Goal: Information Seeking & Learning: Learn about a topic

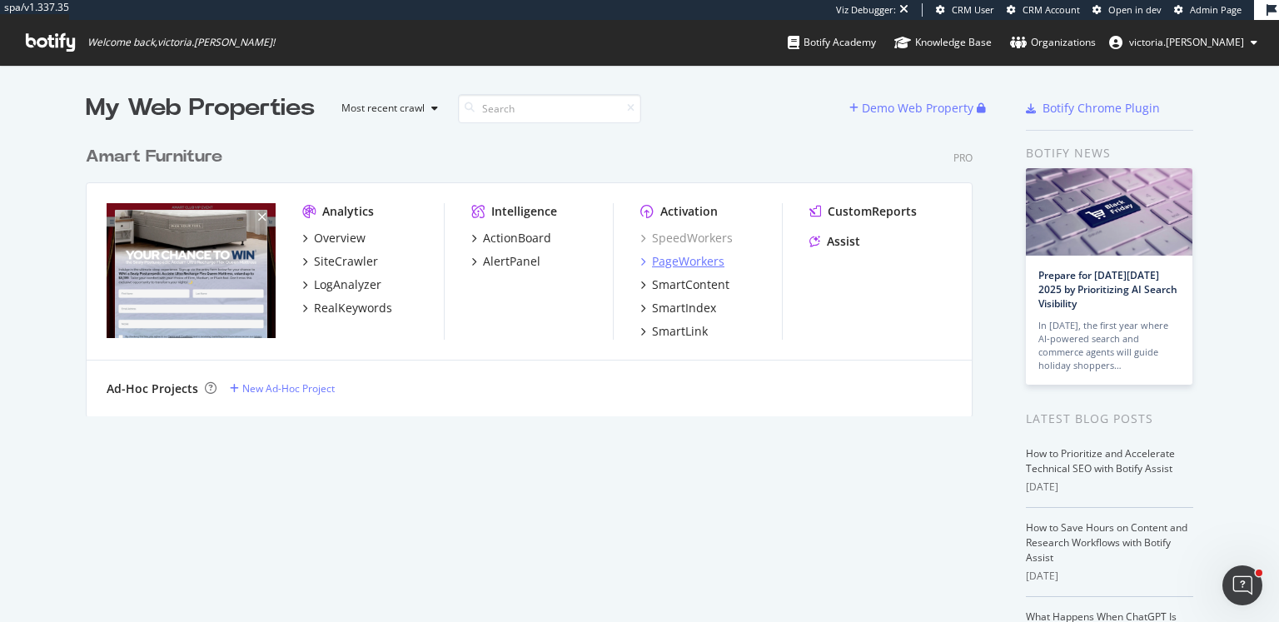
click at [694, 263] on div "PageWorkers" at bounding box center [688, 261] width 72 height 17
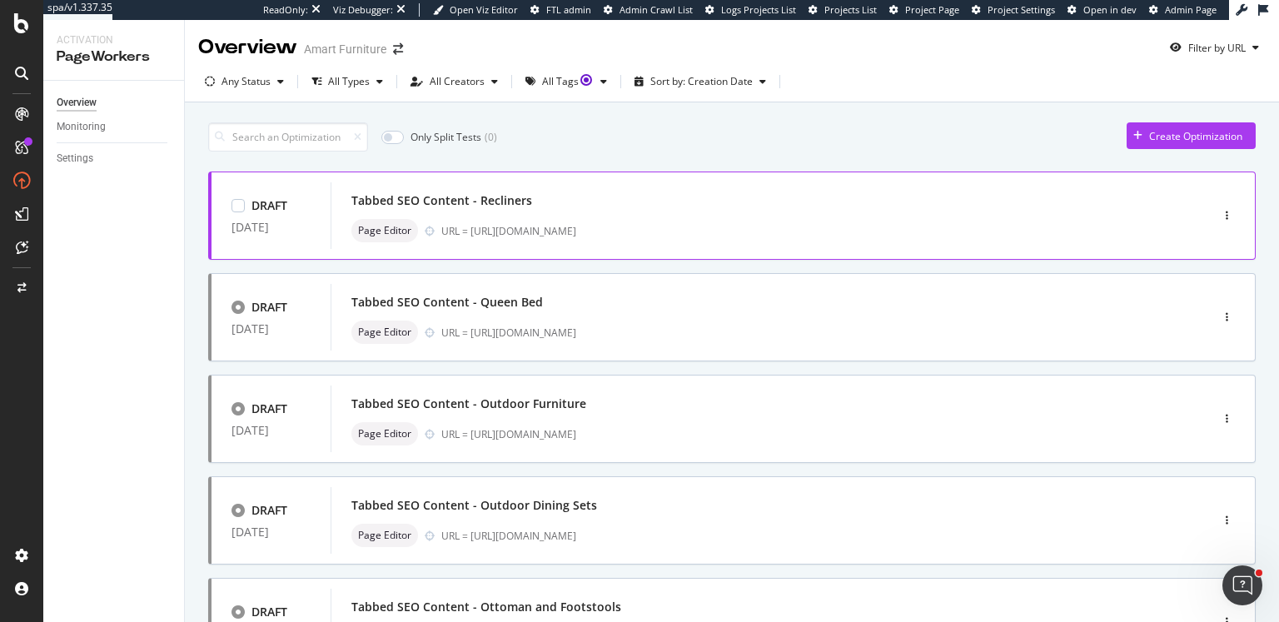
click at [783, 239] on div "Page Editor URL = [URL][DOMAIN_NAME]" at bounding box center [745, 230] width 788 height 23
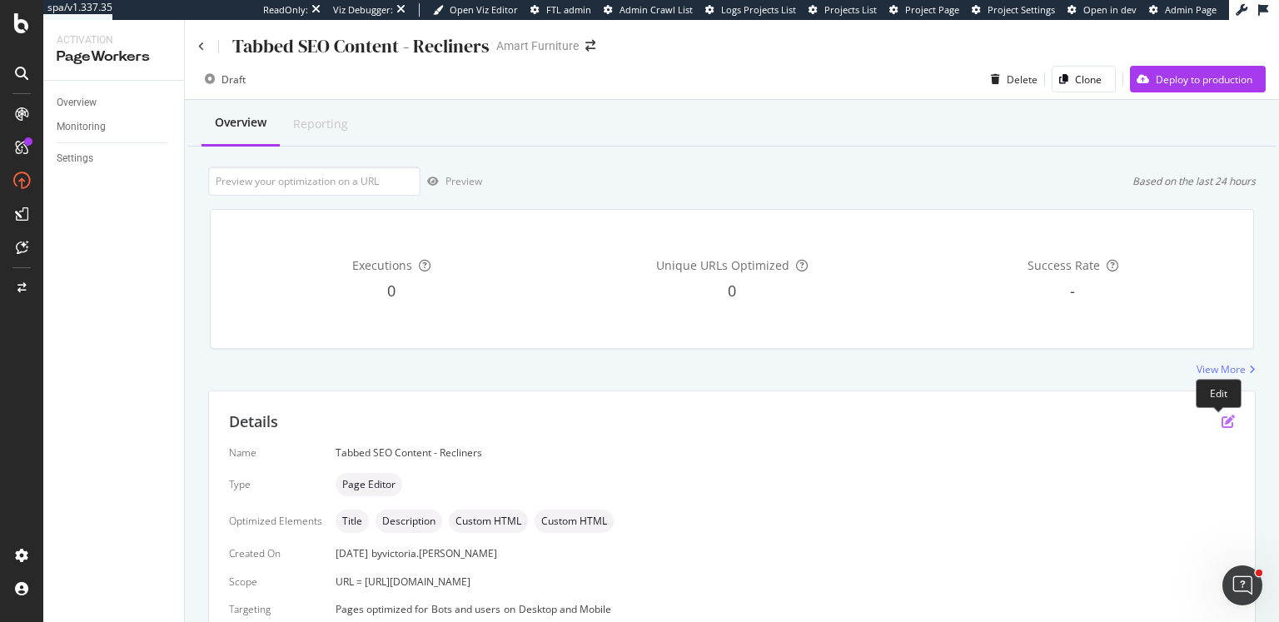
click at [1221, 420] on icon "pen-to-square" at bounding box center [1227, 421] width 13 height 13
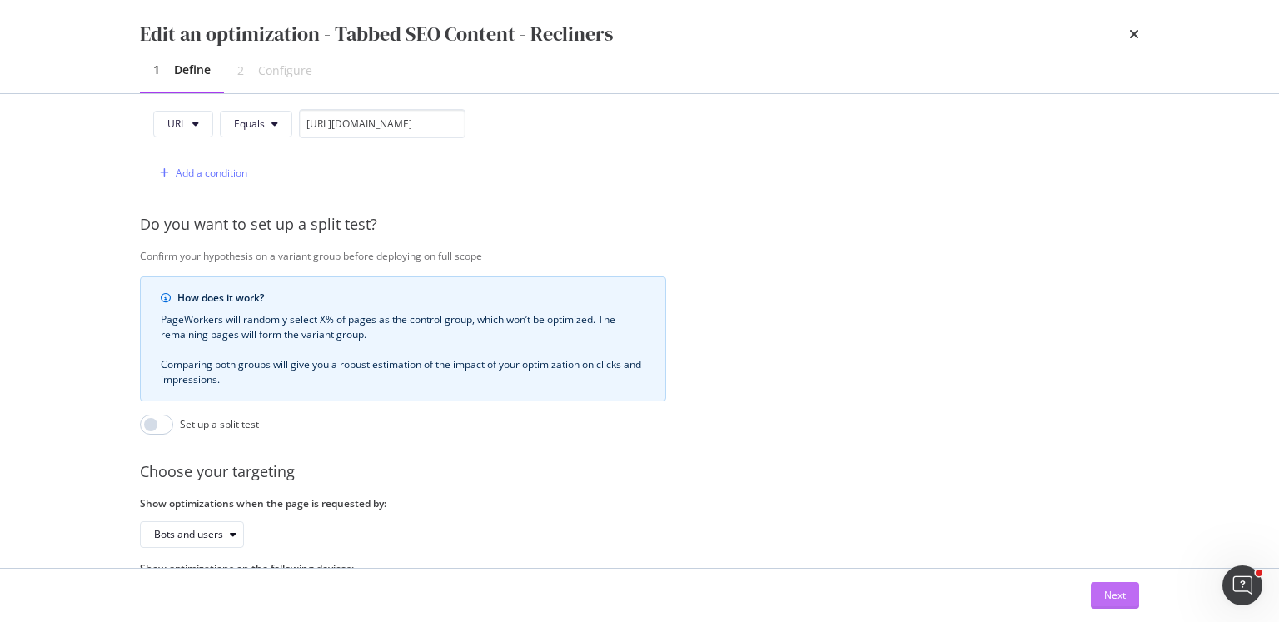
click at [1104, 592] on div "Next" at bounding box center [1115, 595] width 22 height 14
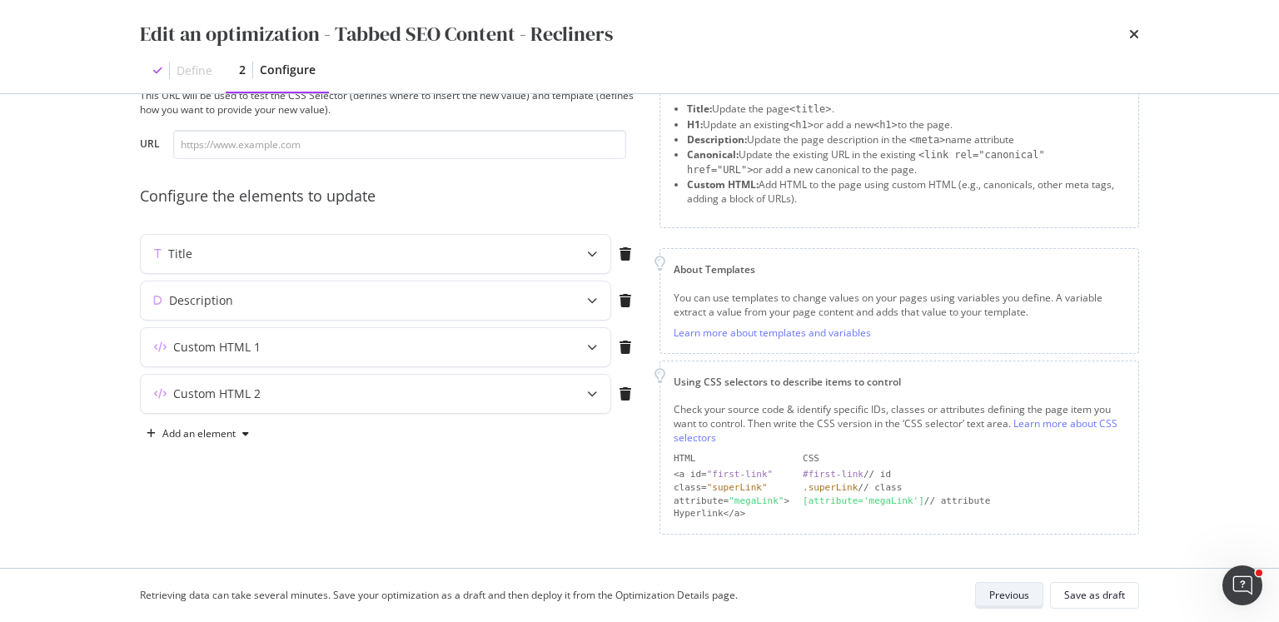
scroll to position [65, 0]
click at [539, 361] on div "Custom HTML 1" at bounding box center [376, 350] width 470 height 38
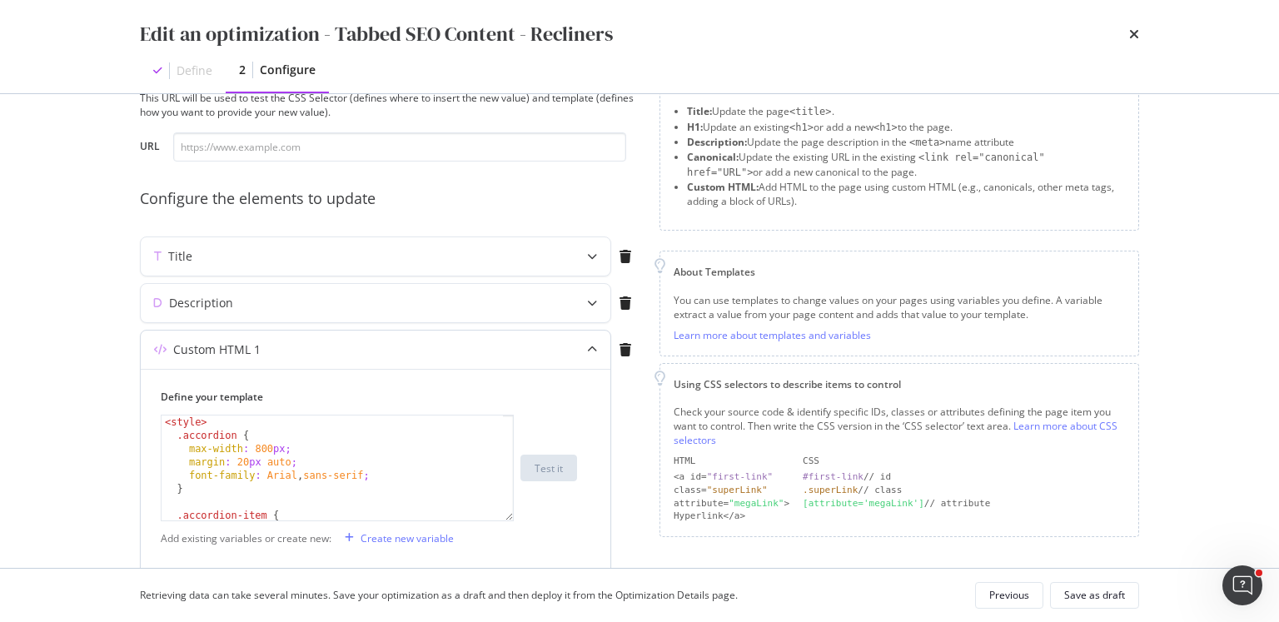
scroll to position [1, 0]
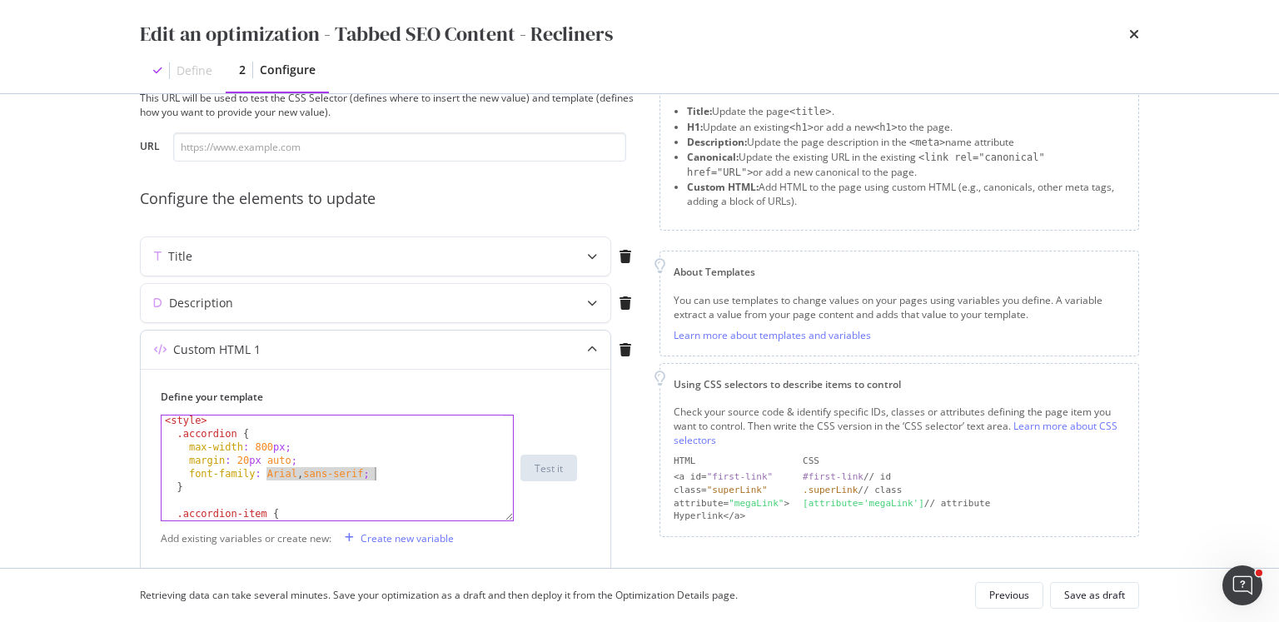
drag, startPoint x: 266, startPoint y: 472, endPoint x: 375, endPoint y: 478, distance: 109.2
click at [375, 478] on div "< style > .accordion { max-width : 800 px ; margin : 20 px auto ; font-family :…" at bounding box center [333, 480] width 342 height 132
paste textarea ""Red Hat Display",sans-serif"
type textarea "font-family: "Red Hat Display",sans-serif;"
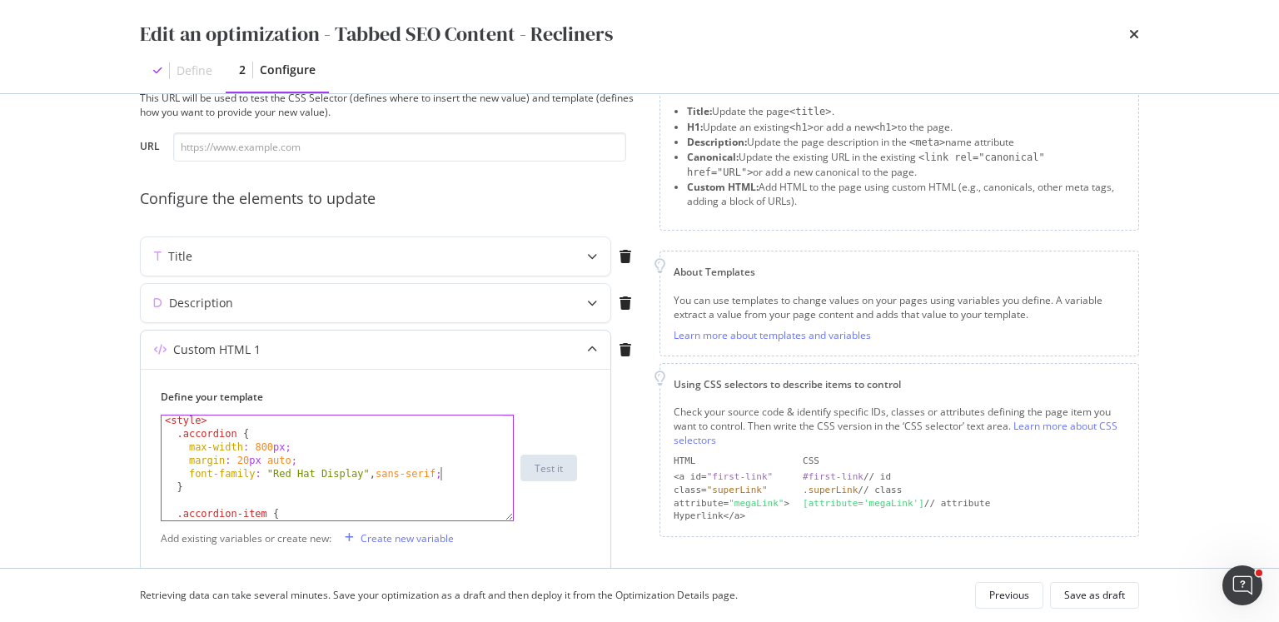
click at [559, 527] on div "Add existing variables or create new: Create new variable" at bounding box center [376, 538] width 430 height 27
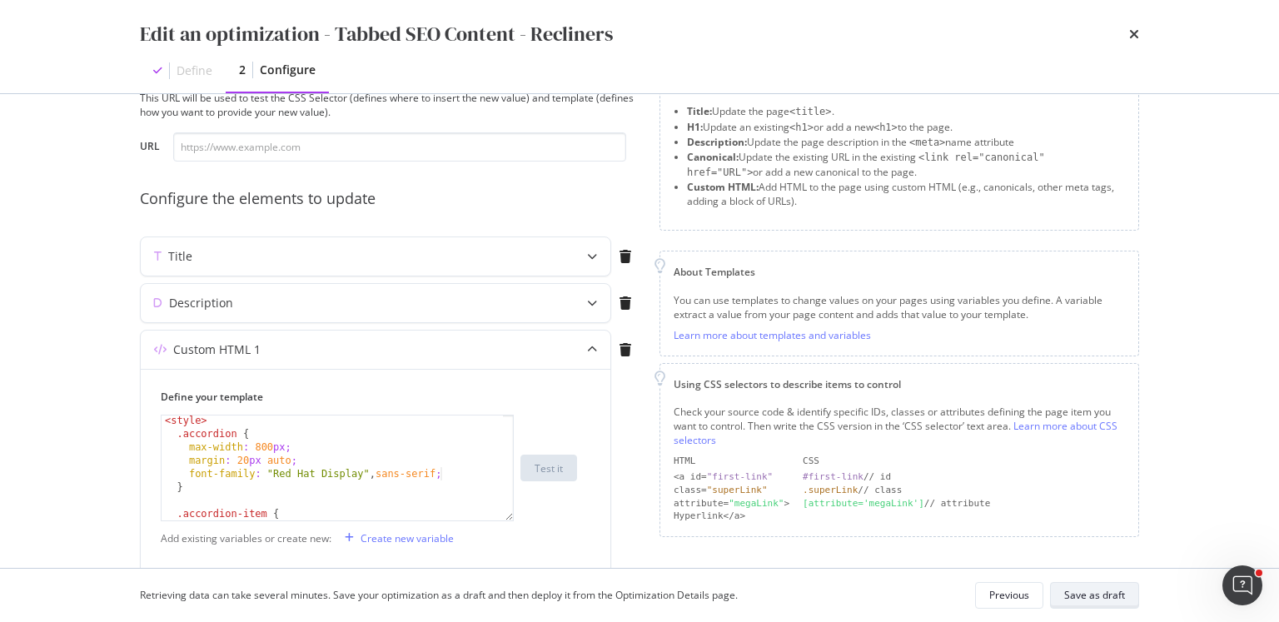
click at [1068, 590] on div "Save as draft" at bounding box center [1094, 595] width 61 height 14
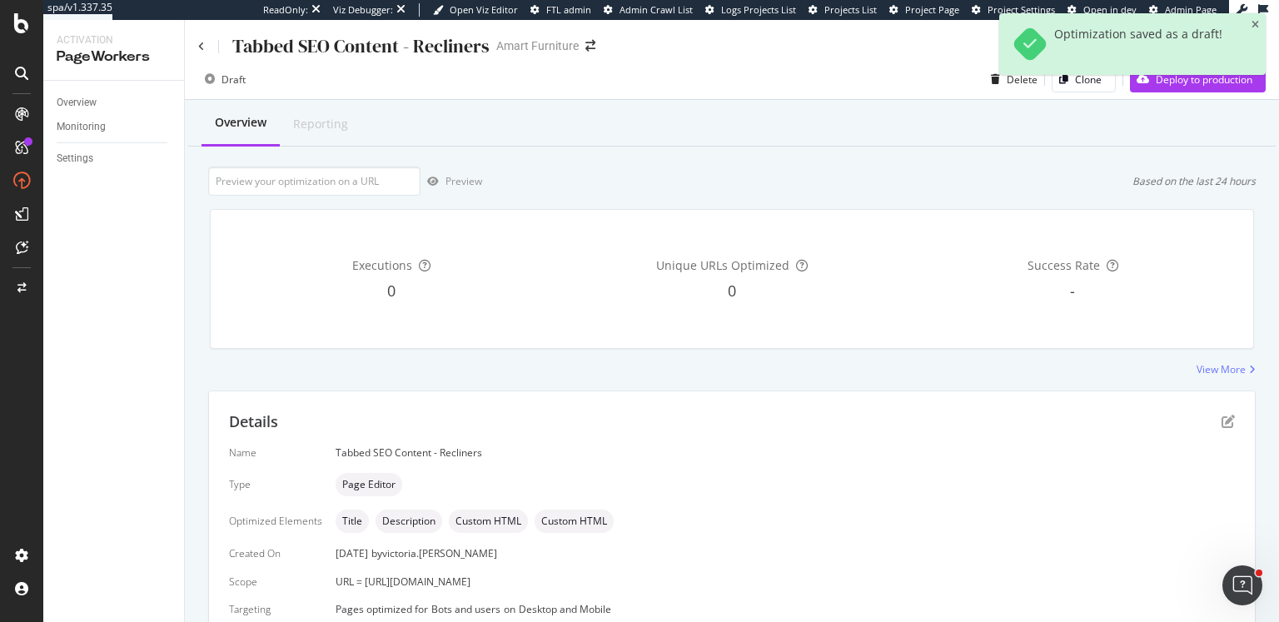
scroll to position [20, 0]
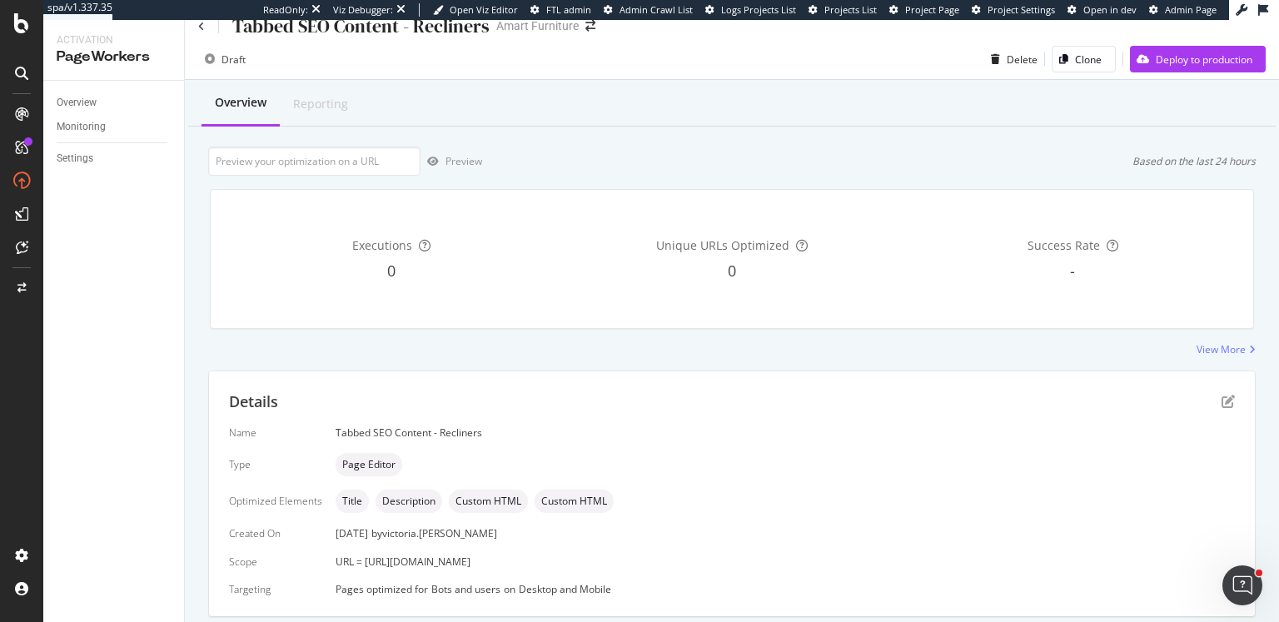
drag, startPoint x: 701, startPoint y: 565, endPoint x: 363, endPoint y: 560, distance: 338.1
click at [363, 560] on div "URL = [URL][DOMAIN_NAME]" at bounding box center [785, 562] width 899 height 14
copy span "[URL][DOMAIN_NAME]"
click at [288, 170] on input "url" at bounding box center [314, 161] width 212 height 29
paste input "[URL][DOMAIN_NAME]"
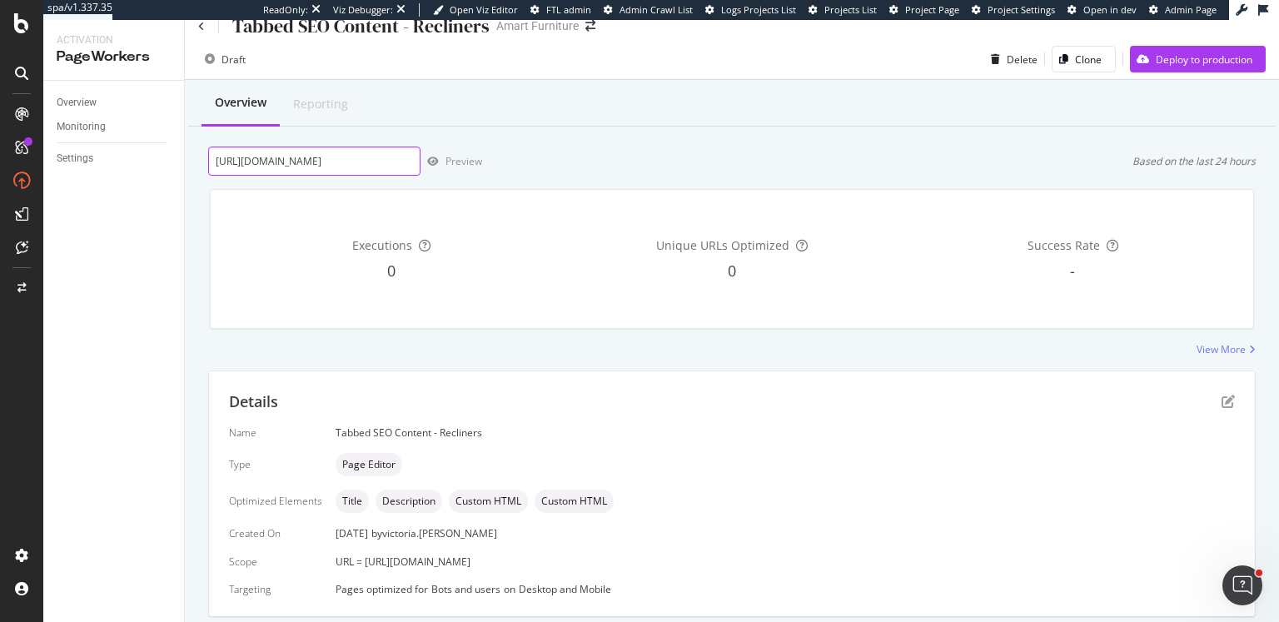
scroll to position [0, 110]
type input "[URL][DOMAIN_NAME]"
click at [440, 166] on div "Preview" at bounding box center [451, 161] width 62 height 25
click at [1224, 396] on icon "pen-to-square" at bounding box center [1227, 401] width 13 height 13
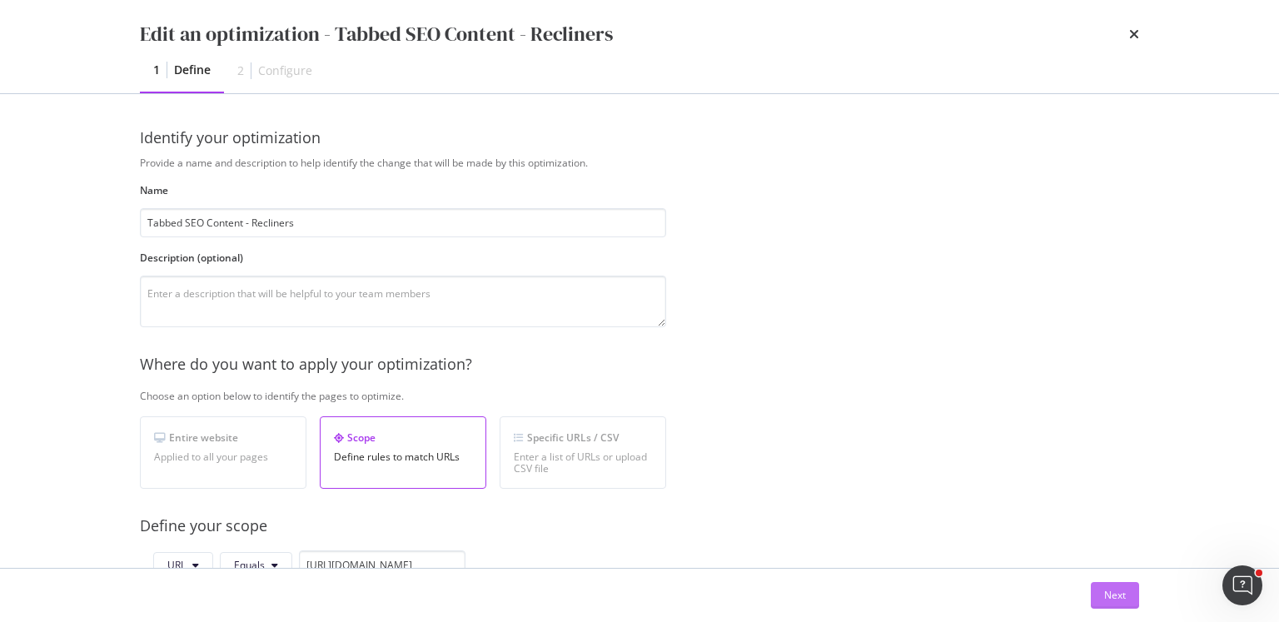
click at [1107, 596] on div "Next" at bounding box center [1115, 595] width 22 height 14
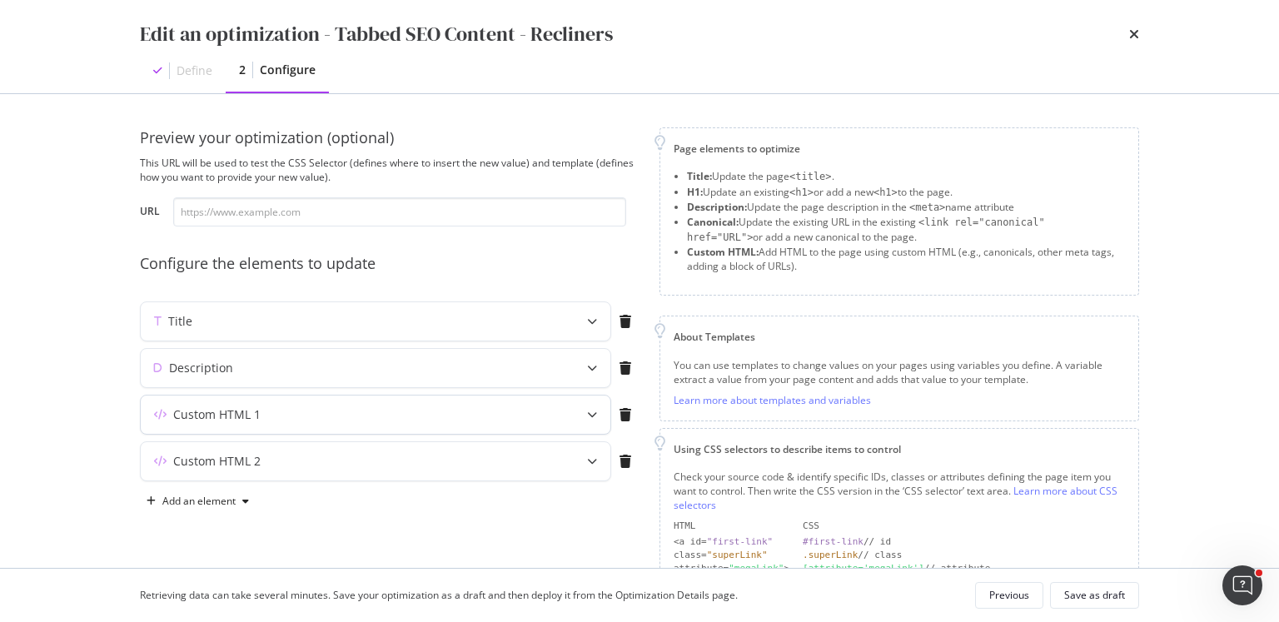
click at [572, 420] on div "Custom HTML 1" at bounding box center [376, 415] width 470 height 38
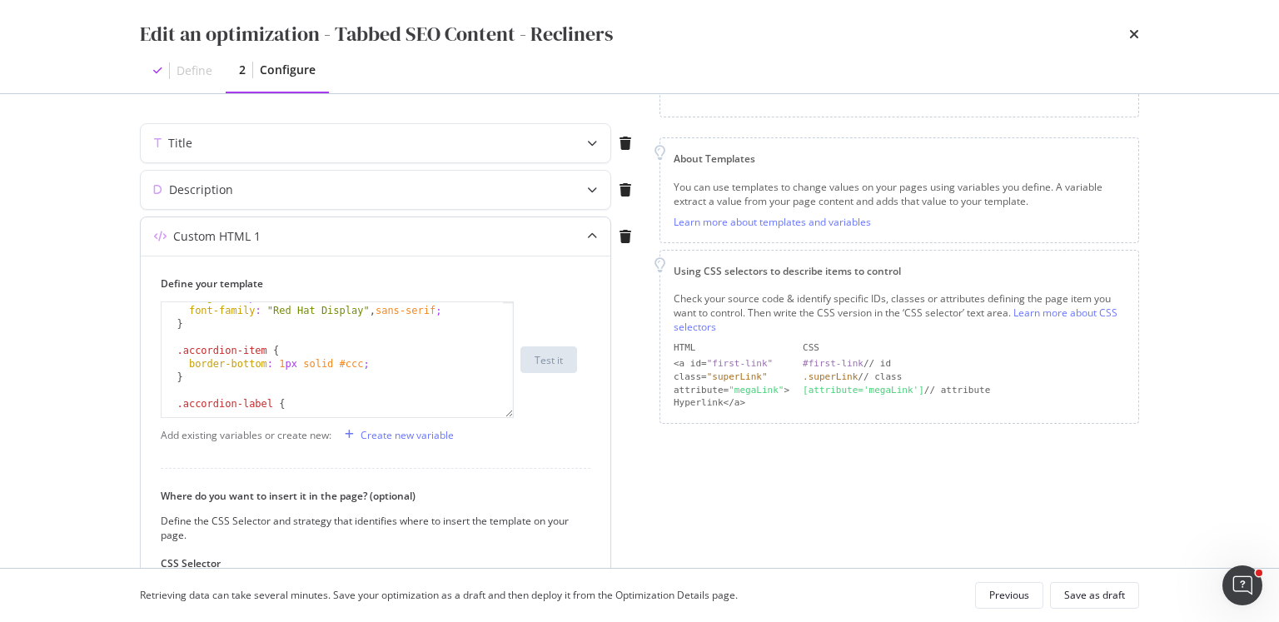
scroll to position [92, 0]
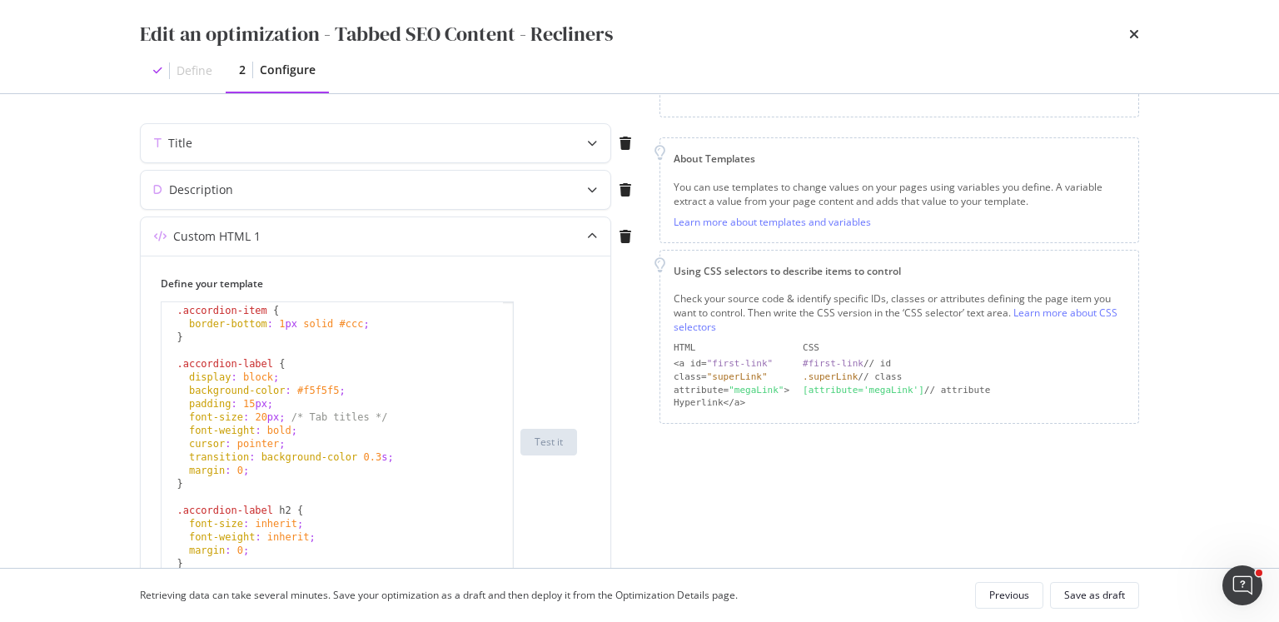
drag, startPoint x: 512, startPoint y: 402, endPoint x: 521, endPoint y: 576, distance: 174.3
click at [521, 576] on div "Edit an optimization - Tabbed SEO Content - Recliners Define 2 Configure Previe…" at bounding box center [639, 311] width 1279 height 622
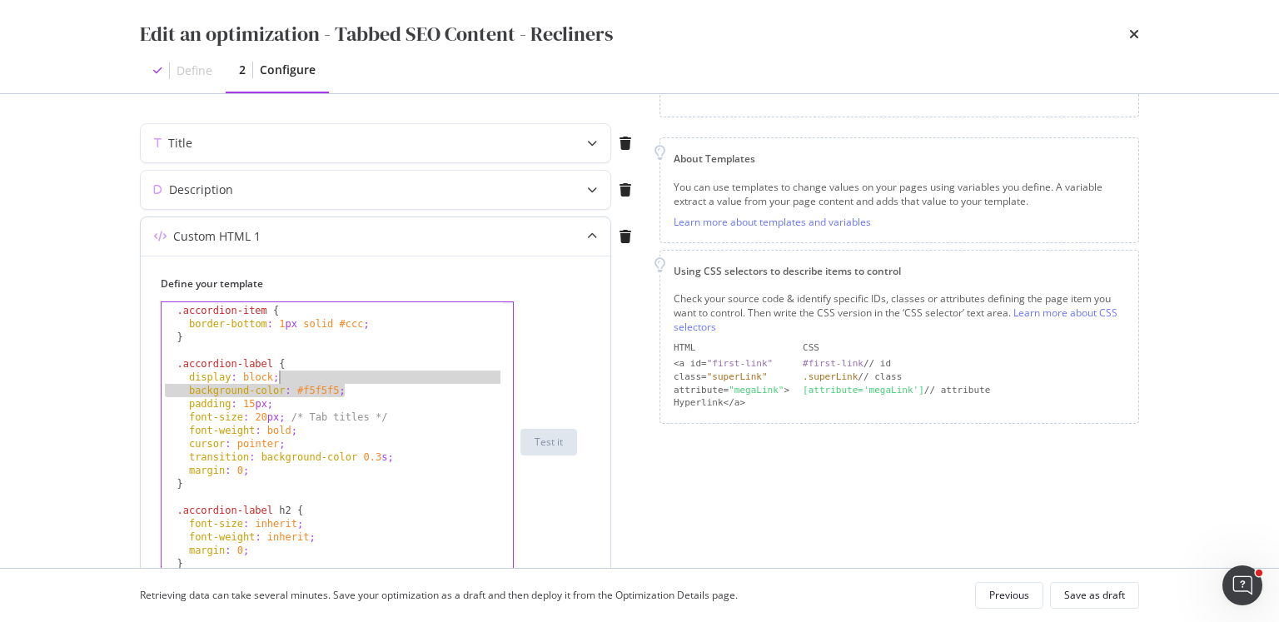
drag, startPoint x: 348, startPoint y: 390, endPoint x: 343, endPoint y: 381, distance: 10.4
click at [343, 381] on div ".accordion-item { border-bottom : 1 px solid #ccc ; } .accordion-label { displa…" at bounding box center [333, 444] width 342 height 306
click at [256, 371] on div ".accordion-item { border-bottom : 1 px solid #ccc ; } .accordion-label { displa…" at bounding box center [333, 444] width 342 height 306
drag, startPoint x: 352, startPoint y: 386, endPoint x: 57, endPoint y: 377, distance: 294.9
click at [57, 377] on div "Edit an optimization - Tabbed SEO Content - Recliners Define 2 Configure Previe…" at bounding box center [639, 311] width 1279 height 622
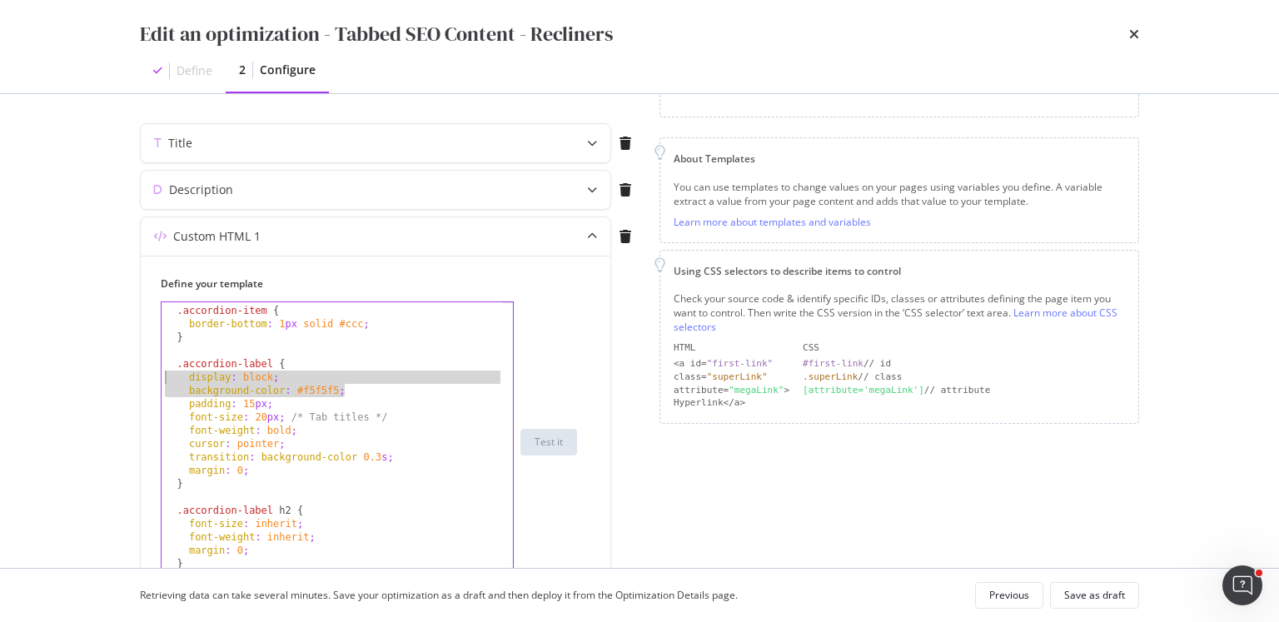
type textarea "display: block; background-color: #f5f5f5;"
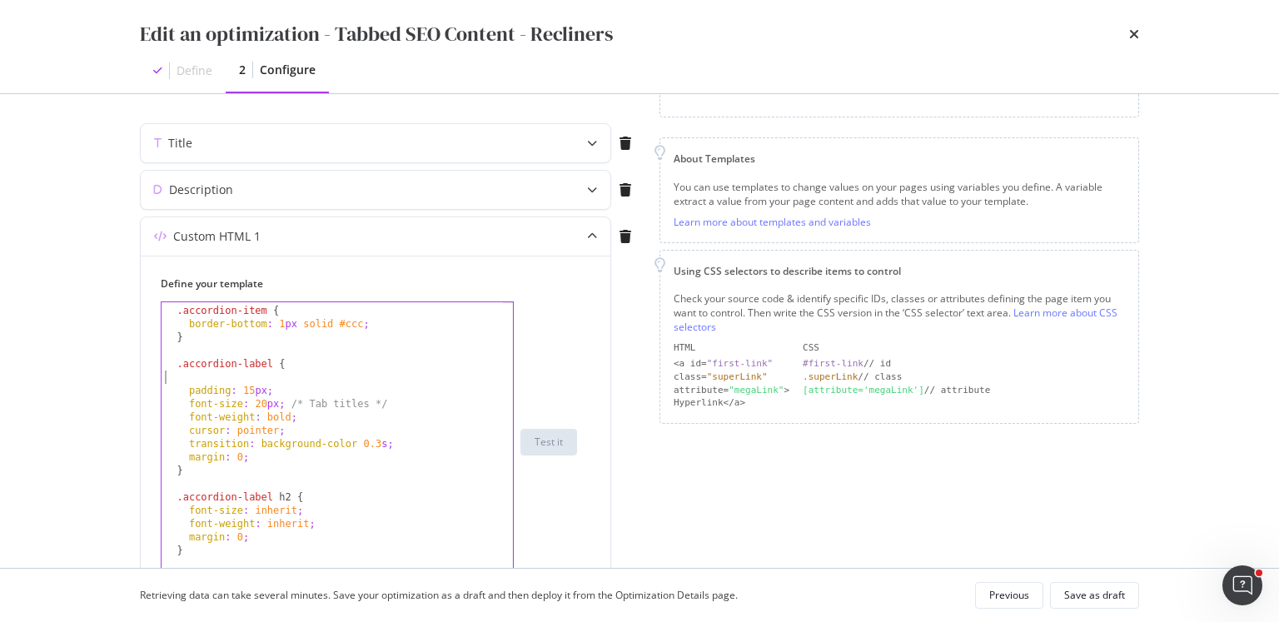
type textarea ".accordion-label {"
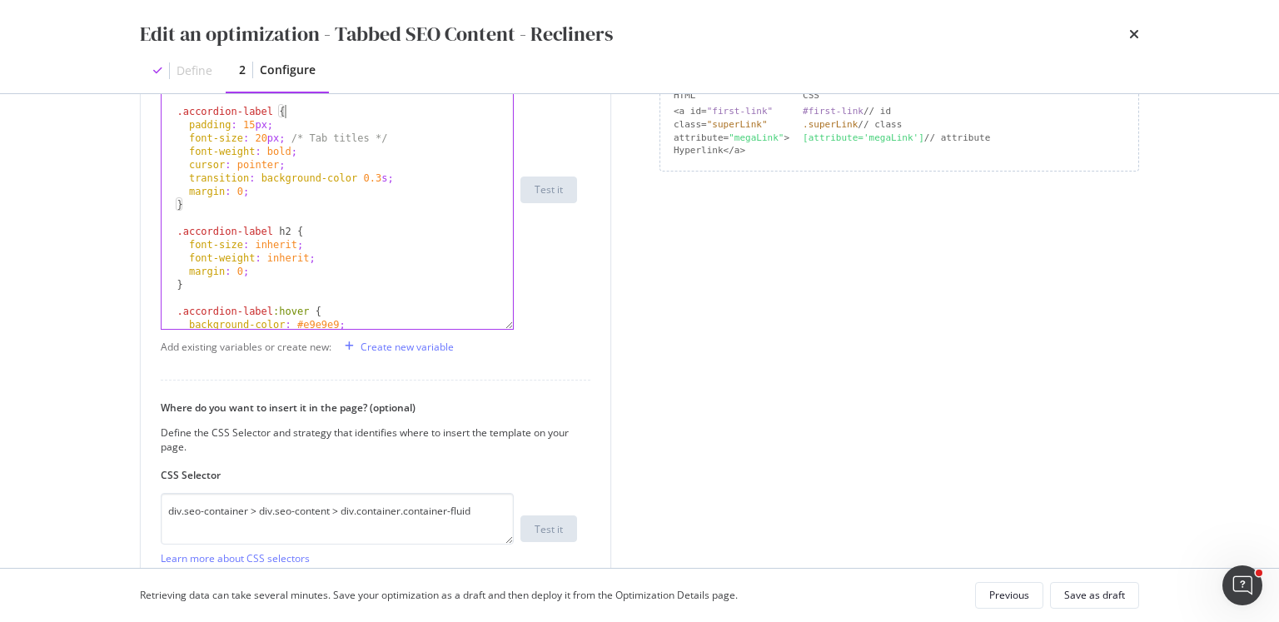
scroll to position [574, 0]
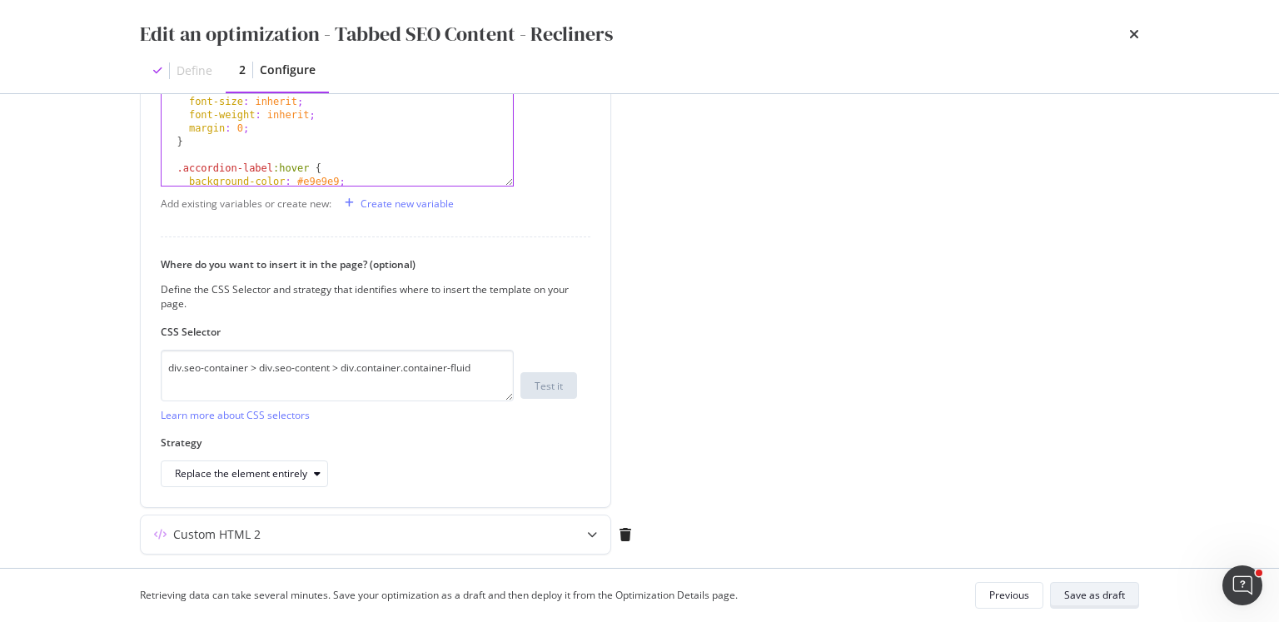
click at [1071, 599] on div "Save as draft" at bounding box center [1094, 595] width 61 height 14
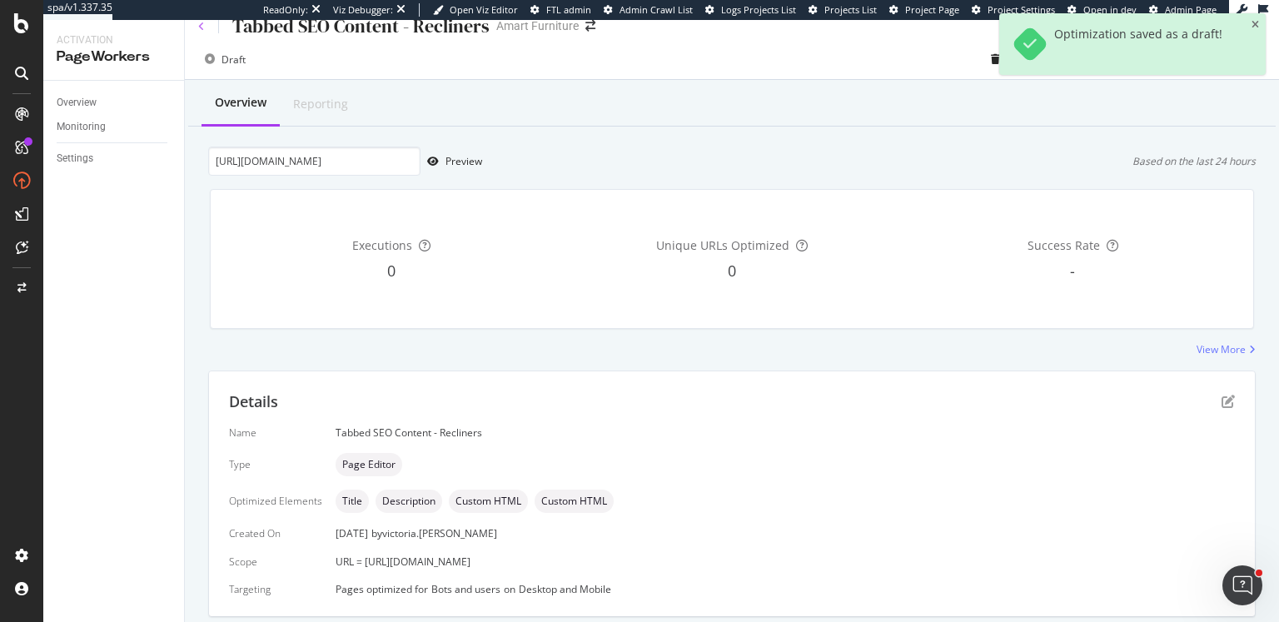
click at [201, 27] on icon at bounding box center [201, 27] width 7 height 10
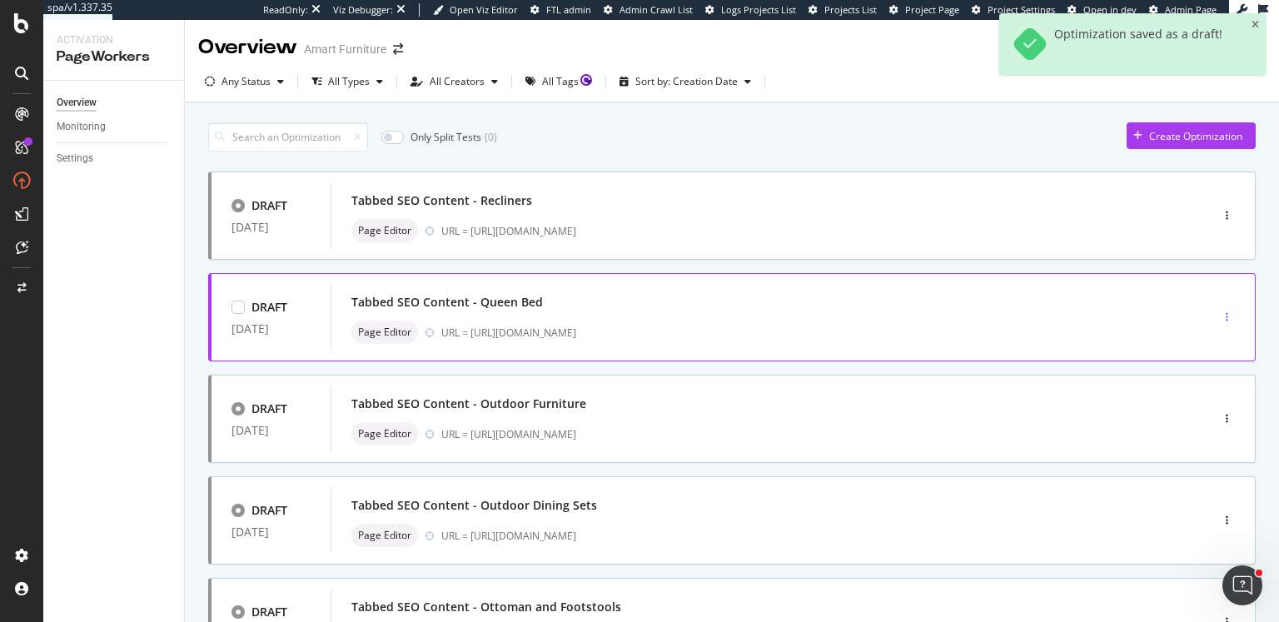
click at [1226, 316] on icon "button" at bounding box center [1227, 317] width 2 height 10
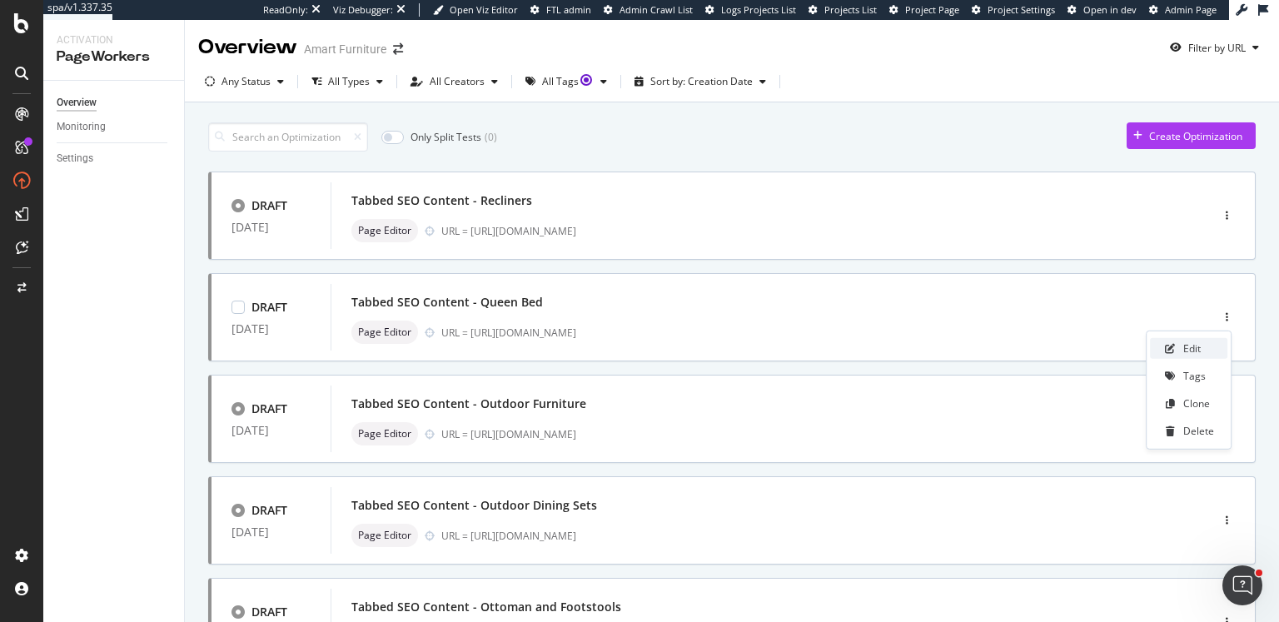
click at [1208, 341] on div "Edit" at bounding box center [1188, 348] width 77 height 21
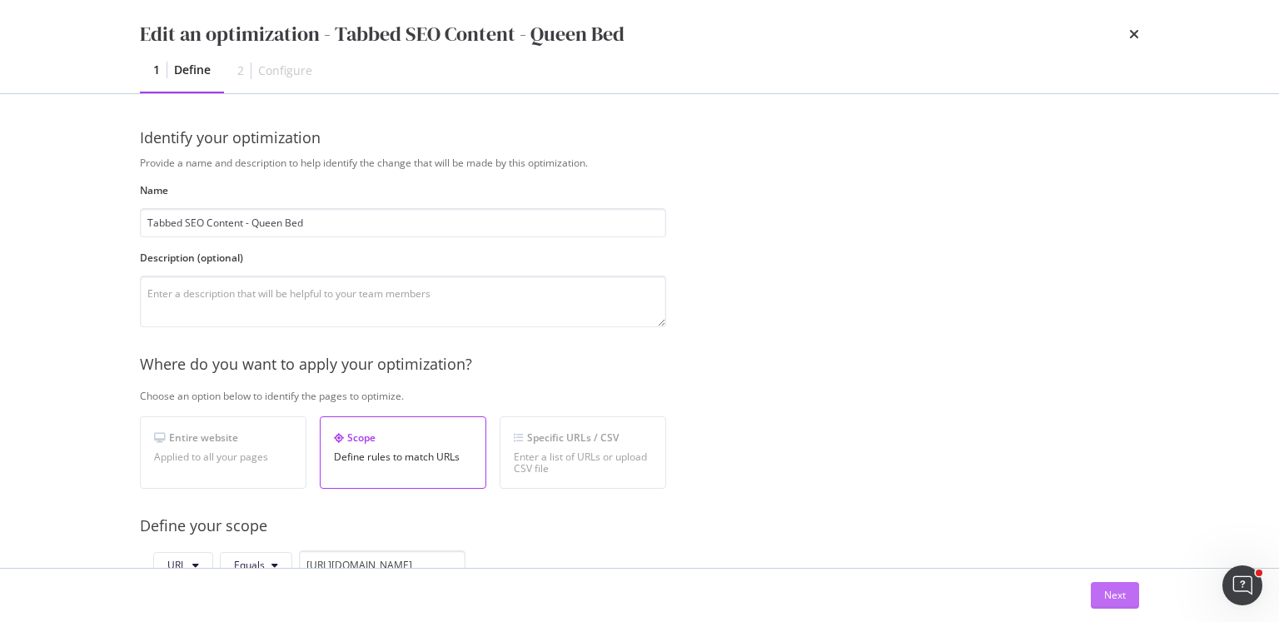
click at [1108, 590] on div "Next" at bounding box center [1115, 595] width 22 height 14
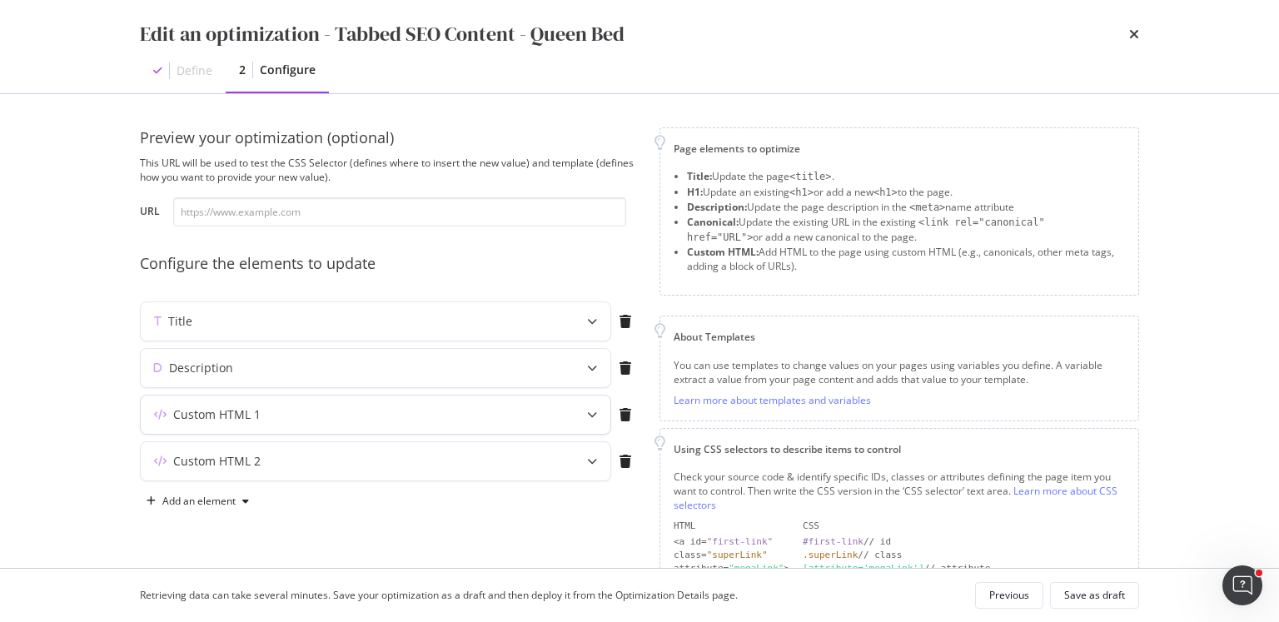
click at [515, 413] on div "Custom HTML 1" at bounding box center [343, 414] width 404 height 17
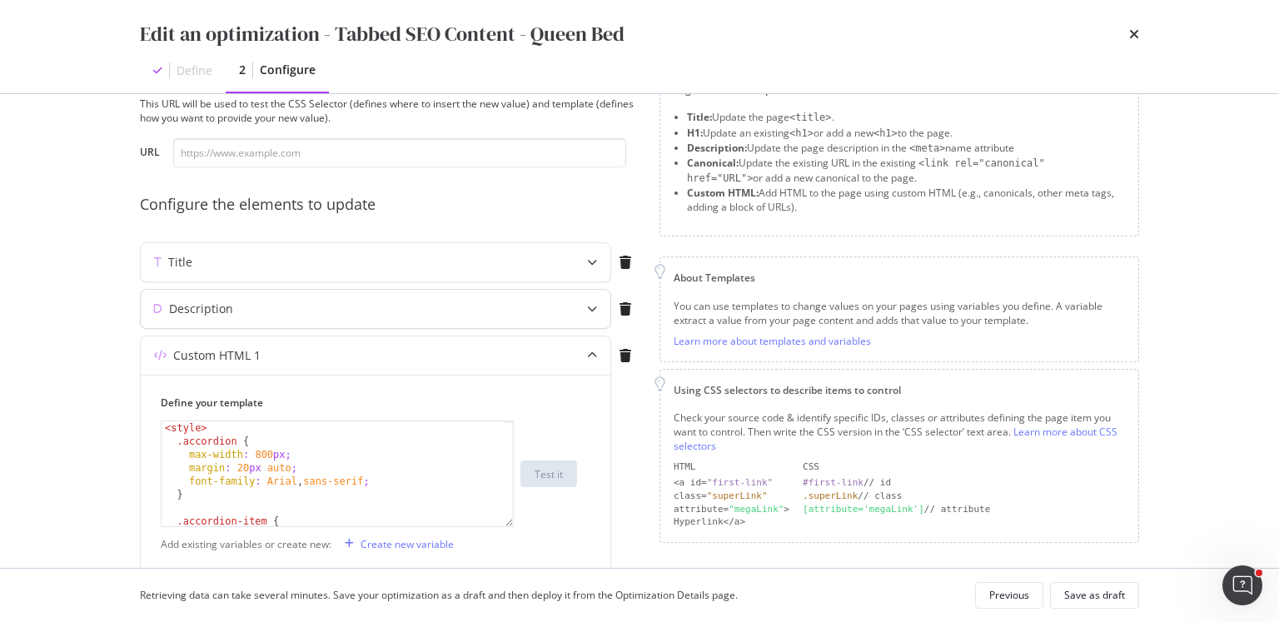
scroll to position [187, 0]
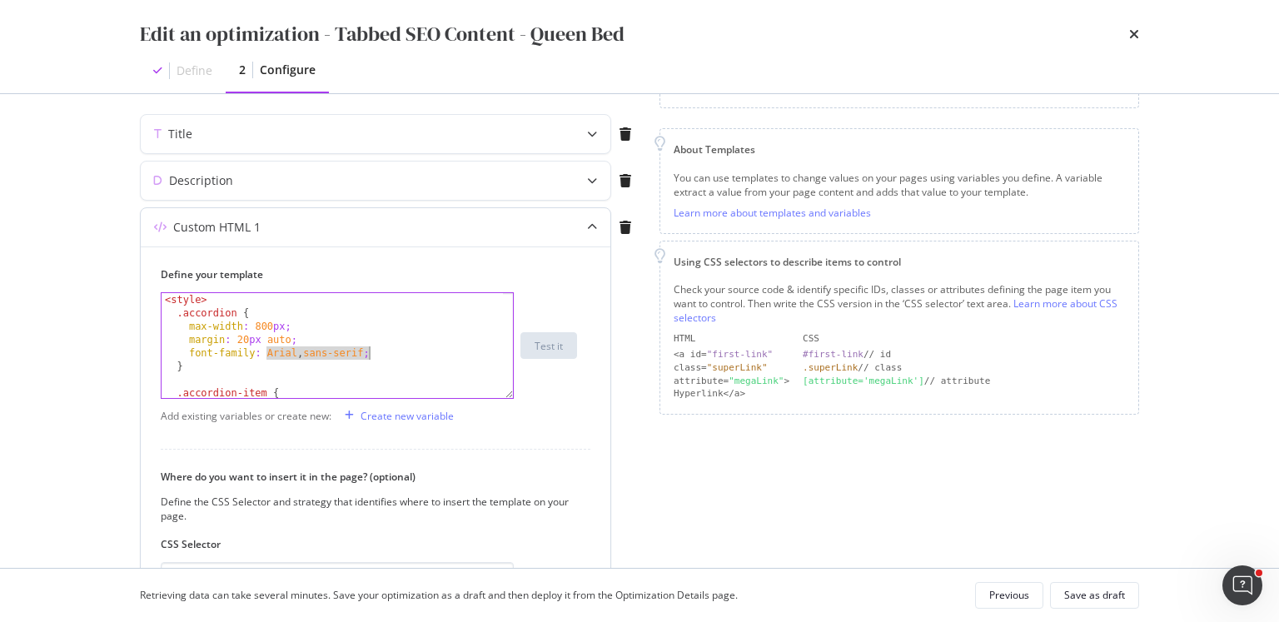
drag, startPoint x: 267, startPoint y: 346, endPoint x: 368, endPoint y: 351, distance: 100.9
click at [368, 351] on div "< style > .accordion { max-width : 800 px ; margin : 20 px auto ; font-family :…" at bounding box center [333, 359] width 342 height 132
paste textarea ""Red Hat Display","
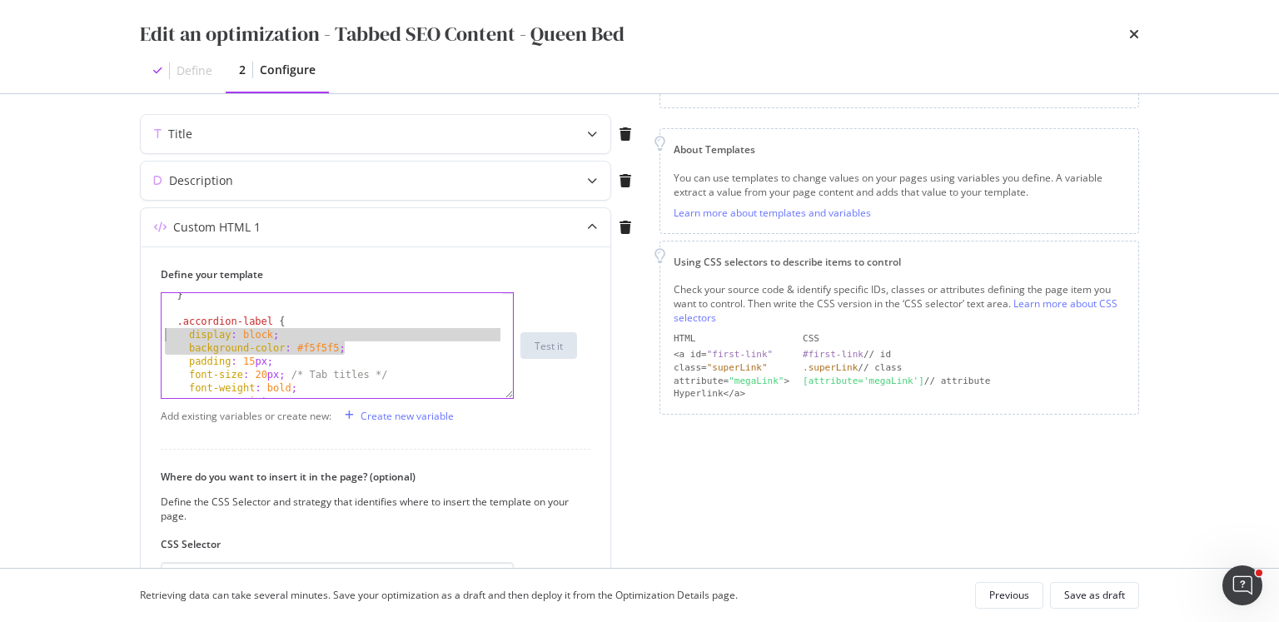
drag, startPoint x: 377, startPoint y: 347, endPoint x: 133, endPoint y: 331, distance: 244.5
click at [133, 331] on div "Preview your optimization (optional) This URL will be used to test the CSS Sele…" at bounding box center [640, 331] width 1066 height 474
type textarea "display: block; background-color: #f5f5f5;"
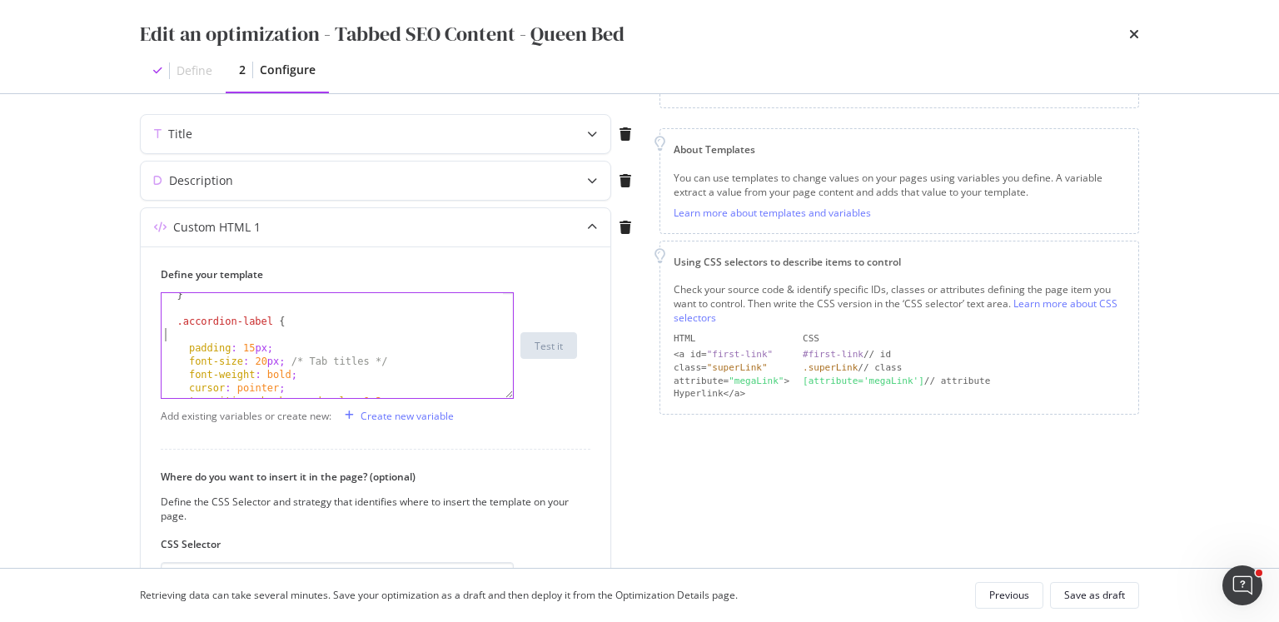
type textarea ".accordion-label {"
click at [1098, 586] on div "Save as draft" at bounding box center [1094, 595] width 61 height 23
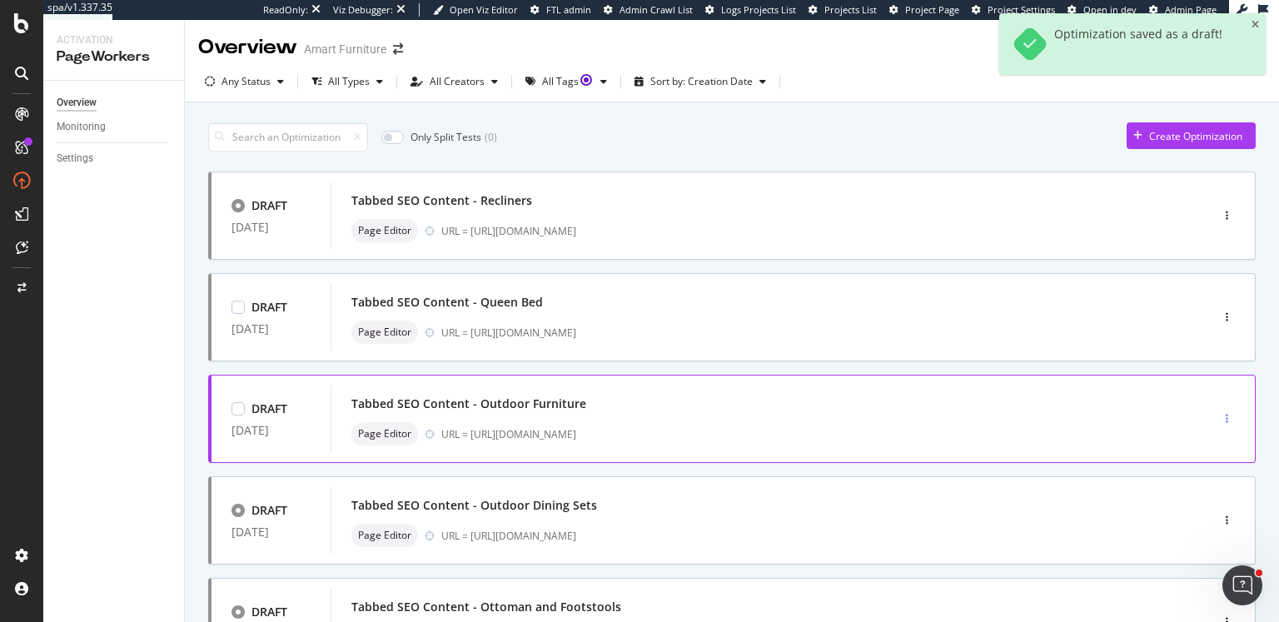
click at [1226, 422] on icon "button" at bounding box center [1227, 419] width 2 height 10
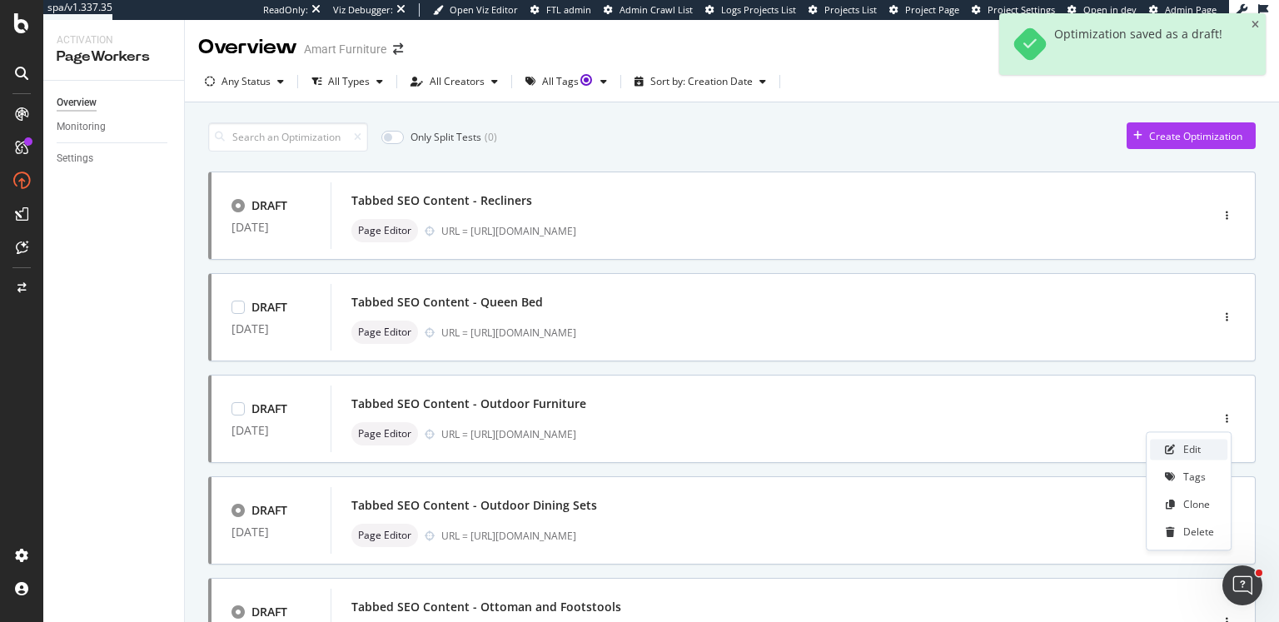
click at [1206, 445] on div "Edit" at bounding box center [1188, 449] width 77 height 21
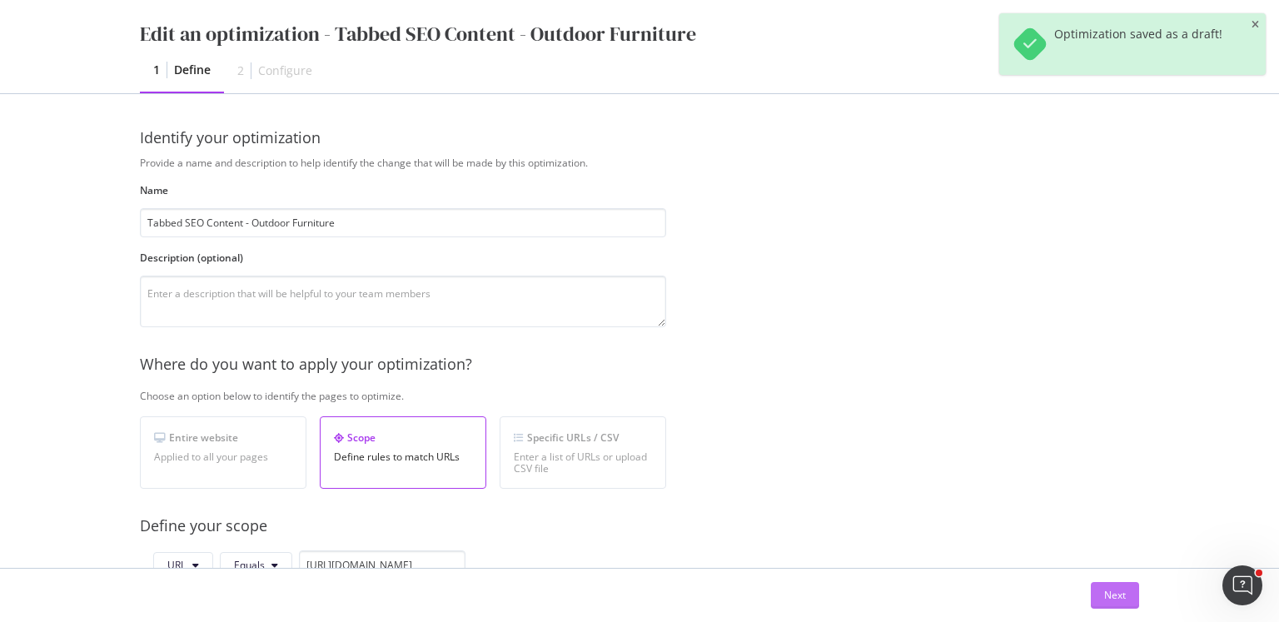
click at [1116, 596] on div "Next" at bounding box center [1115, 595] width 22 height 14
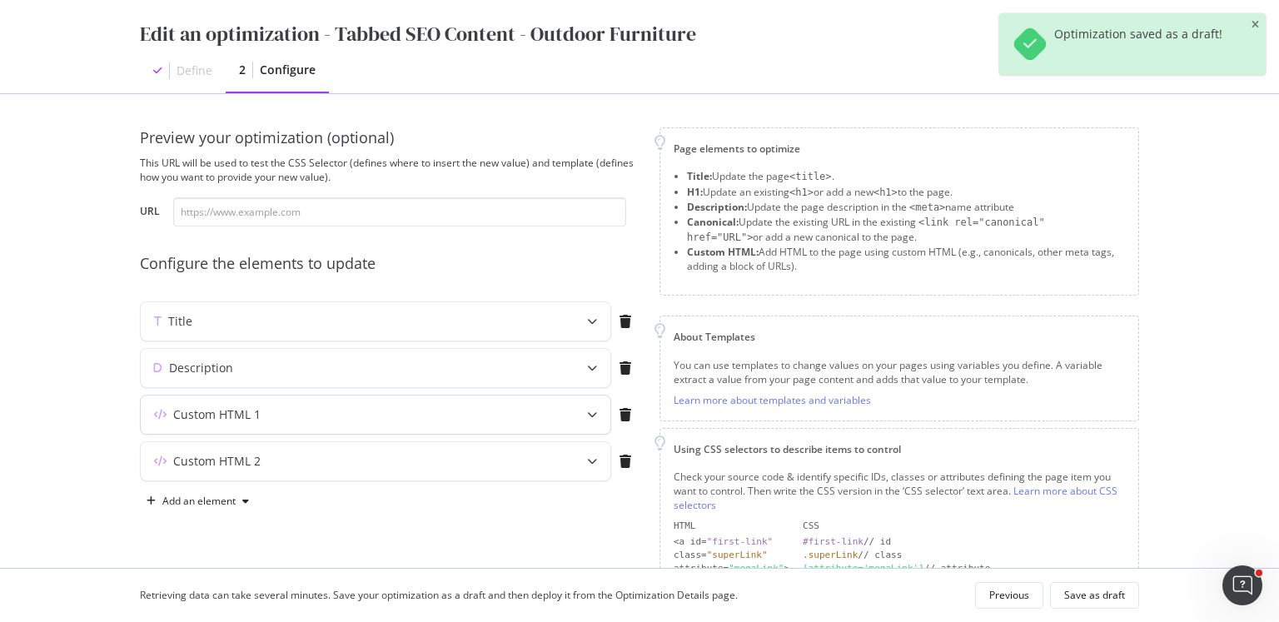
click at [576, 411] on div "modal" at bounding box center [592, 415] width 37 height 38
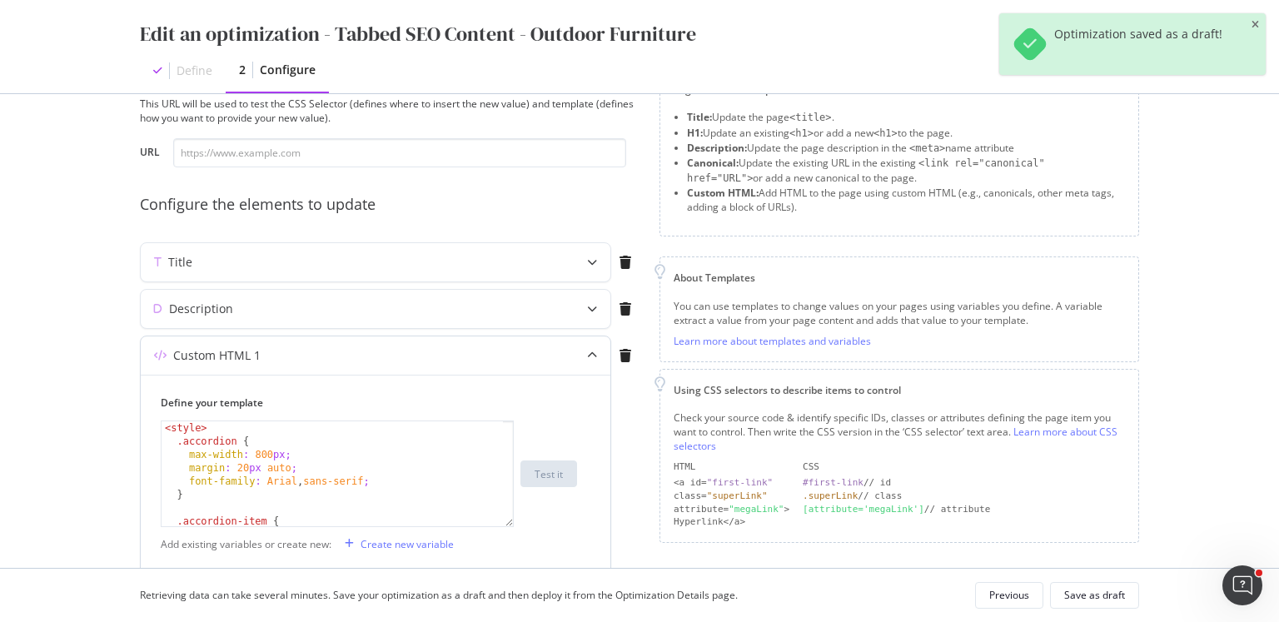
scroll to position [181, 0]
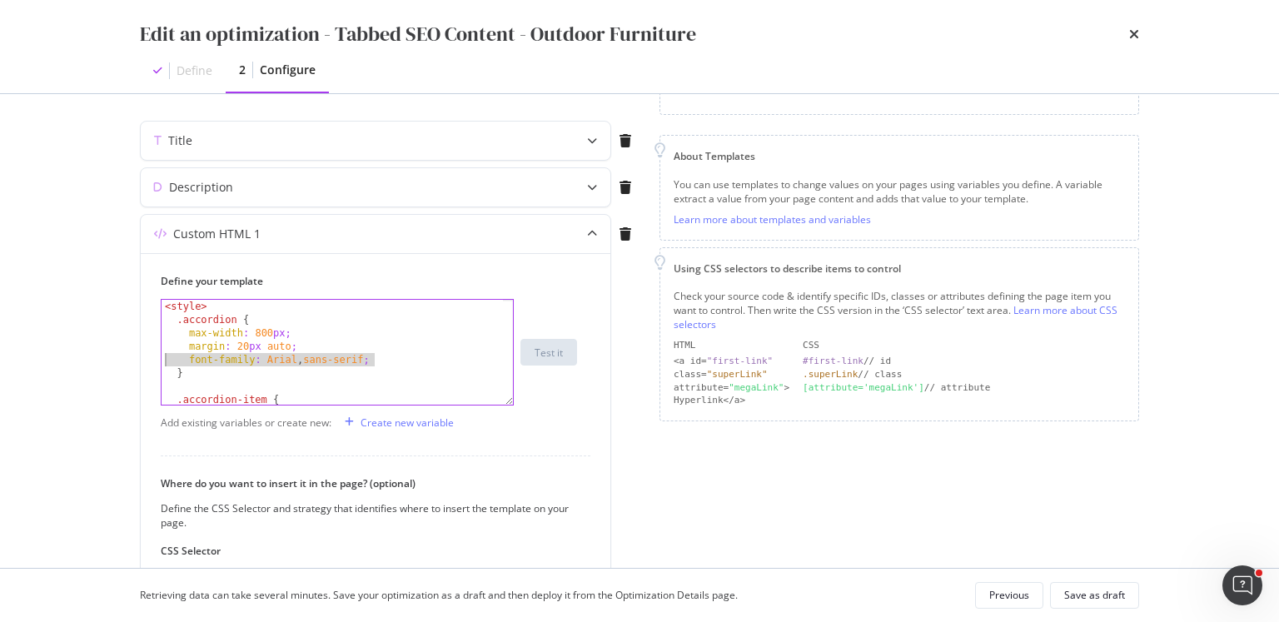
drag, startPoint x: 376, startPoint y: 361, endPoint x: 105, endPoint y: 358, distance: 271.4
click at [105, 358] on div "Edit an optimization - Tabbed SEO Content - Outdoor Furniture Define 2 Configur…" at bounding box center [639, 311] width 1279 height 622
paste textarea ""Red Hat Display",sans-serif"
click at [261, 358] on div "< style > .accordion { max-width : 800 px ; margin : 20 px auto ; font-family :…" at bounding box center [333, 366] width 342 height 132
drag, startPoint x: 266, startPoint y: 357, endPoint x: 366, endPoint y: 359, distance: 99.9
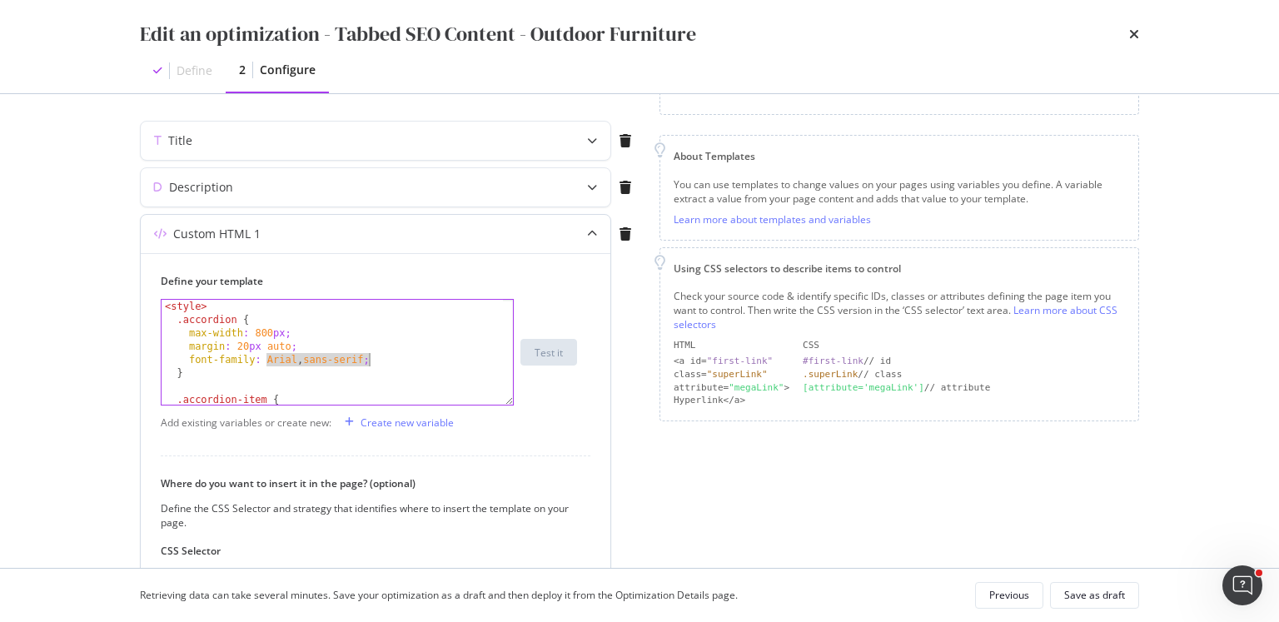
click at [366, 359] on div "< style > .accordion { max-width : 800 px ; margin : 20 px auto ; font-family :…" at bounding box center [333, 366] width 342 height 132
paste textarea ""Red Hat Display","
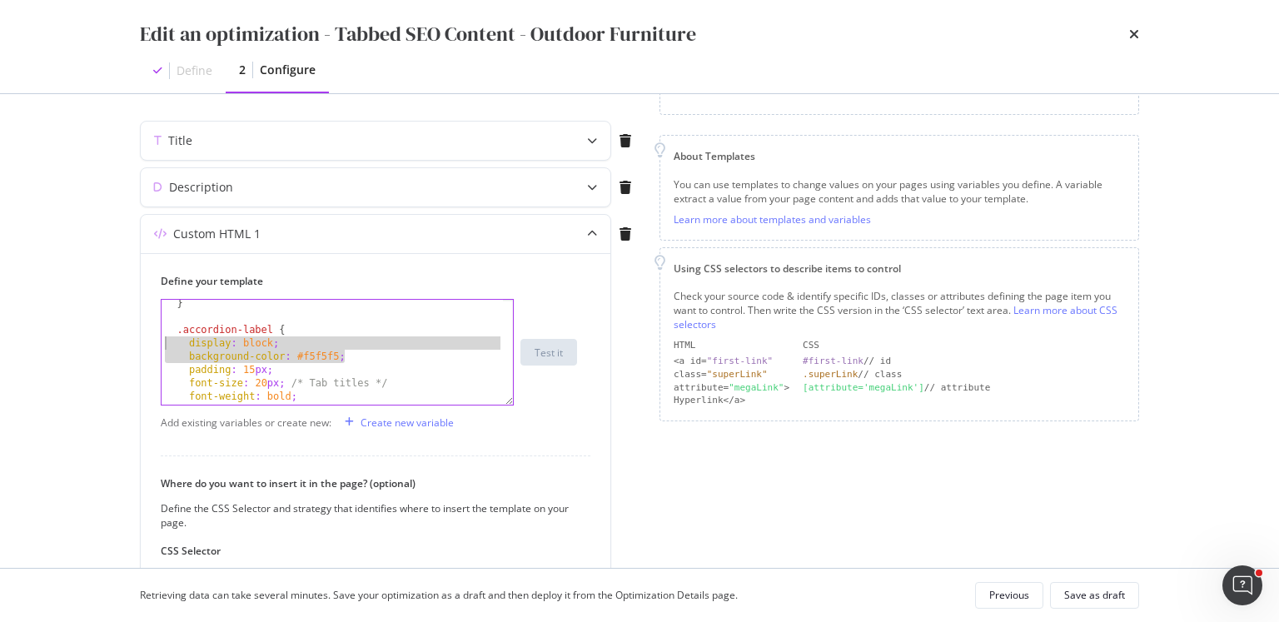
drag, startPoint x: 366, startPoint y: 353, endPoint x: 107, endPoint y: 338, distance: 259.4
click at [107, 338] on div "Preview your optimization (optional) This URL will be used to test the CSS Sele…" at bounding box center [640, 331] width 1066 height 474
type textarea "display: block; background-color: #f5f5f5;"
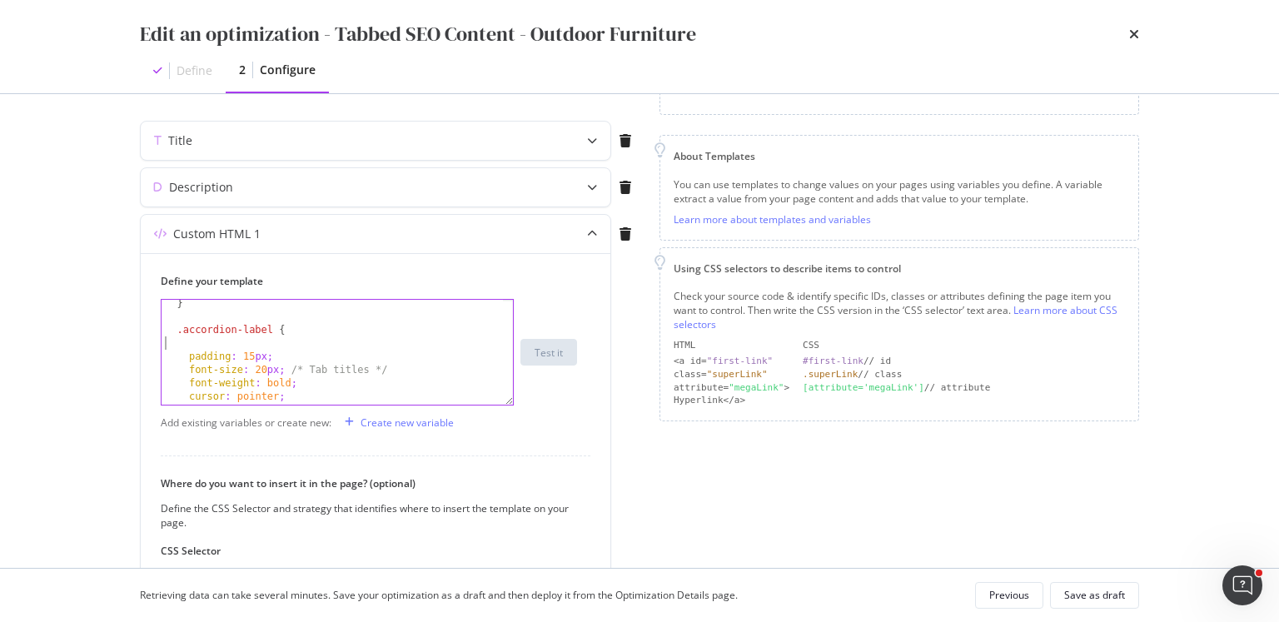
type textarea ".accordion-label {"
click at [1076, 584] on div "Save as draft" at bounding box center [1094, 595] width 61 height 23
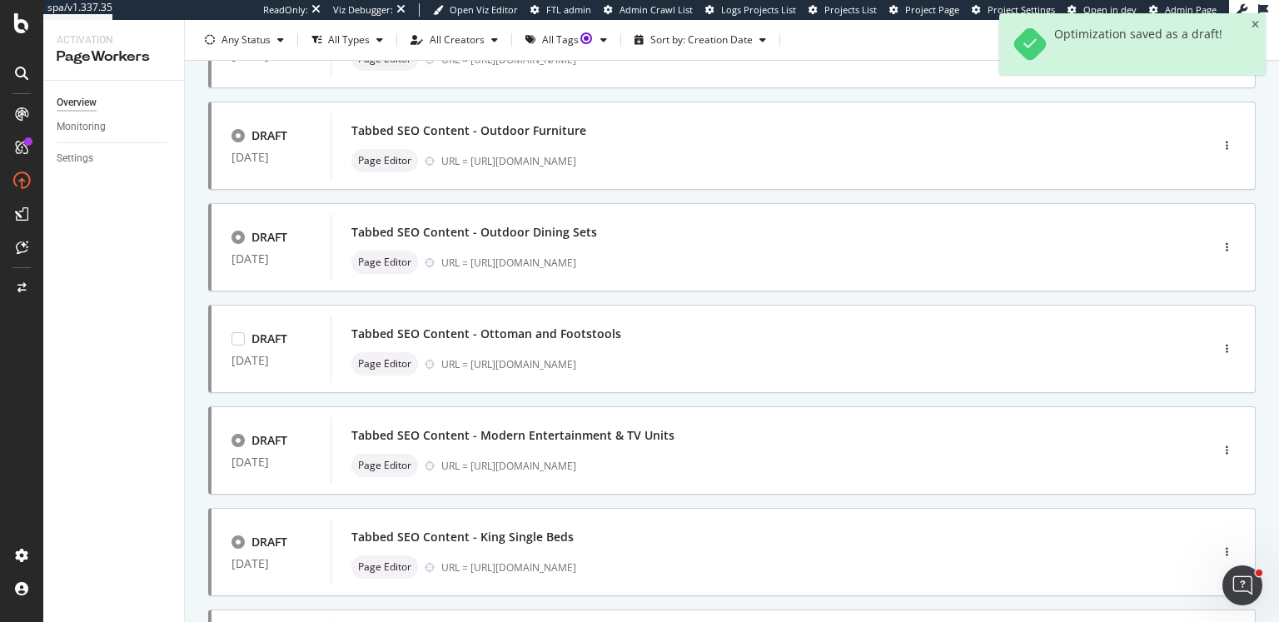
scroll to position [275, 0]
click at [1221, 246] on div "button" at bounding box center [1227, 246] width 16 height 10
click at [1182, 276] on div "Edit" at bounding box center [1188, 276] width 77 height 21
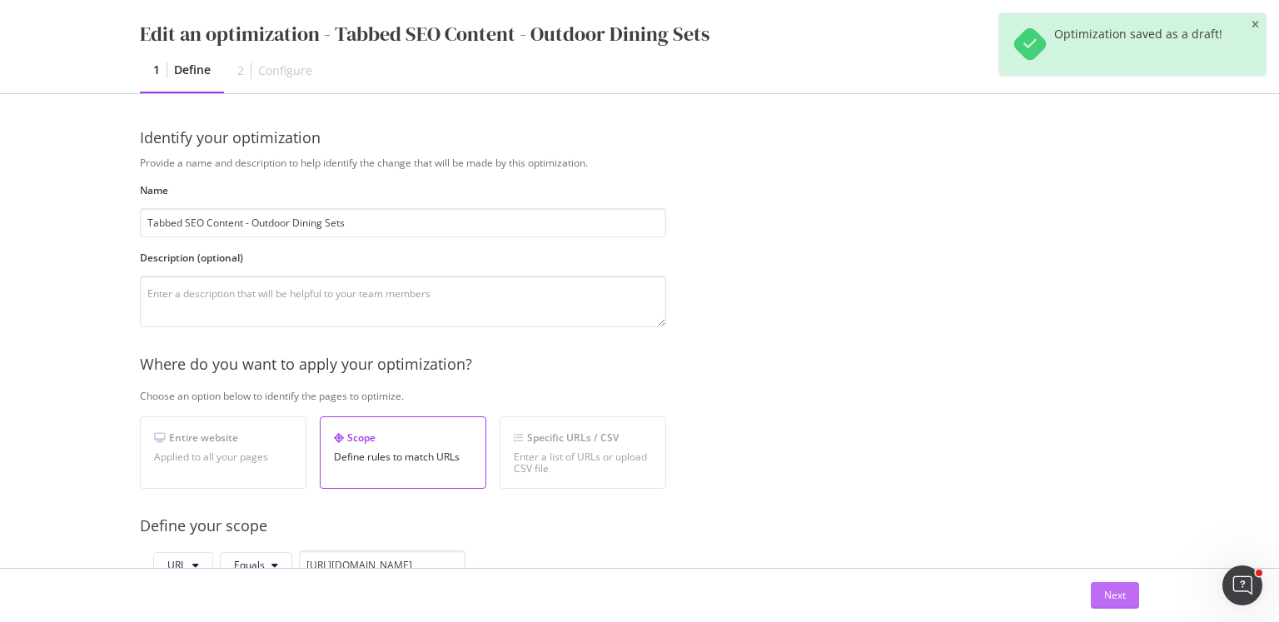
click at [1107, 594] on div "Next" at bounding box center [1115, 595] width 22 height 14
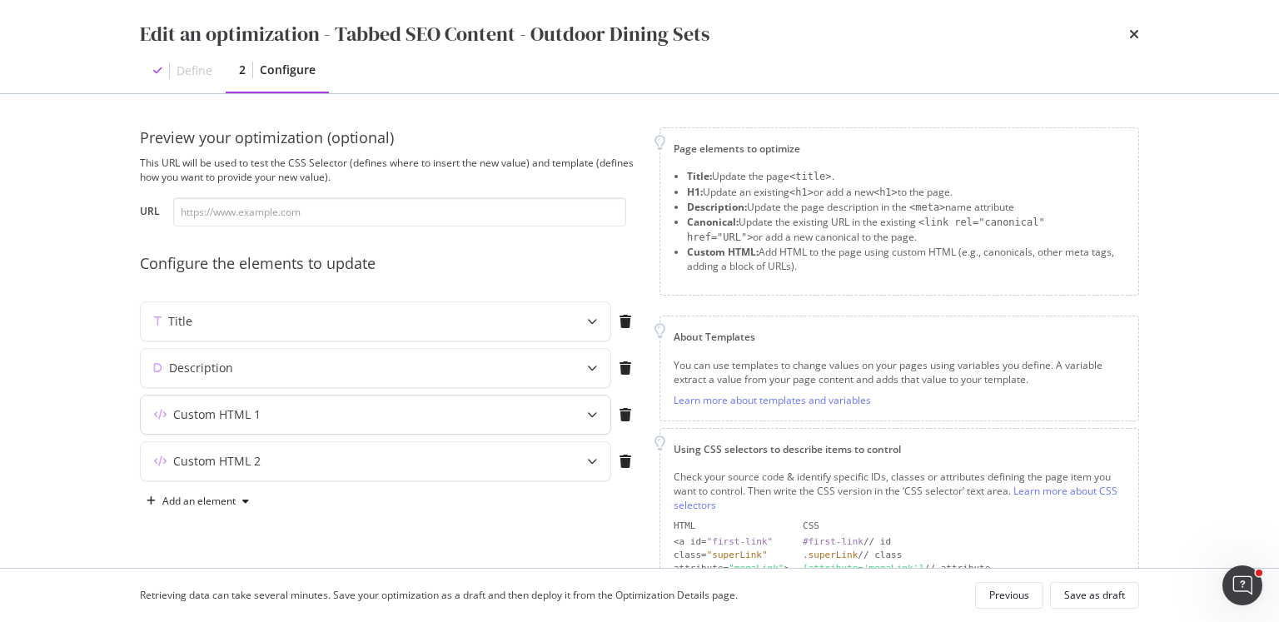
click at [577, 421] on div "modal" at bounding box center [592, 415] width 37 height 38
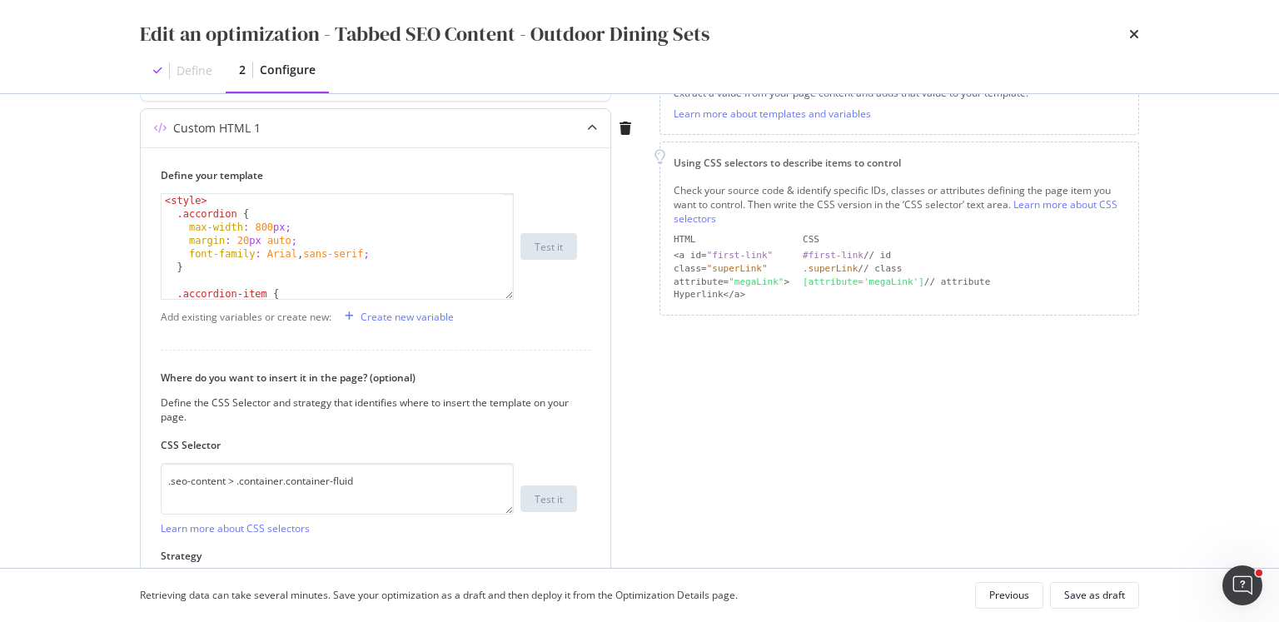
scroll to position [324, 0]
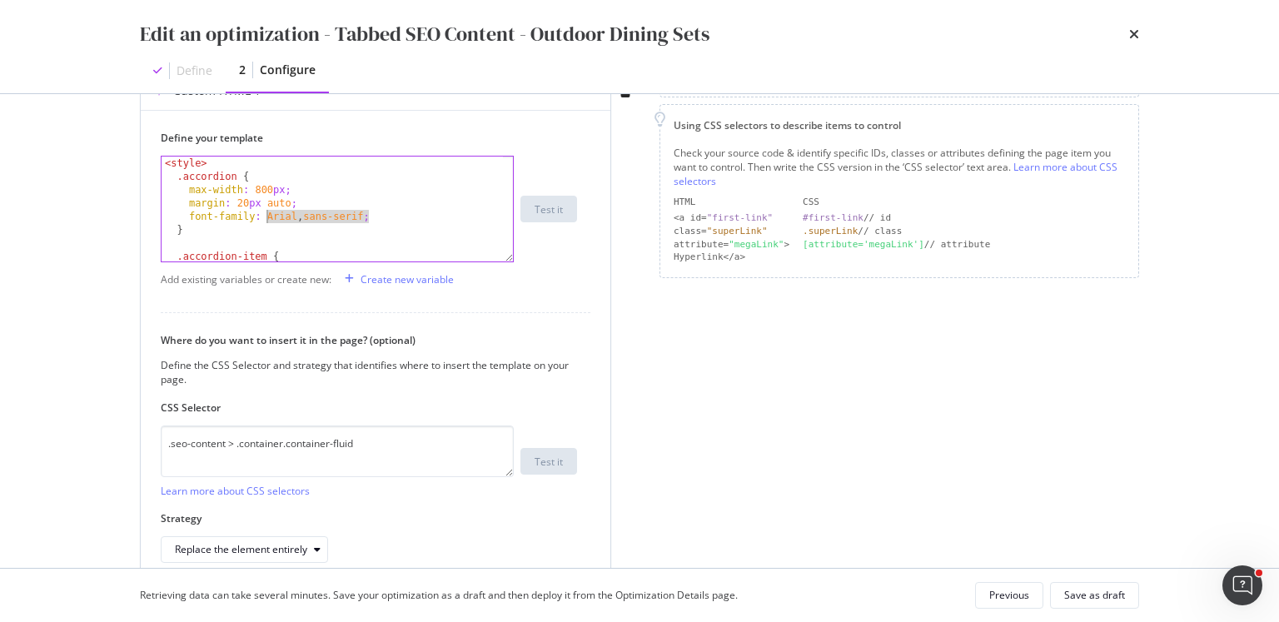
drag, startPoint x: 368, startPoint y: 215, endPoint x: 267, endPoint y: 216, distance: 100.8
click at [267, 216] on div "< style > .accordion { max-width : 800 px ; margin : 20 px auto ; font-family :…" at bounding box center [333, 223] width 342 height 132
paste textarea ""Red Hat Display","
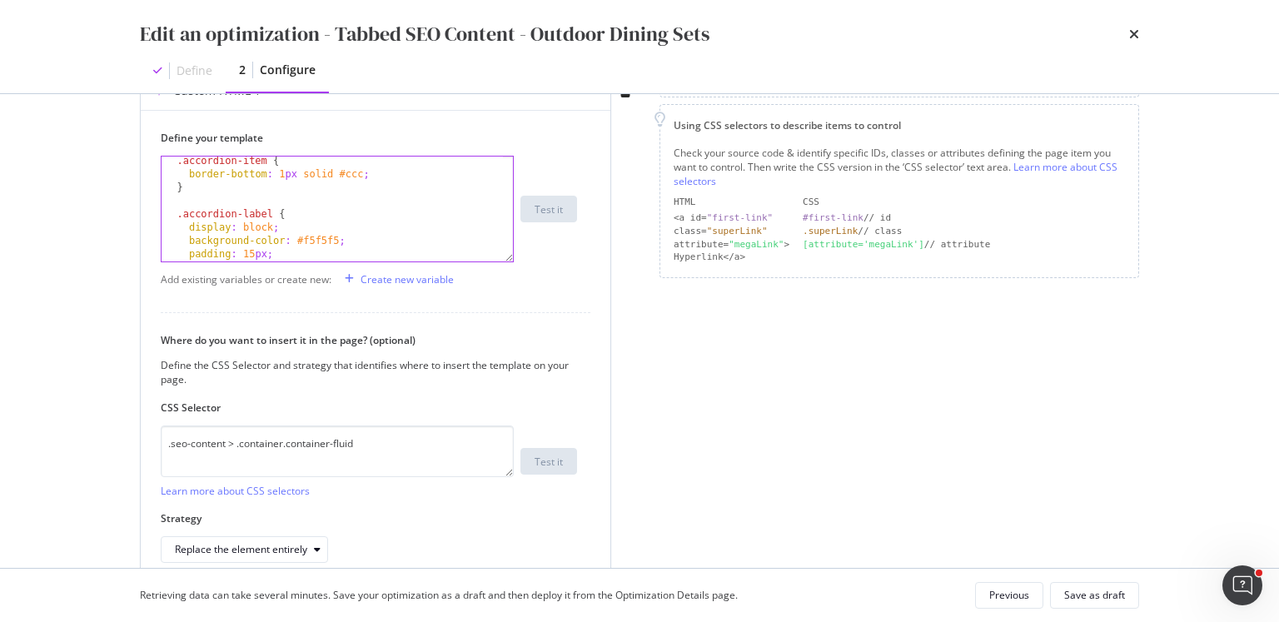
scroll to position [87, 0]
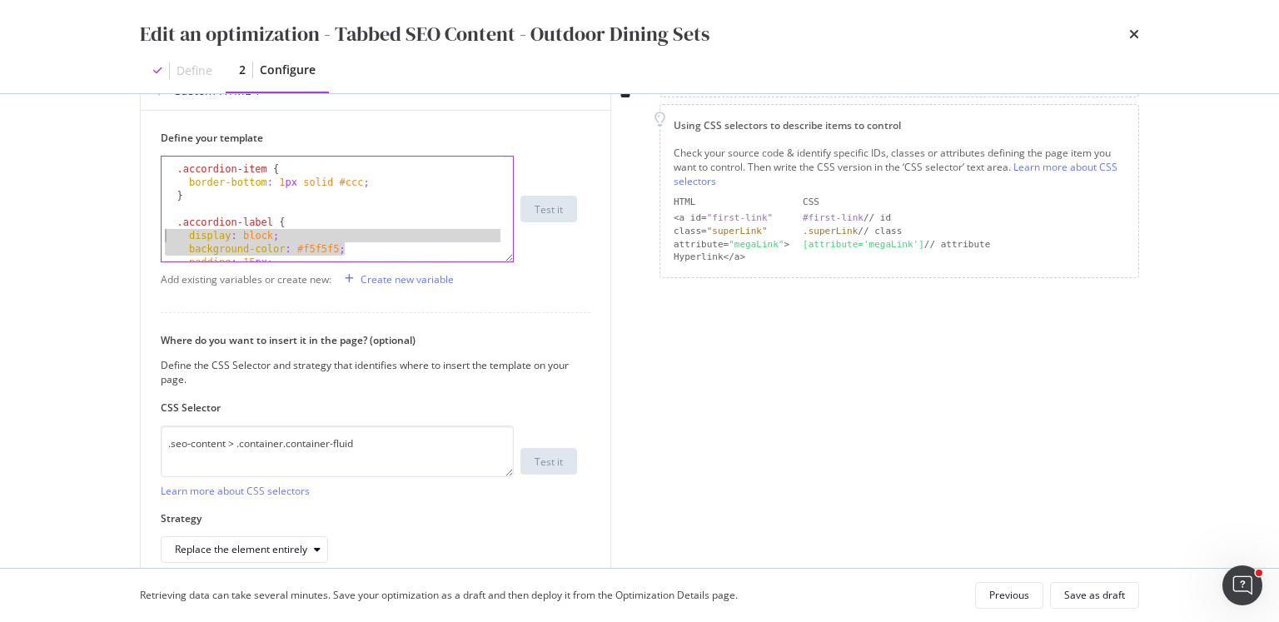
drag, startPoint x: 277, startPoint y: 251, endPoint x: 113, endPoint y: 236, distance: 164.6
click at [113, 236] on div "Preview your optimization (optional) This URL will be used to test the CSS Sele…" at bounding box center [640, 331] width 1066 height 474
type textarea "display: block; background-color: #f5f5f5;"
type textarea ".accordion-label {"
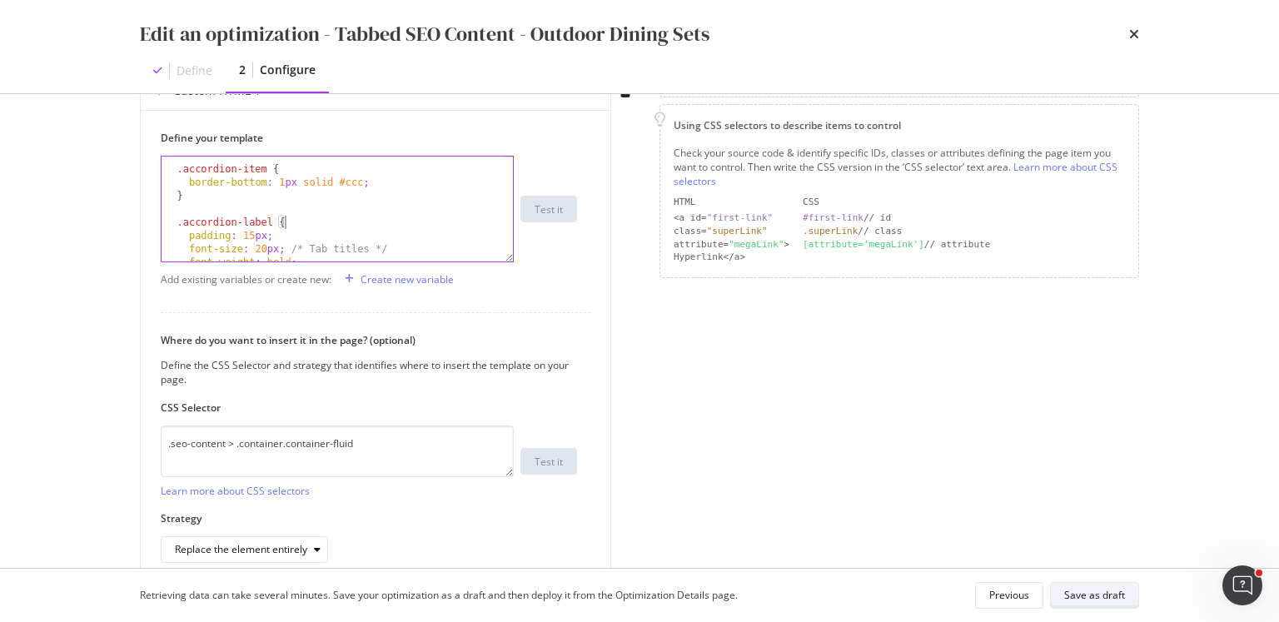
click at [1108, 582] on button "Save as draft" at bounding box center [1094, 595] width 89 height 27
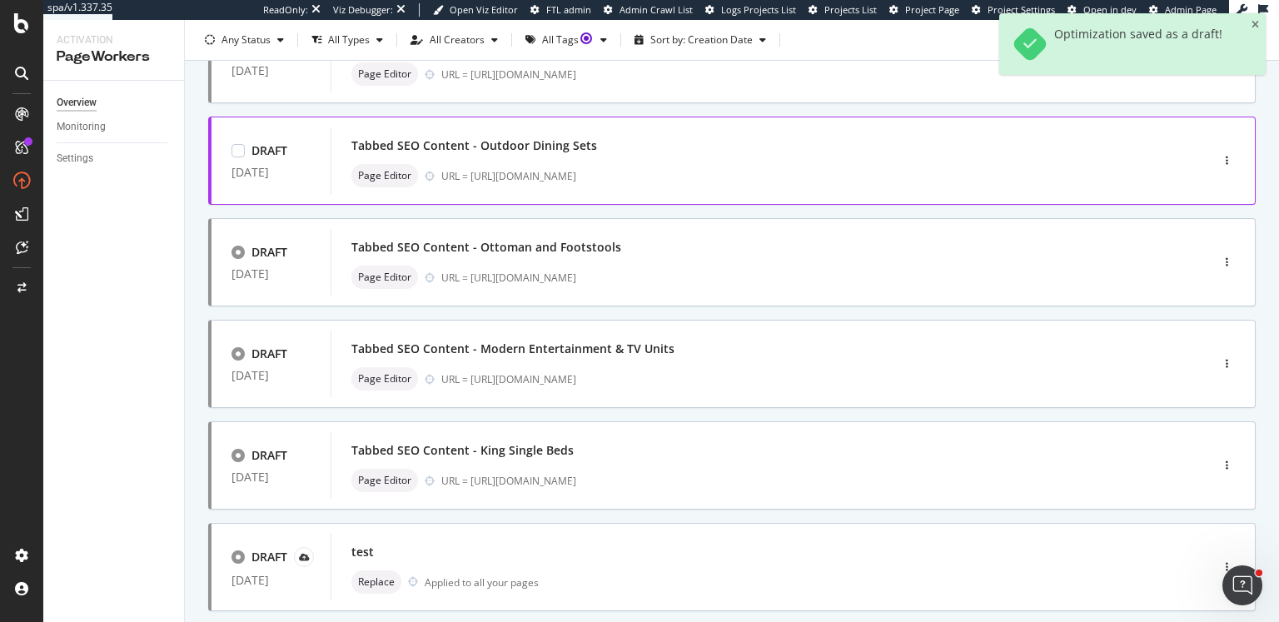
scroll to position [416, 0]
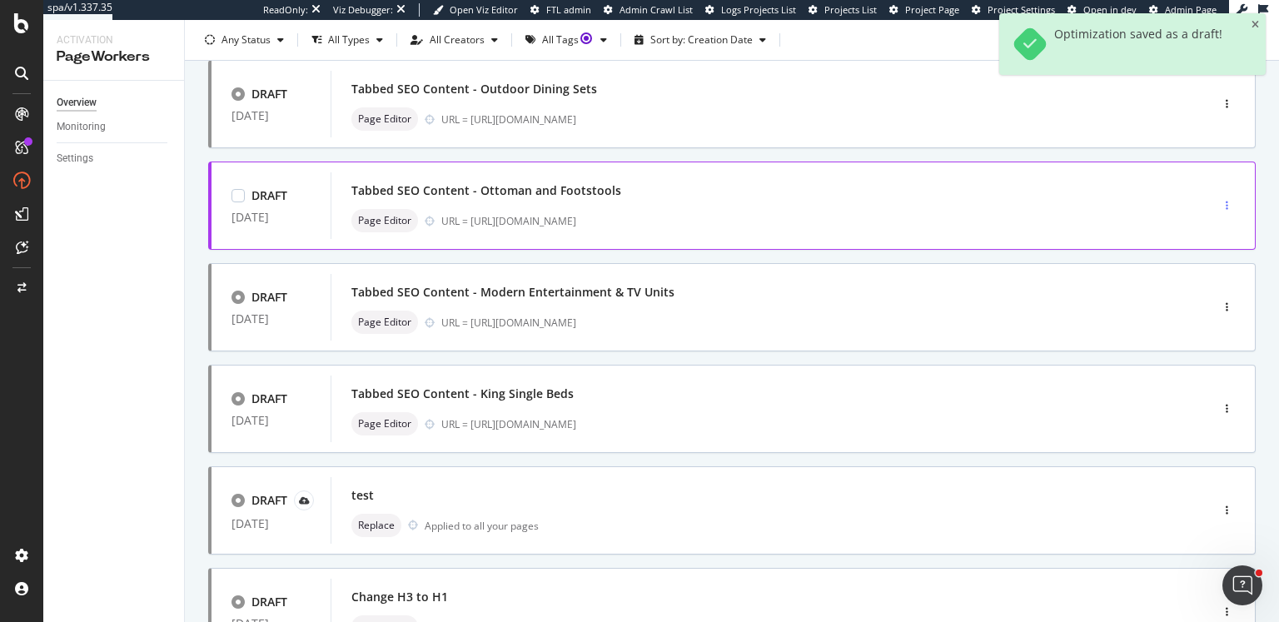
click at [1226, 207] on icon "button" at bounding box center [1227, 206] width 2 height 10
click at [1211, 239] on div "Edit" at bounding box center [1188, 236] width 77 height 21
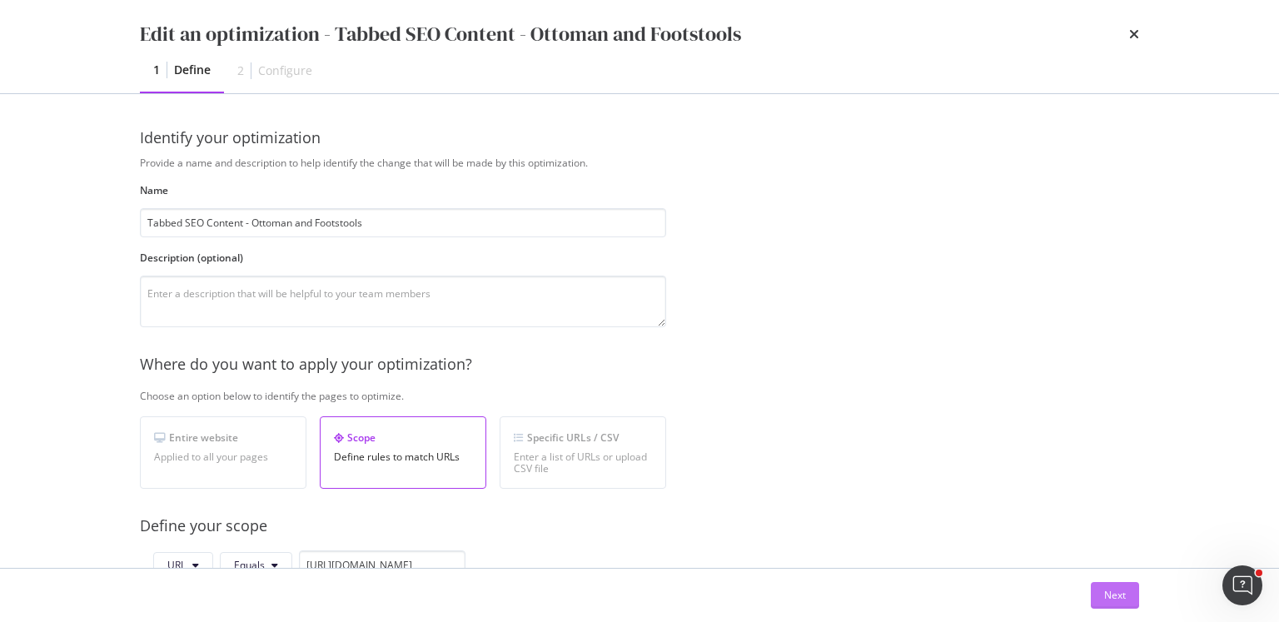
click at [1117, 602] on div "Next" at bounding box center [1115, 595] width 22 height 14
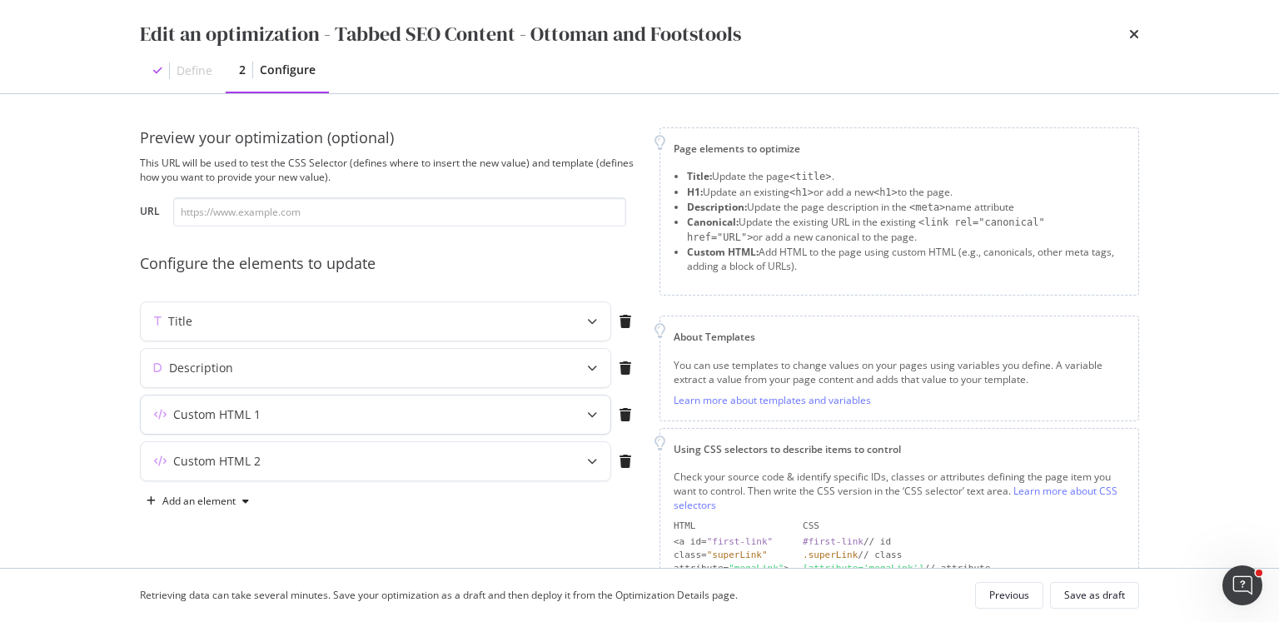
click at [484, 396] on div "Custom HTML 1" at bounding box center [376, 415] width 470 height 38
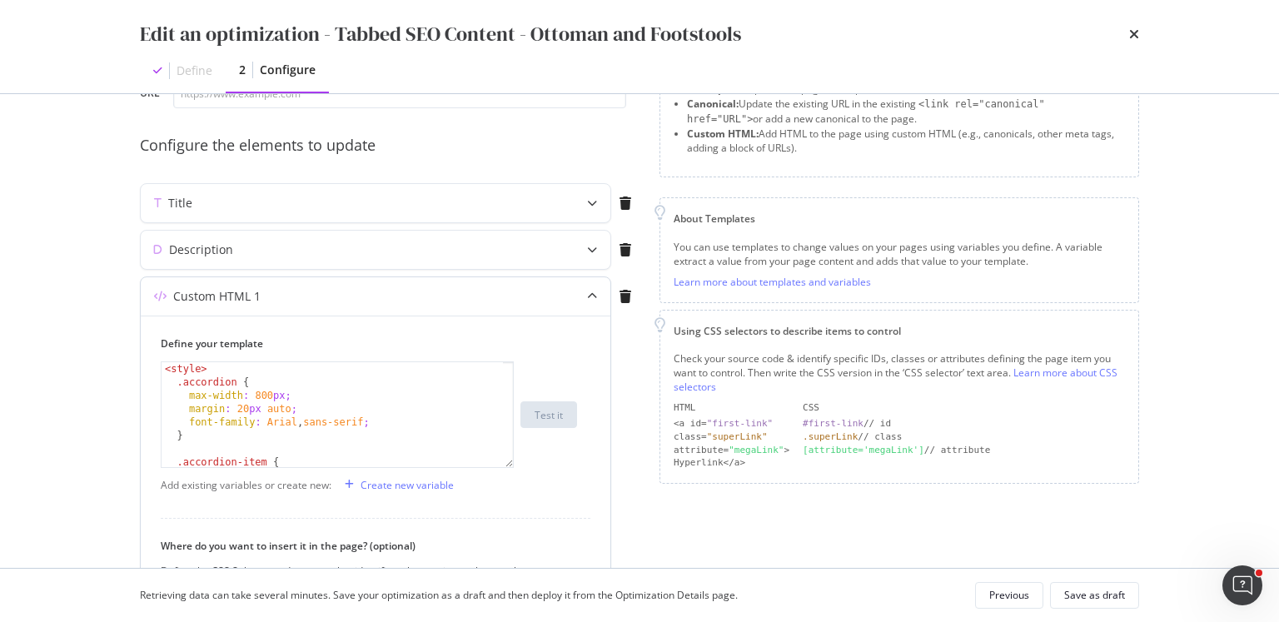
scroll to position [206, 0]
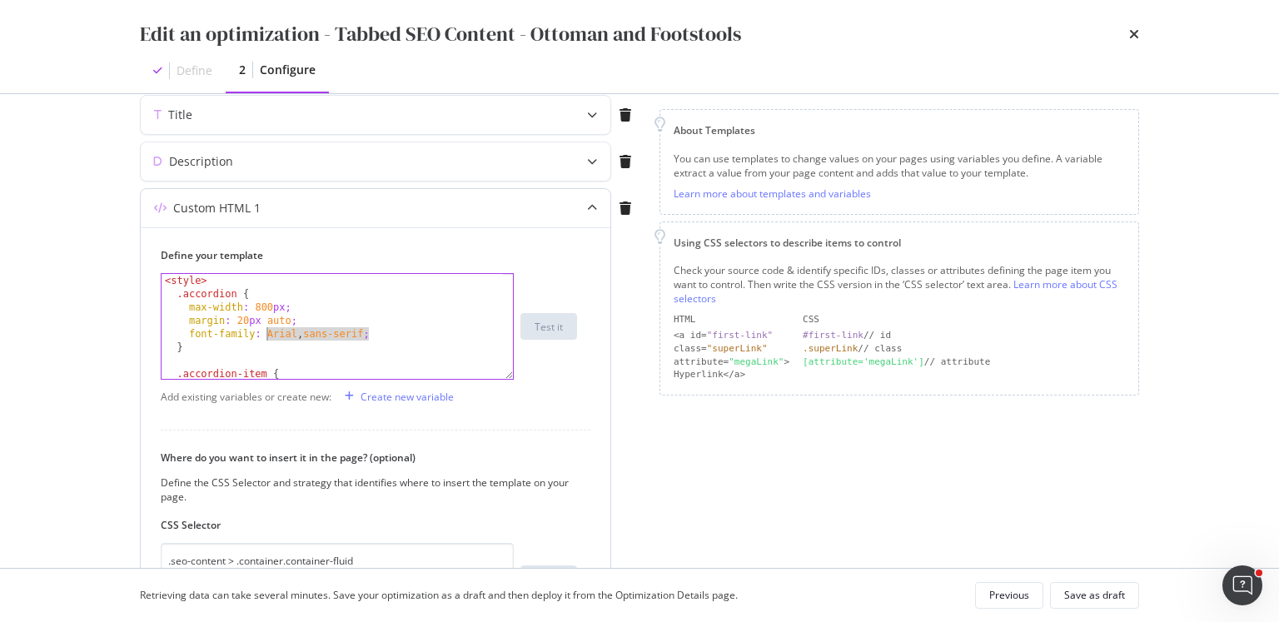
drag, startPoint x: 368, startPoint y: 331, endPoint x: 267, endPoint y: 334, distance: 100.8
click at [267, 334] on div "< style > .accordion { max-width : 800 px ; margin : 20 px auto ; font-family :…" at bounding box center [333, 340] width 342 height 132
paste textarea ""Red Hat Display","
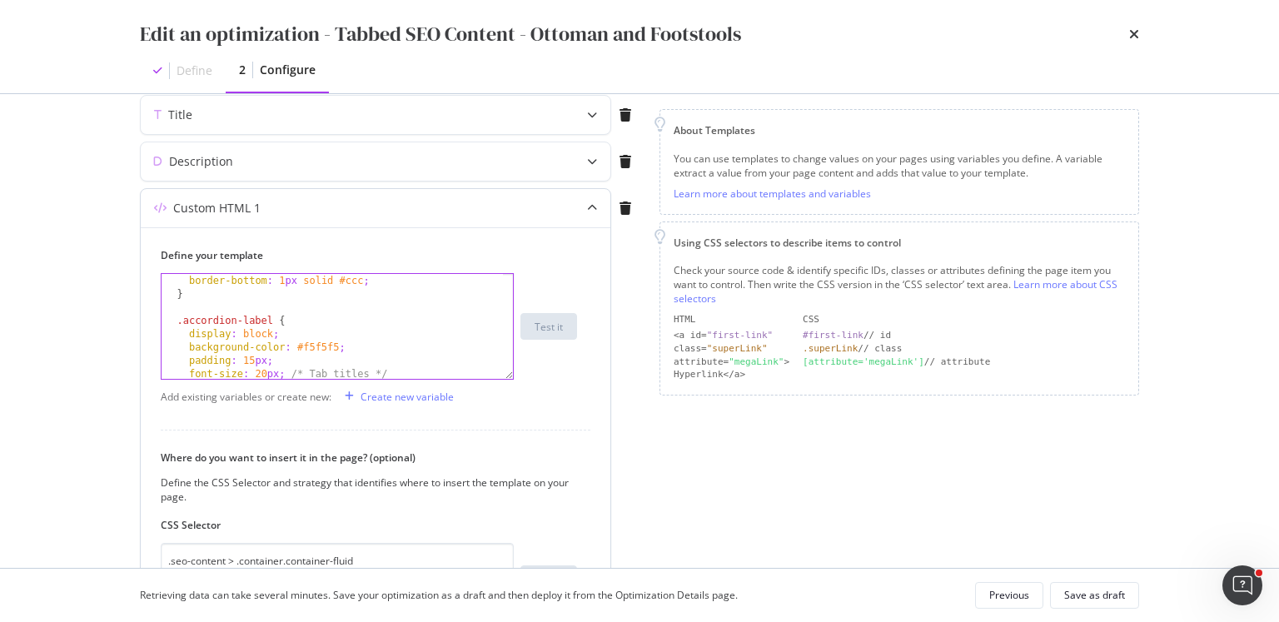
scroll to position [107, 0]
drag, startPoint x: 350, startPoint y: 346, endPoint x: 148, endPoint y: 336, distance: 201.7
click at [148, 336] on div "Define your template font-family: "Red Hat Display",sans-serif; .accordion-item…" at bounding box center [376, 463] width 470 height 473
type textarea "display: block; background-color: #f5f5f5;"
type textarea ".accordion-label {"
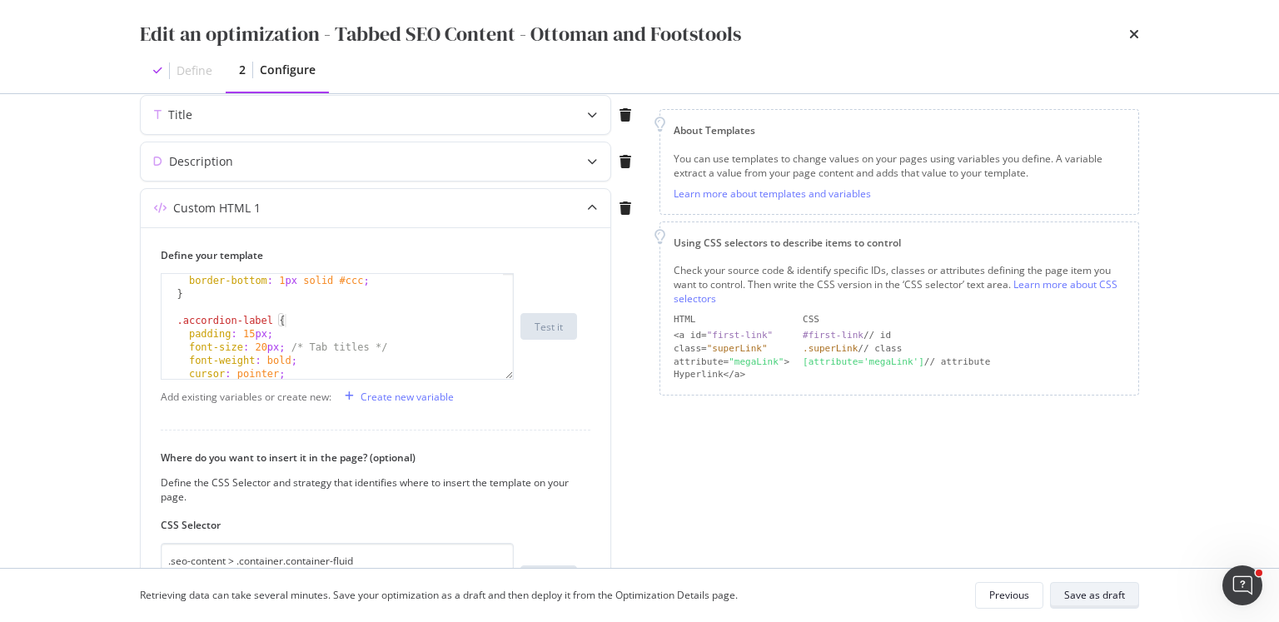
click at [1102, 592] on div "Save as draft" at bounding box center [1094, 595] width 61 height 14
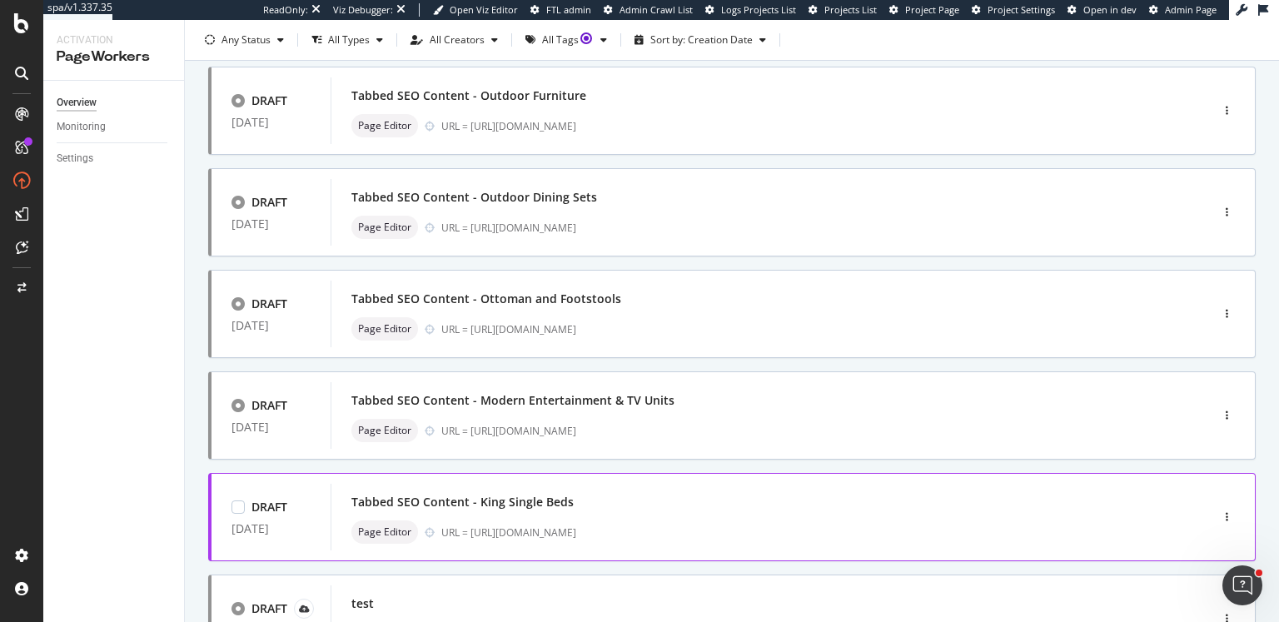
scroll to position [357, 0]
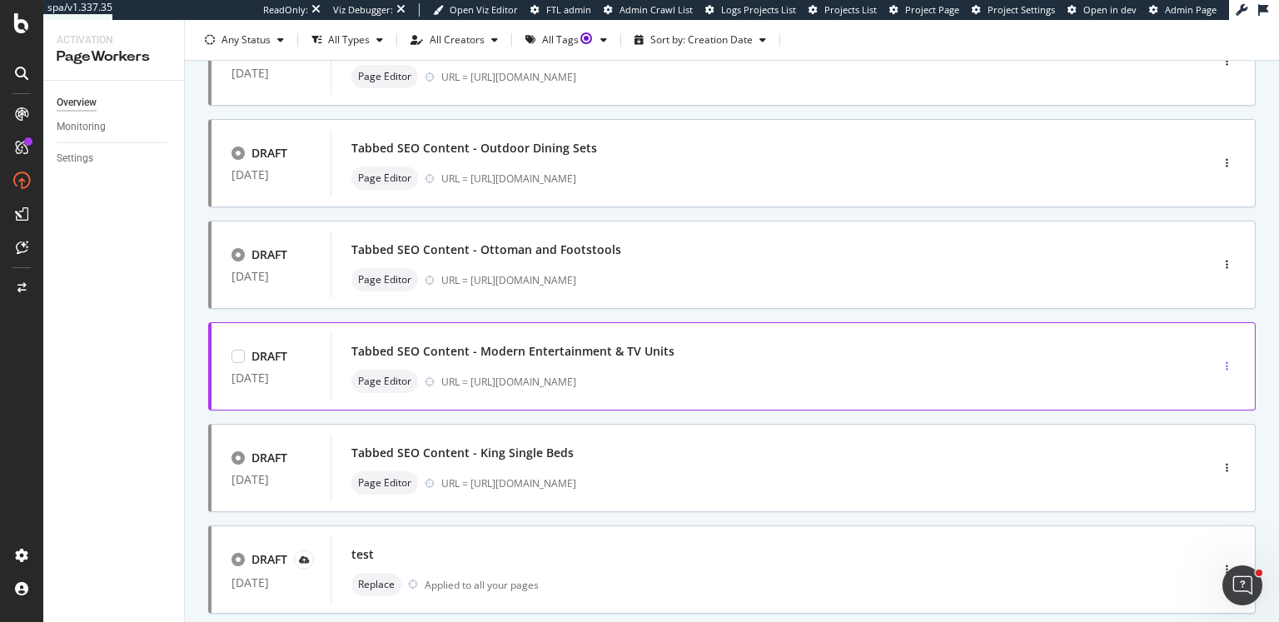
click at [1220, 368] on div "button" at bounding box center [1227, 366] width 16 height 10
click at [1206, 394] on div "Edit" at bounding box center [1188, 396] width 77 height 21
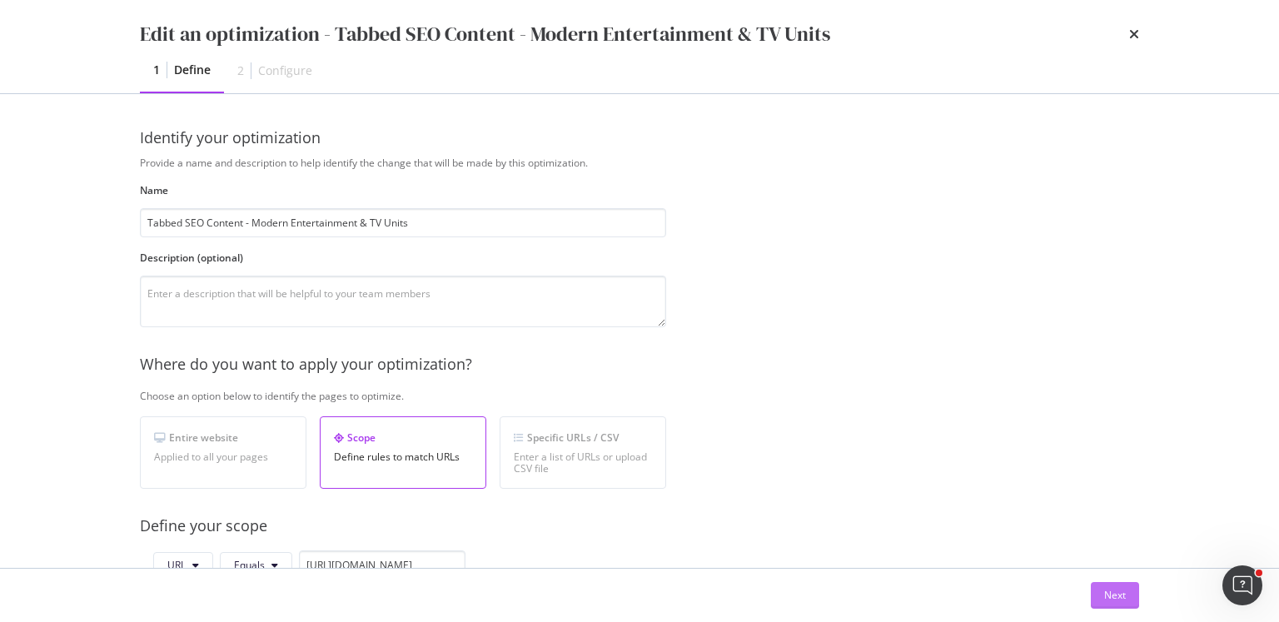
click at [1105, 592] on div "Next" at bounding box center [1115, 595] width 22 height 14
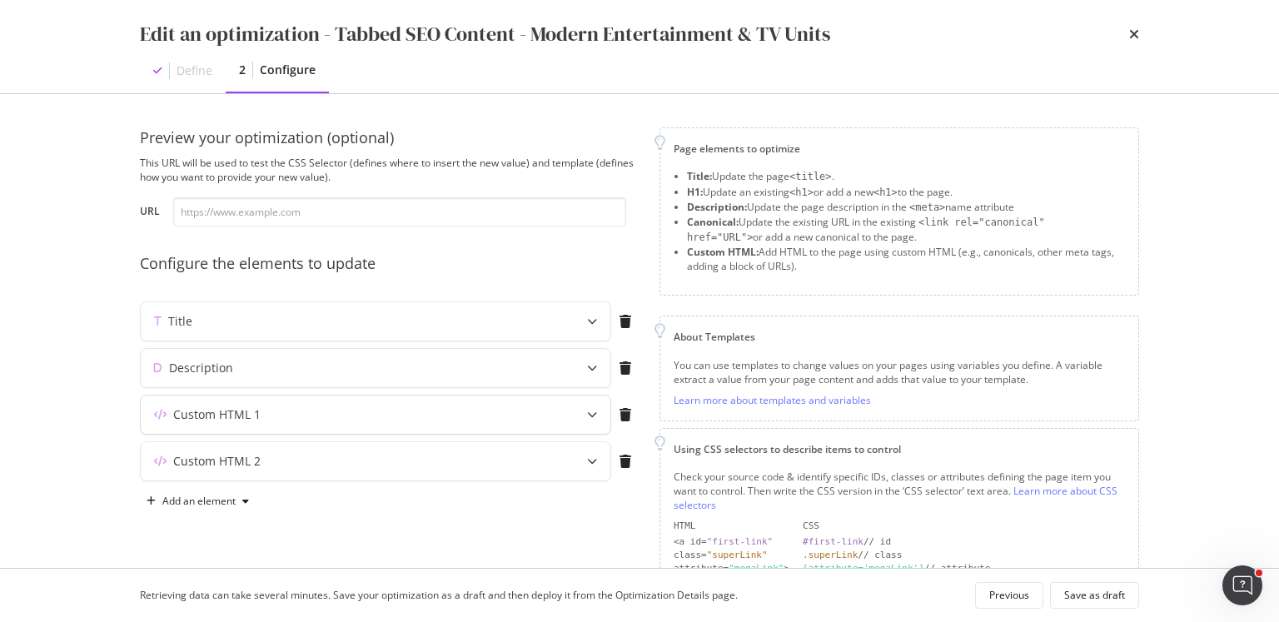
click at [460, 407] on div "Custom HTML 1" at bounding box center [343, 414] width 404 height 17
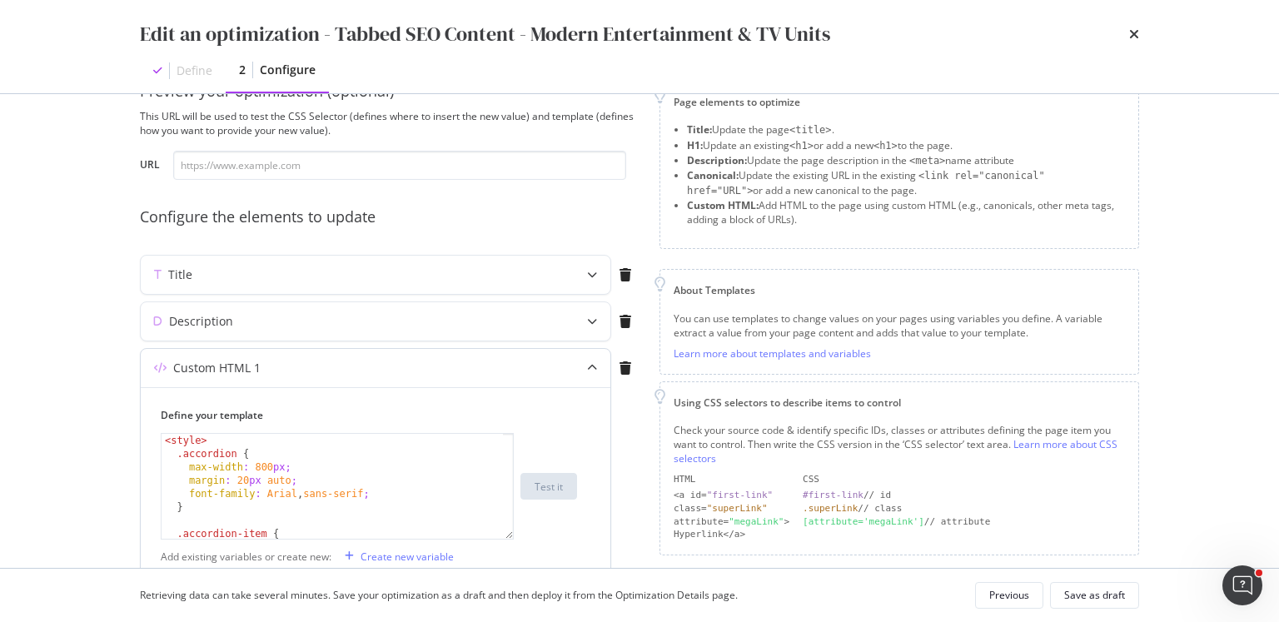
scroll to position [280, 0]
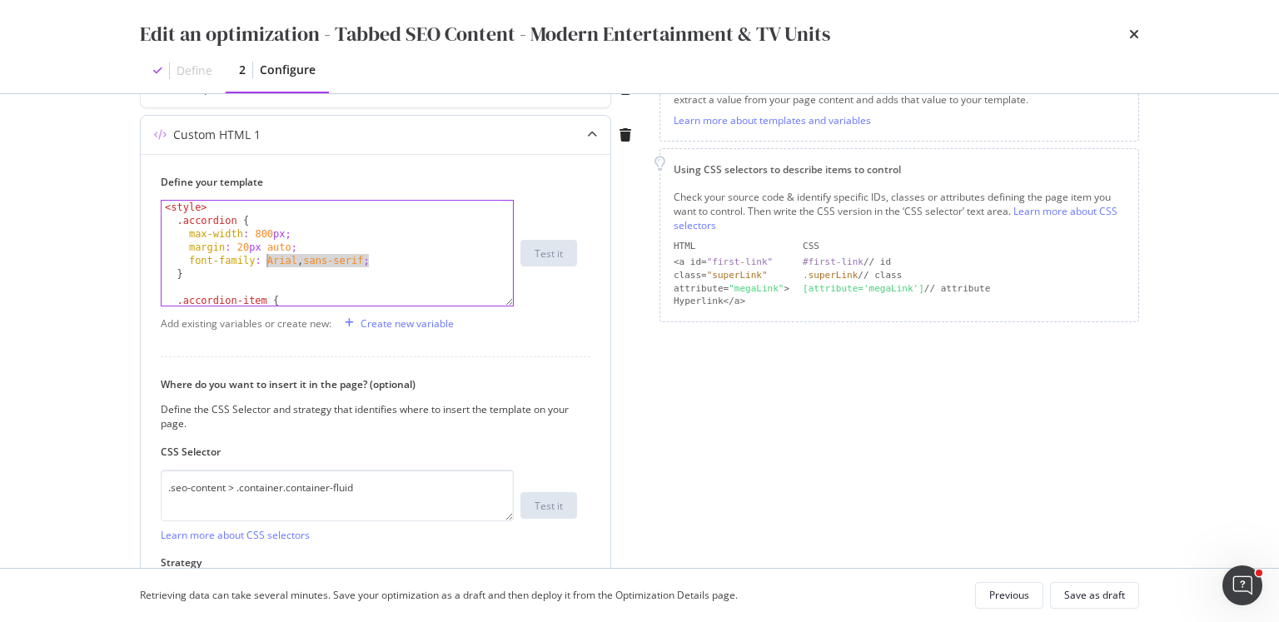
drag, startPoint x: 368, startPoint y: 262, endPoint x: 265, endPoint y: 257, distance: 103.4
click at [265, 257] on div "< style > .accordion { max-width : 800 px ; margin : 20 px auto ; font-family :…" at bounding box center [333, 267] width 342 height 132
paste textarea ""Red Hat Display","
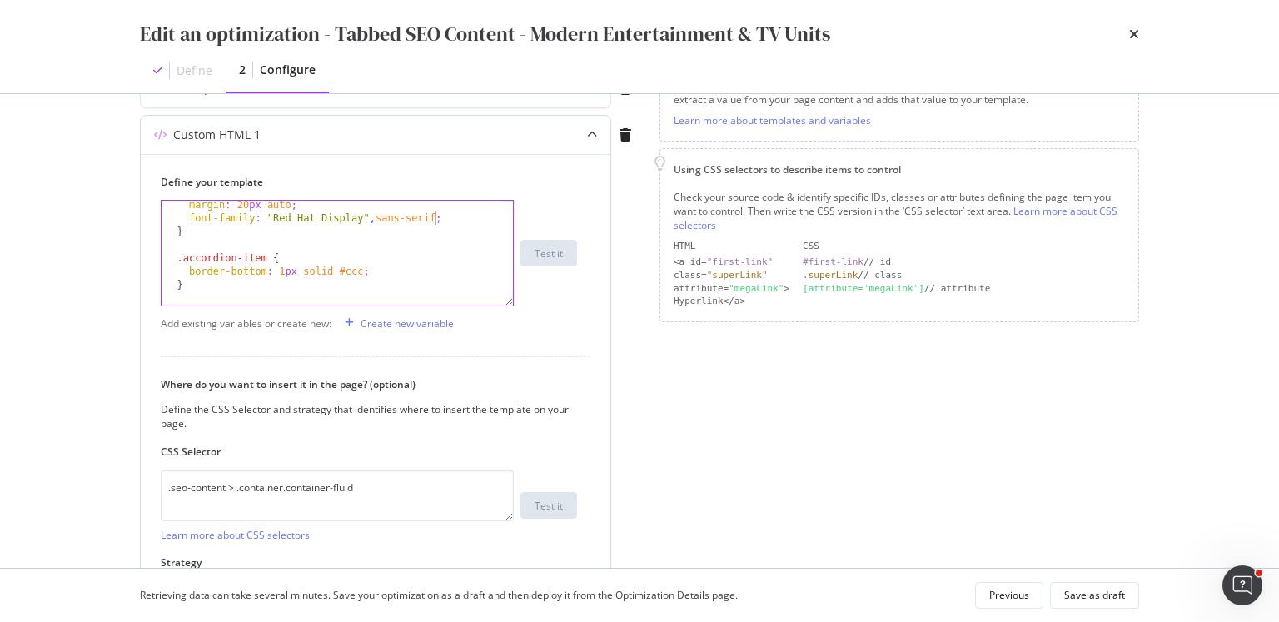
scroll to position [99, 0]
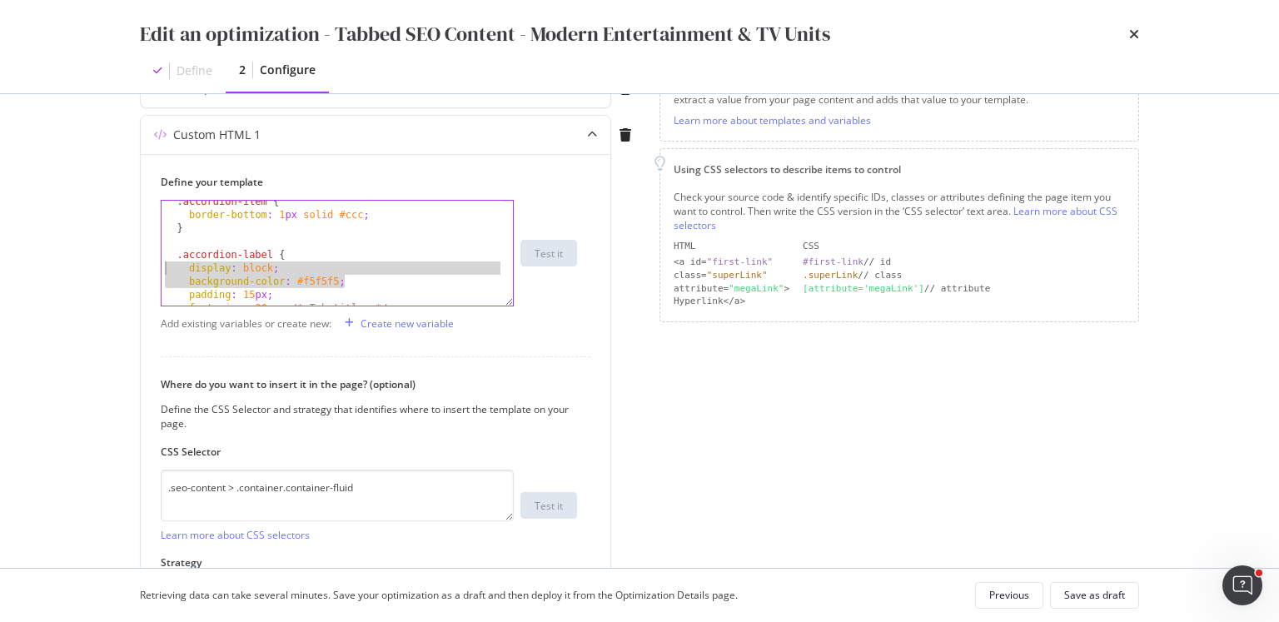
drag, startPoint x: 368, startPoint y: 276, endPoint x: 87, endPoint y: 272, distance: 280.6
click at [87, 272] on div "Edit an optimization - Tabbed SEO Content - Modern Entertainment & TV Units Def…" at bounding box center [639, 311] width 1279 height 622
type textarea "display: block; background-color: #f5f5f5;"
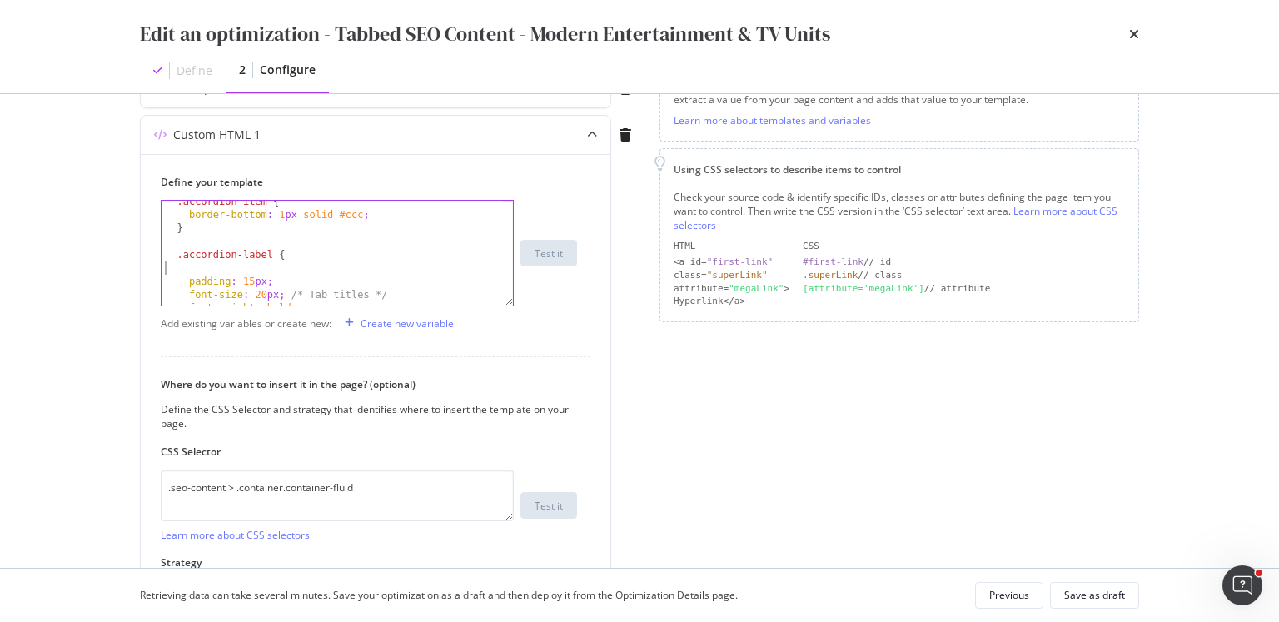
type textarea ".accordion-label {"
click at [1092, 590] on div "Save as draft" at bounding box center [1094, 595] width 61 height 14
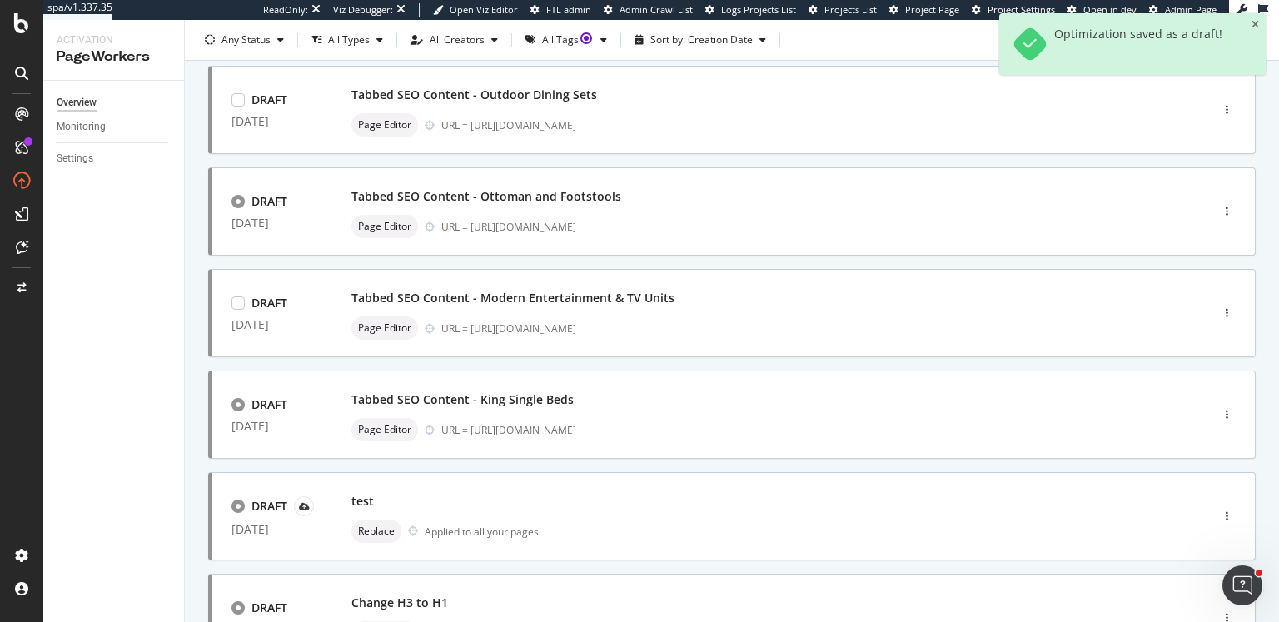
scroll to position [414, 0]
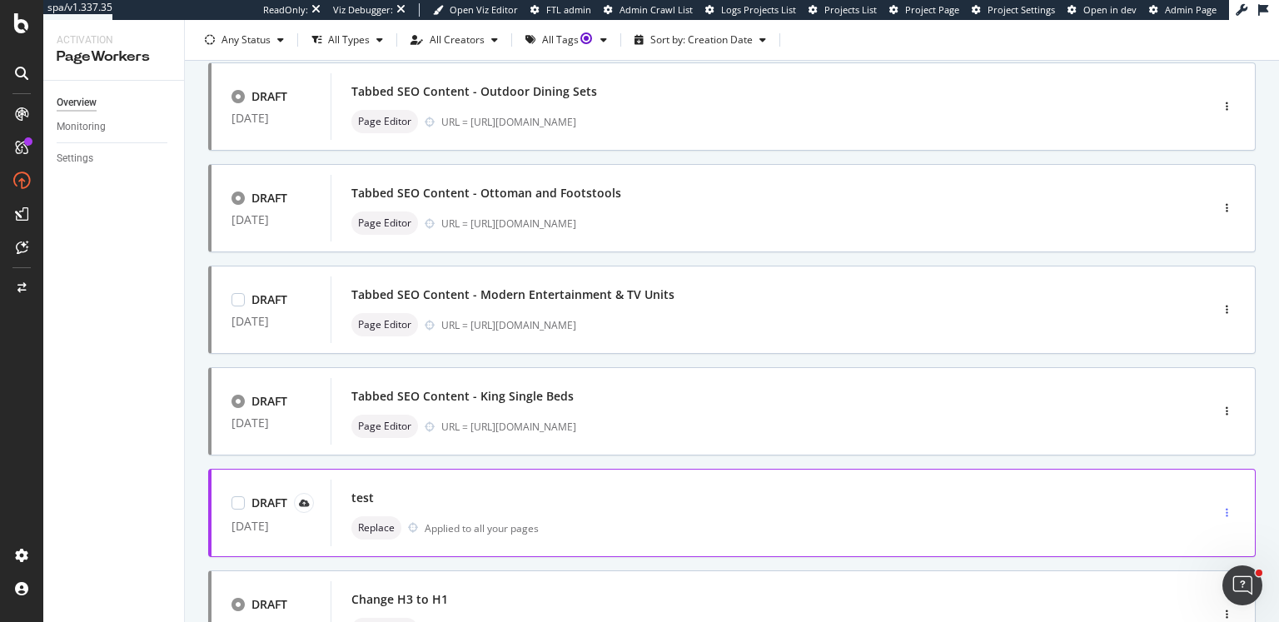
click at [1226, 512] on icon "button" at bounding box center [1227, 513] width 2 height 10
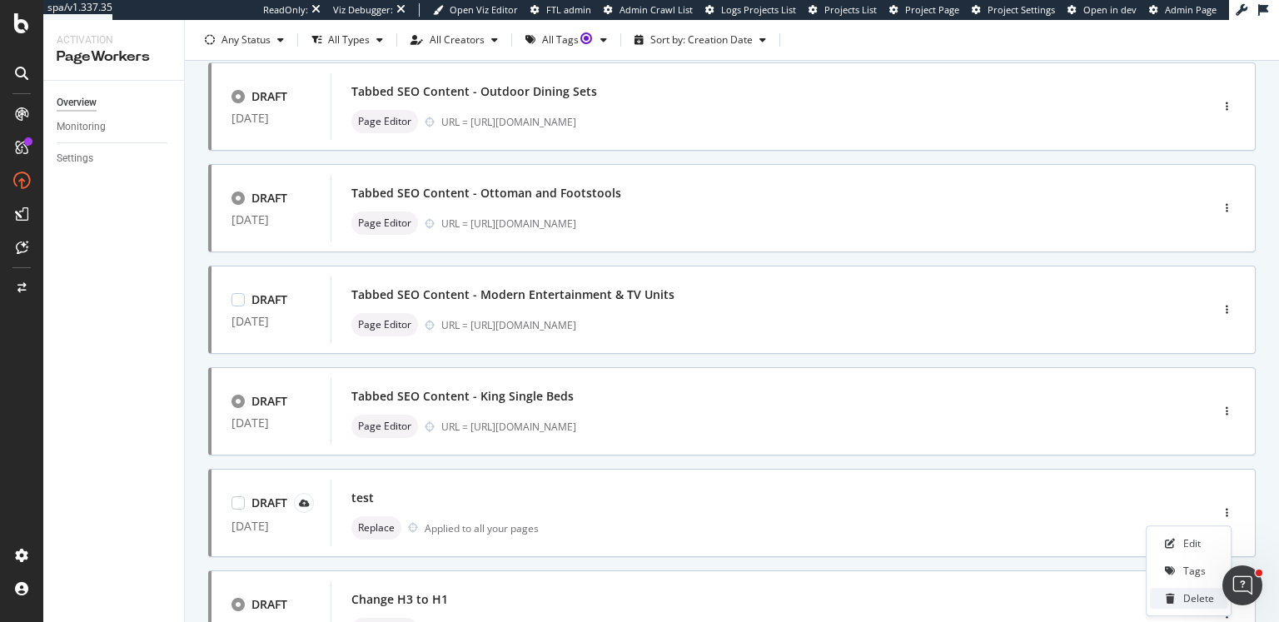
click at [1196, 592] on div "Delete" at bounding box center [1198, 598] width 31 height 14
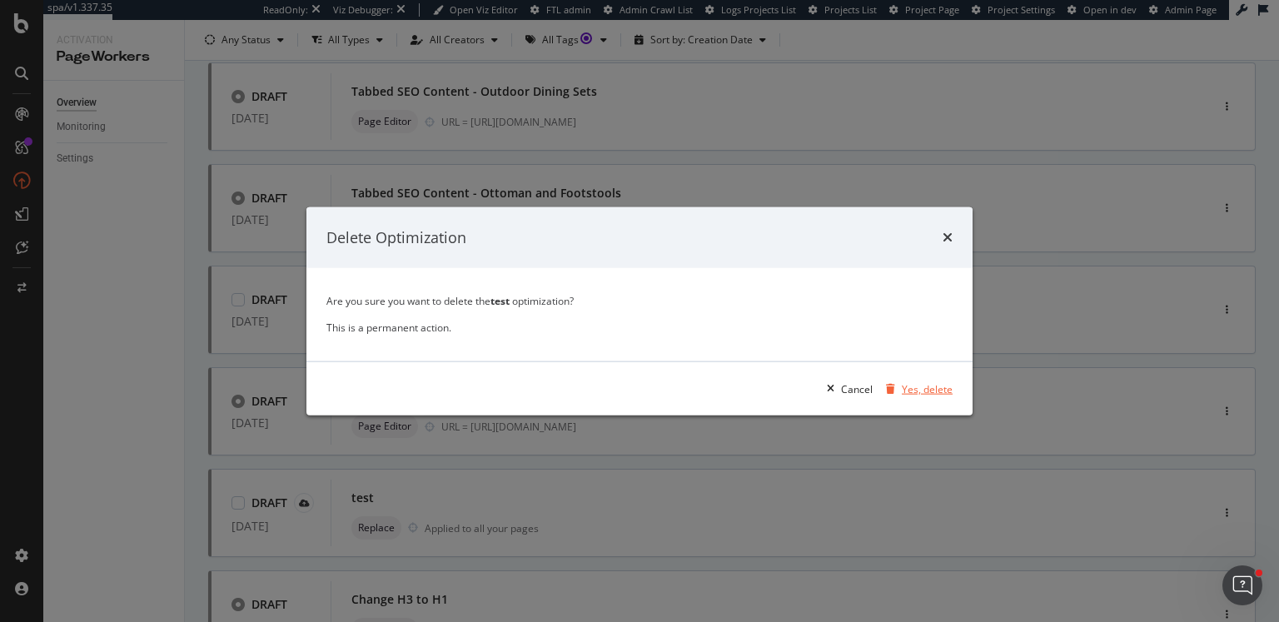
click at [905, 387] on div "Yes, delete" at bounding box center [927, 388] width 51 height 14
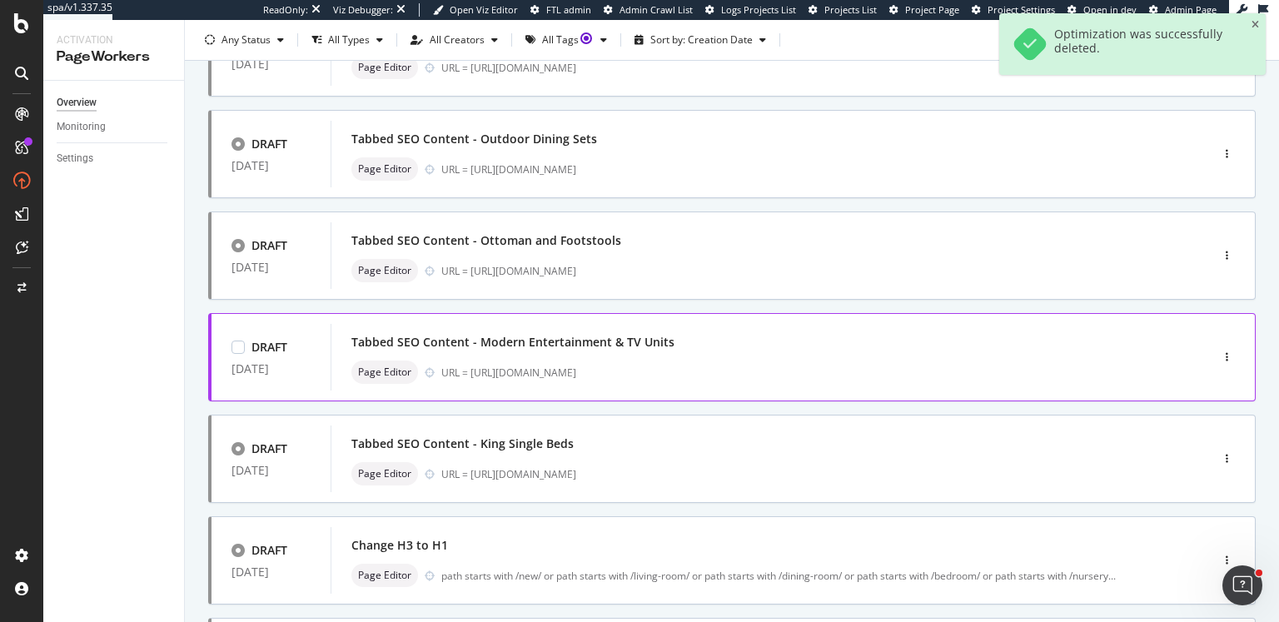
scroll to position [599, 0]
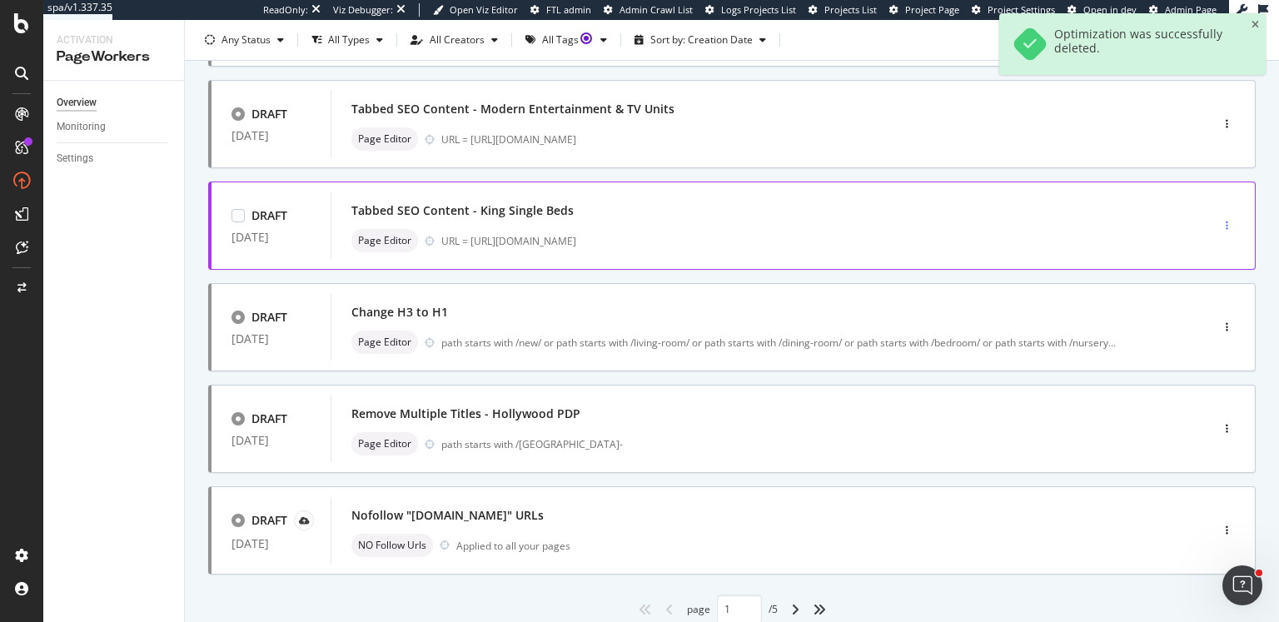
click at [1221, 224] on div "button" at bounding box center [1227, 226] width 16 height 10
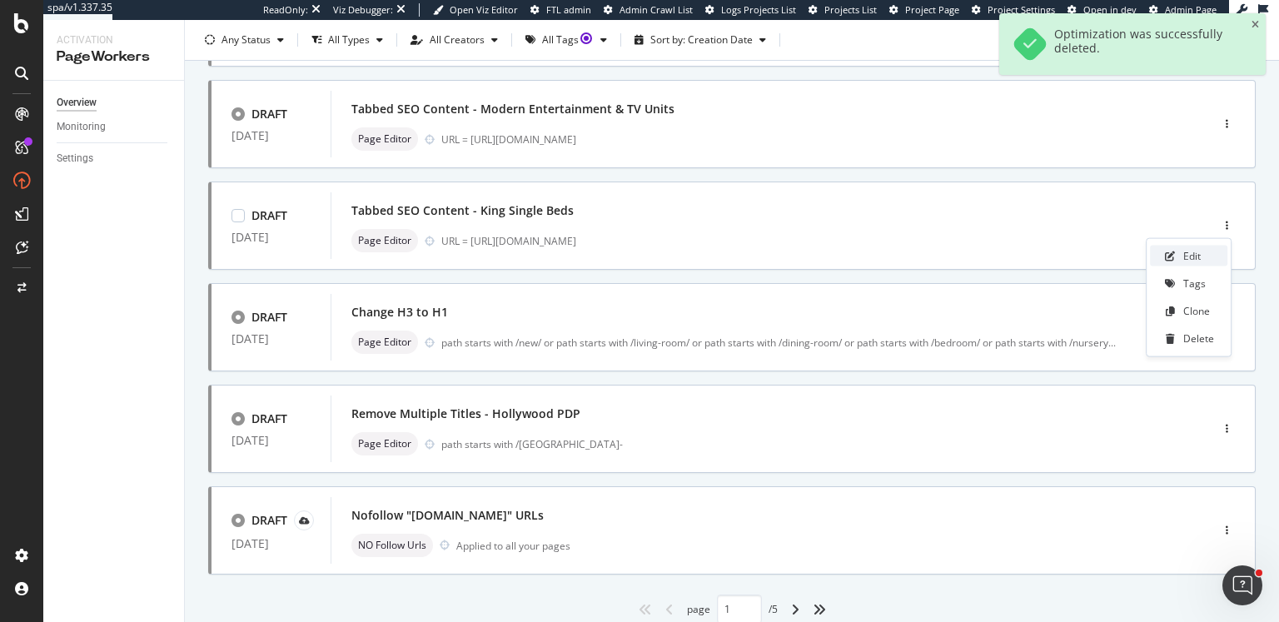
click at [1195, 251] on div "Edit" at bounding box center [1191, 256] width 17 height 14
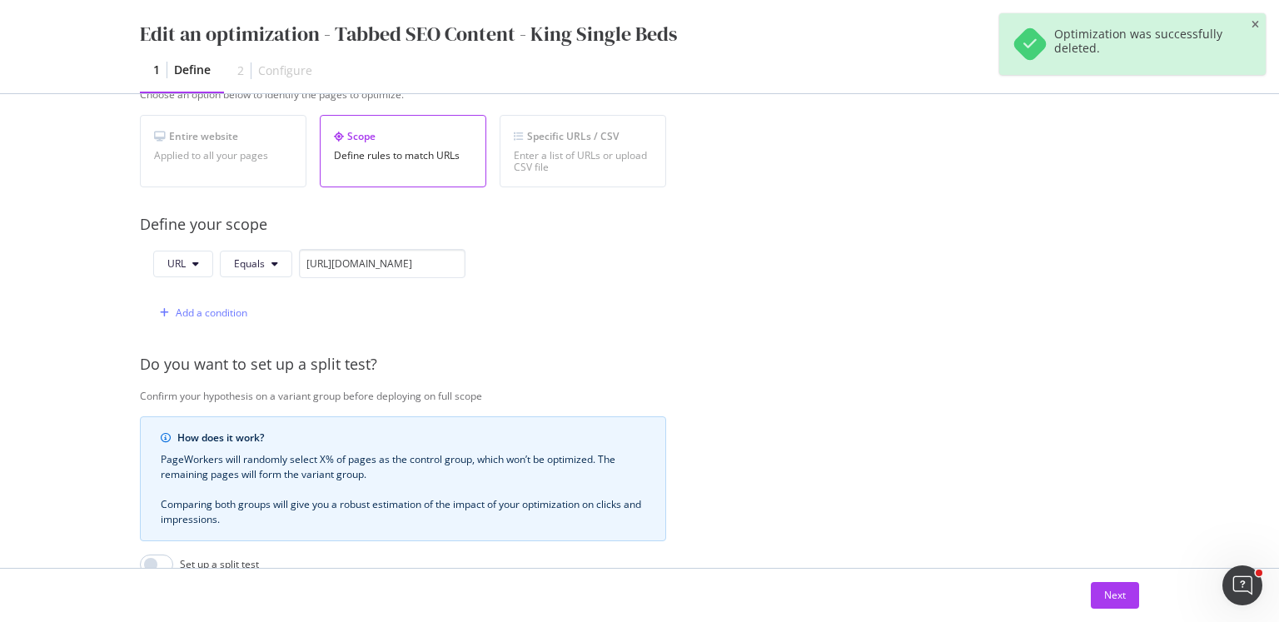
scroll to position [433, 0]
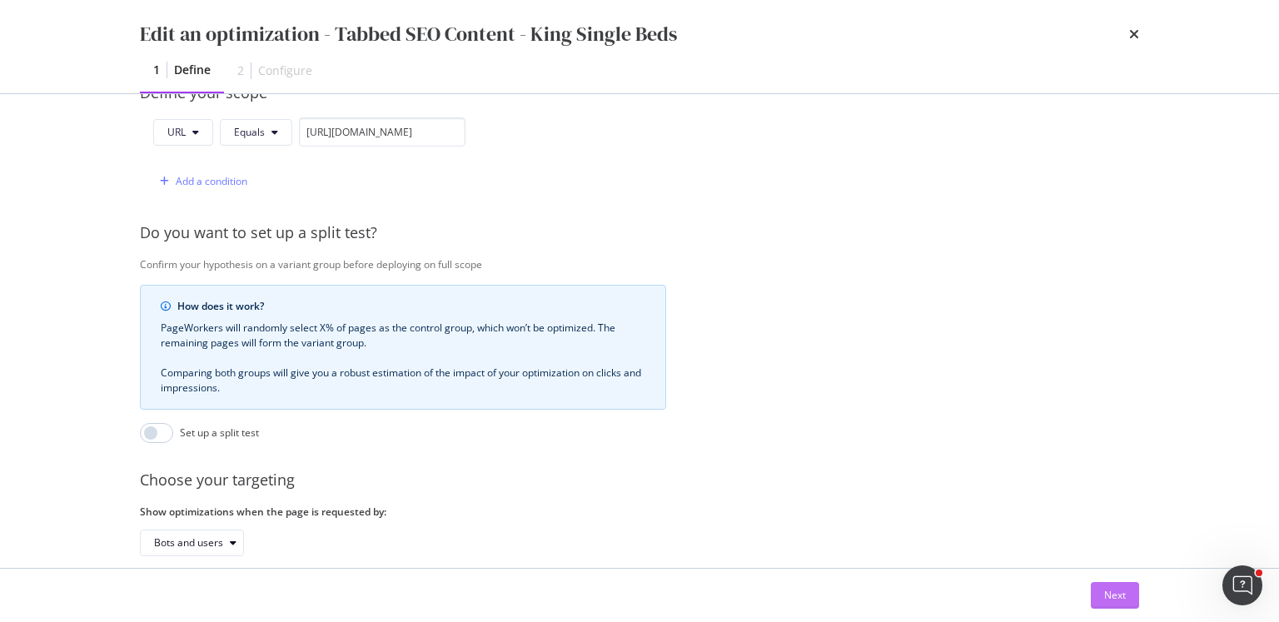
click at [1115, 592] on div "Next" at bounding box center [1115, 595] width 22 height 14
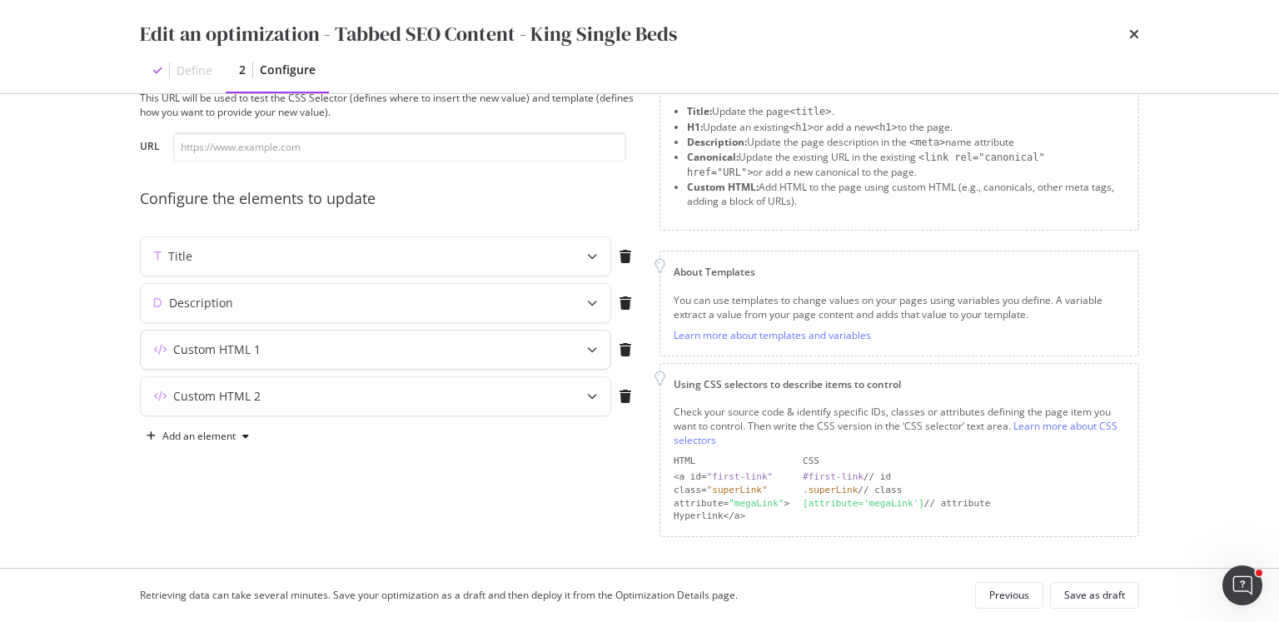
click at [585, 345] on div "modal" at bounding box center [592, 350] width 37 height 38
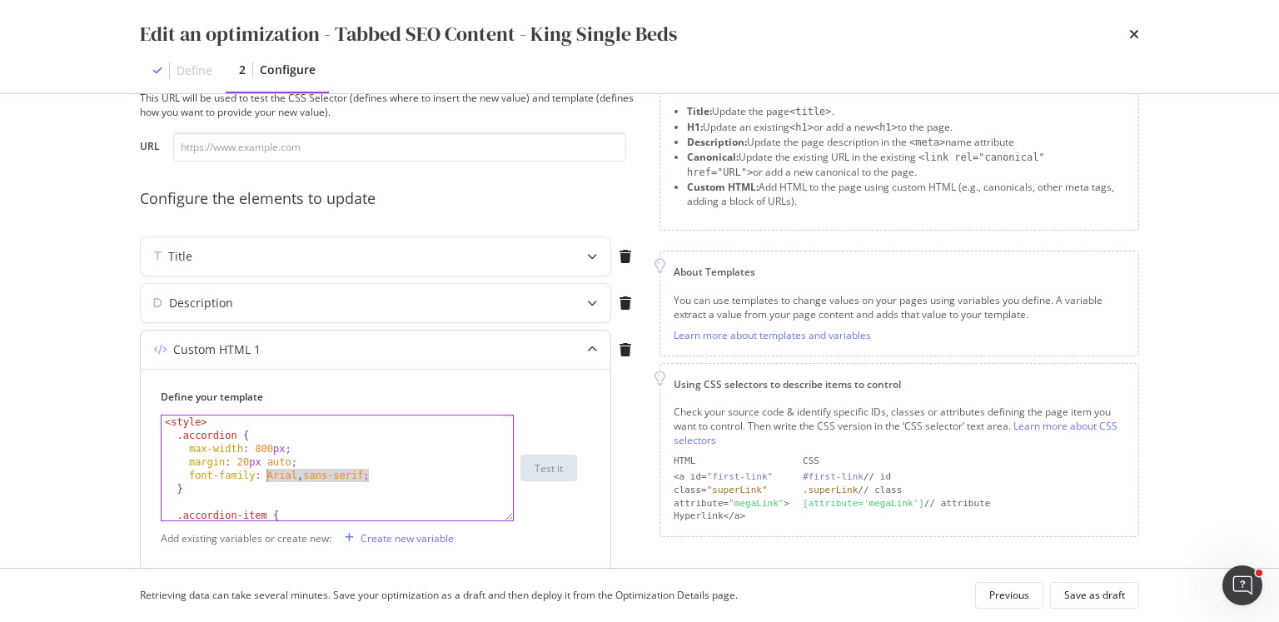
drag, startPoint x: 336, startPoint y: 473, endPoint x: 267, endPoint y: 474, distance: 69.1
click at [267, 474] on div "< style > .accordion { max-width : 800 px ; margin : 20 px auto ; font-family :…" at bounding box center [333, 481] width 342 height 132
paste textarea ""Red Hat Display","
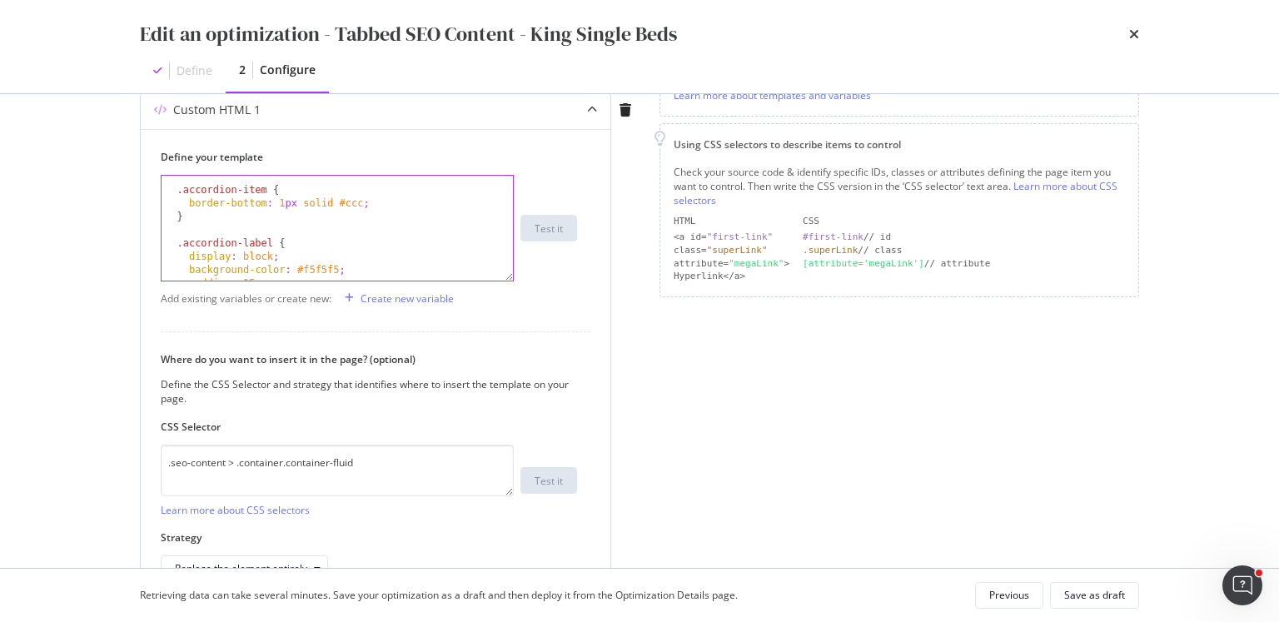
scroll to position [86, 0]
drag, startPoint x: 357, startPoint y: 273, endPoint x: 102, endPoint y: 258, distance: 255.2
click at [102, 258] on div "Edit an optimization - Tabbed SEO Content - King Single Beds Define 2 Configure…" at bounding box center [639, 311] width 1279 height 622
type textarea "display: block; background-color: #f5f5f5;"
type textarea ".accordion-label {"
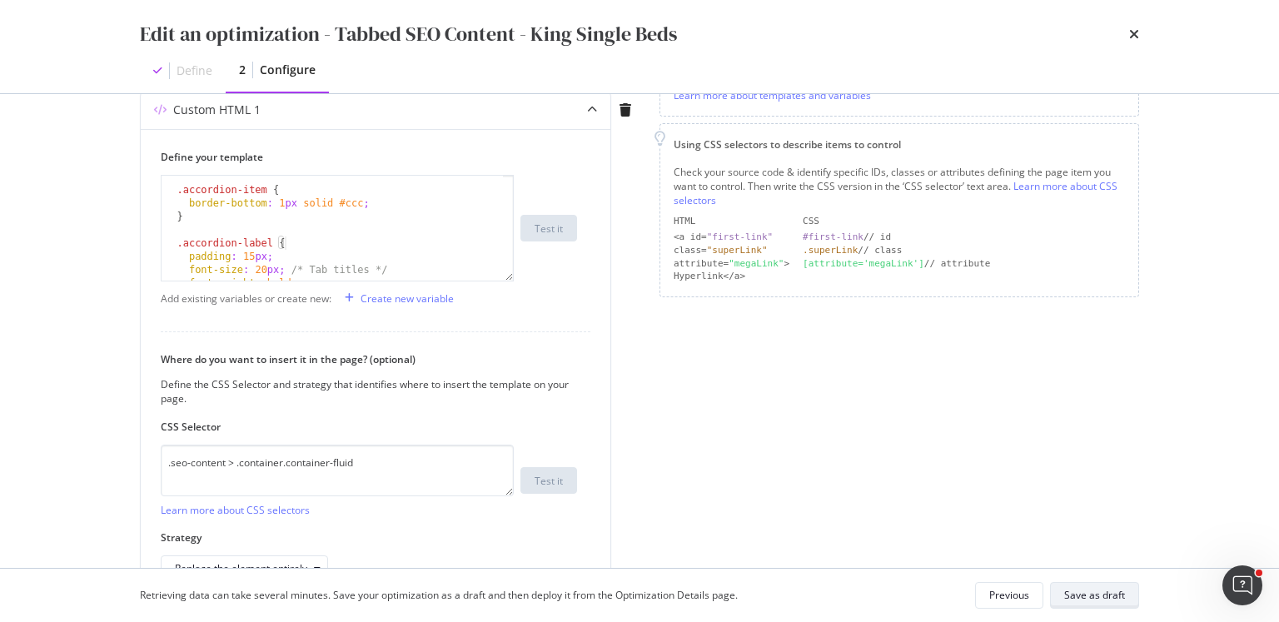
click at [1076, 586] on div "Save as draft" at bounding box center [1094, 595] width 61 height 23
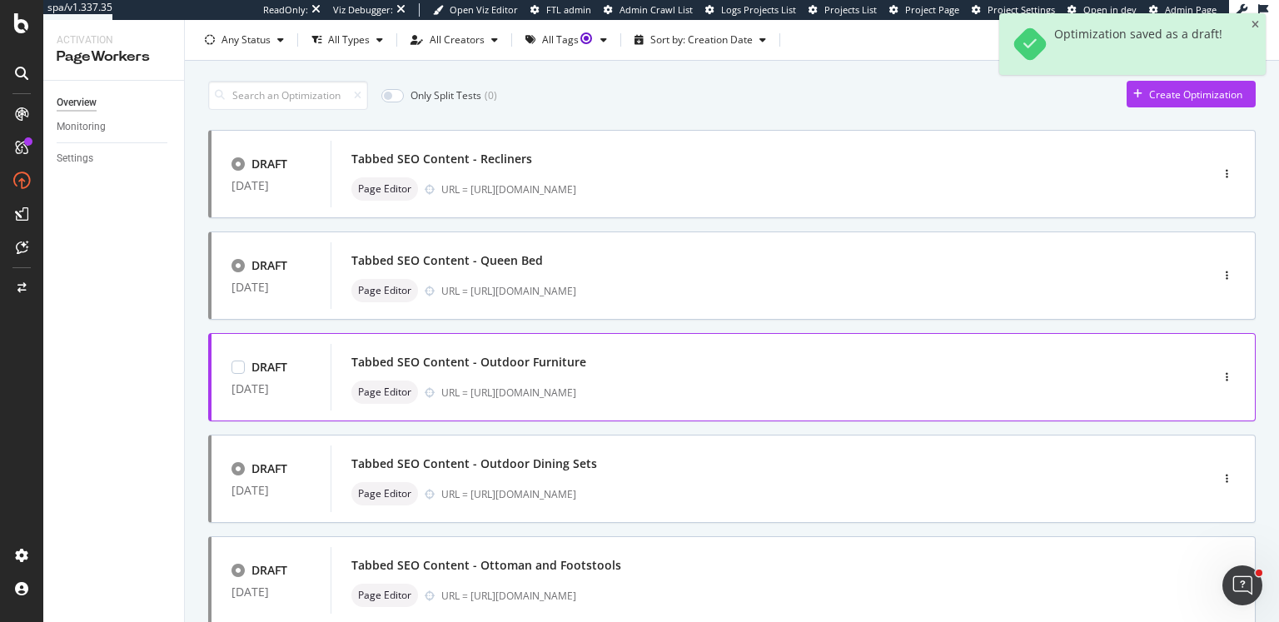
scroll to position [244, 0]
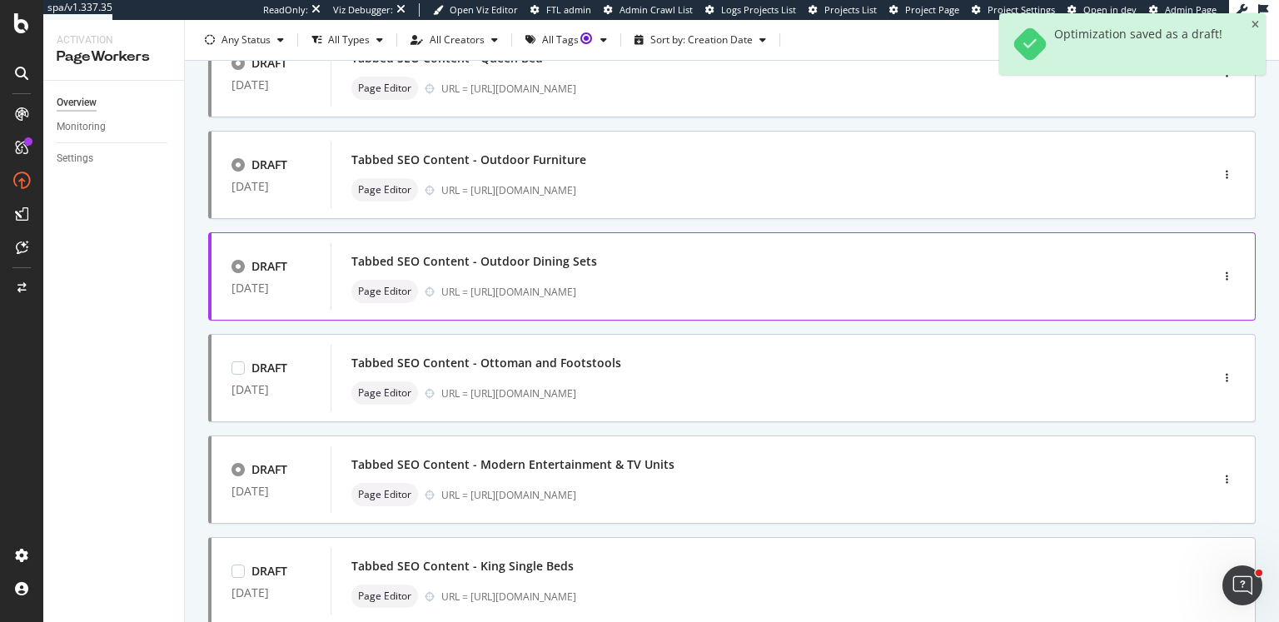
click at [623, 291] on div "URL = [URL][DOMAIN_NAME]" at bounding box center [790, 292] width 698 height 14
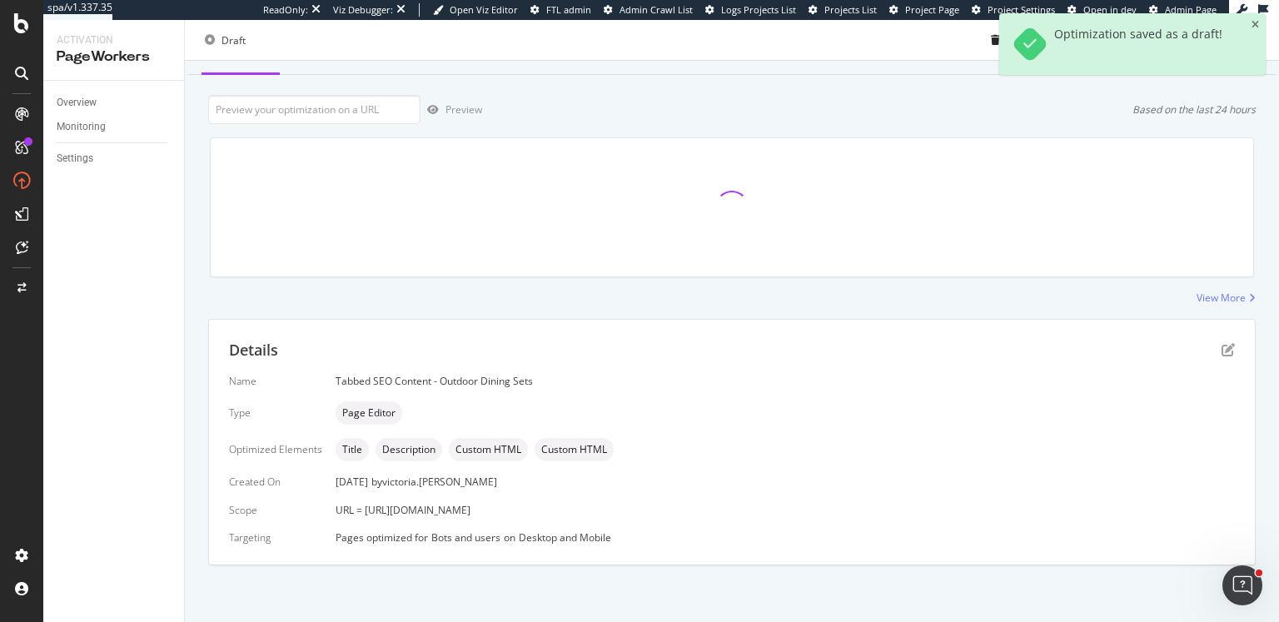
scroll to position [72, 0]
drag, startPoint x: 723, startPoint y: 501, endPoint x: 368, endPoint y: 506, distance: 354.7
click at [371, 506] on div "URL = [URL][DOMAIN_NAME]" at bounding box center [785, 509] width 899 height 14
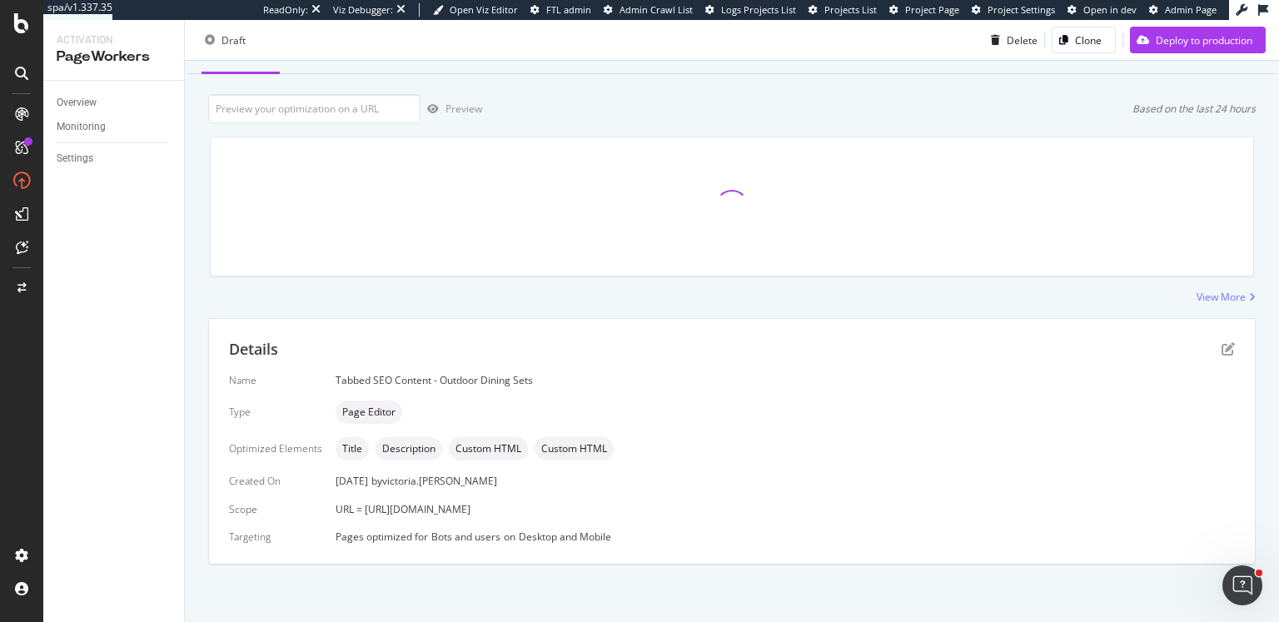
drag, startPoint x: 361, startPoint y: 507, endPoint x: 736, endPoint y: 506, distance: 374.7
click at [736, 506] on div "URL = [URL][DOMAIN_NAME]" at bounding box center [785, 509] width 899 height 14
copy span "[URL][DOMAIN_NAME]"
click at [318, 111] on input "url" at bounding box center [314, 108] width 212 height 29
paste input "[URL][DOMAIN_NAME]"
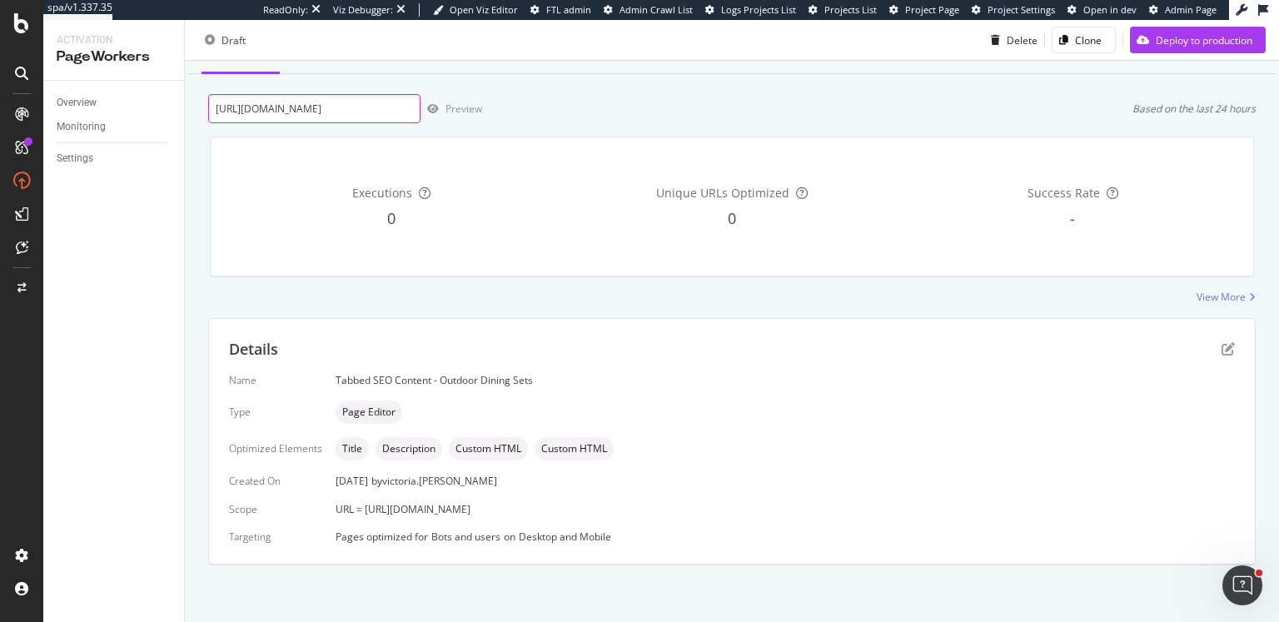
scroll to position [0, 110]
type input "[URL][DOMAIN_NAME]"
click at [452, 110] on div "Preview" at bounding box center [463, 109] width 37 height 14
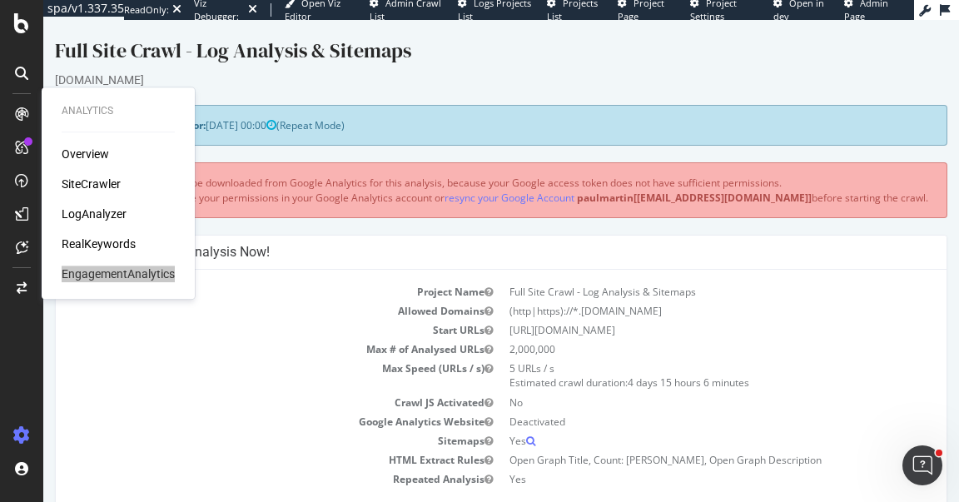
click at [520, 72] on div "hipages.com.au" at bounding box center [501, 80] width 893 height 17
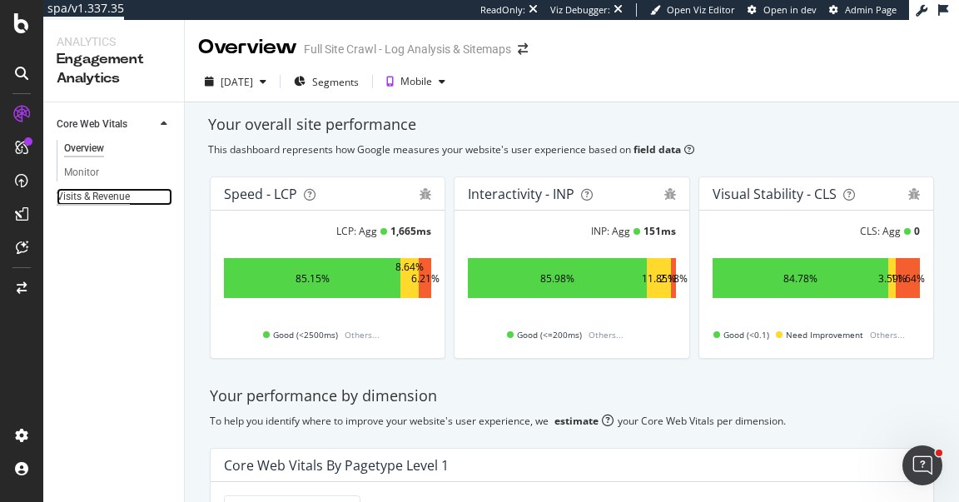
click at [77, 193] on div "Visits & Revenue" at bounding box center [93, 196] width 73 height 17
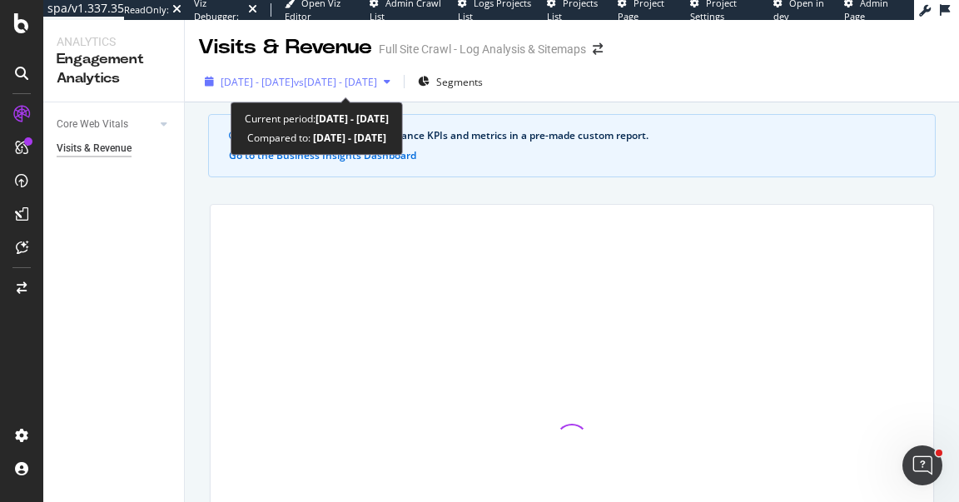
click at [360, 95] on button "2025 Aug. 22nd - Sep. 18th vs 2025 Jul. 25th - Aug. 21st" at bounding box center [297, 81] width 199 height 27
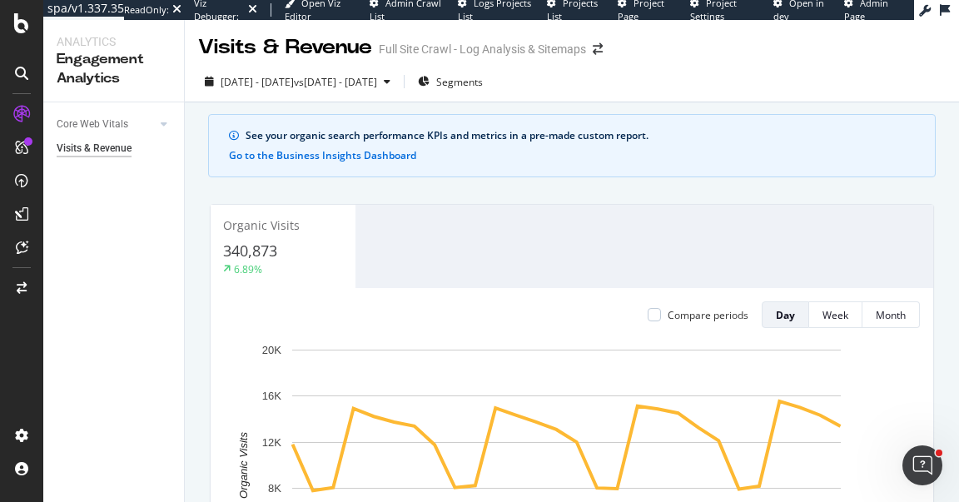
click at [658, 228] on div "Organic Visits 340,873 6.89%" at bounding box center [572, 246] width 723 height 83
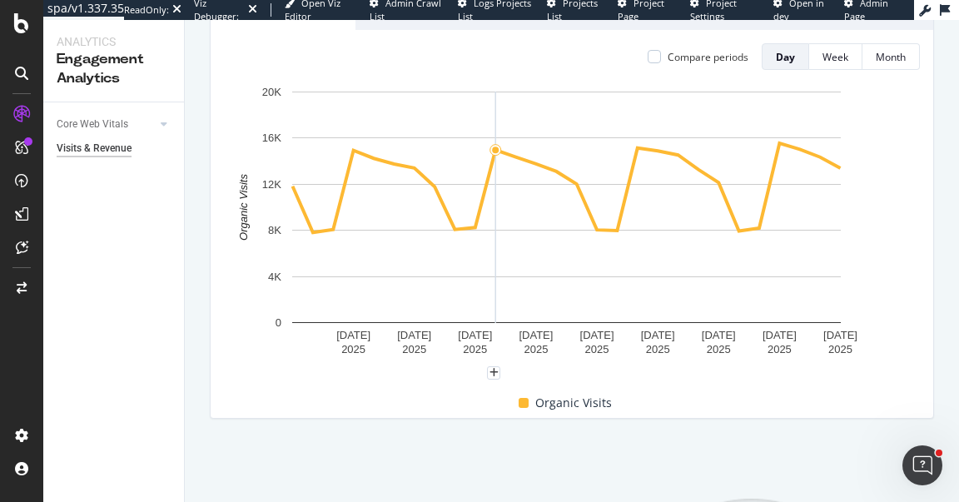
scroll to position [42, 0]
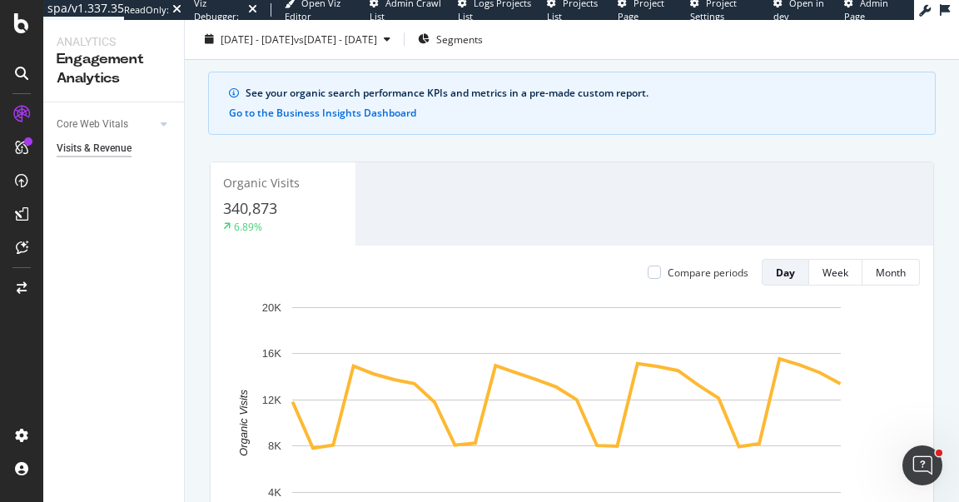
click at [758, 152] on div "Organic Visits 340,873 6.89% Compare periods Day Week Month 25 Aug. 2025 28 Aug…" at bounding box center [572, 398] width 744 height 500
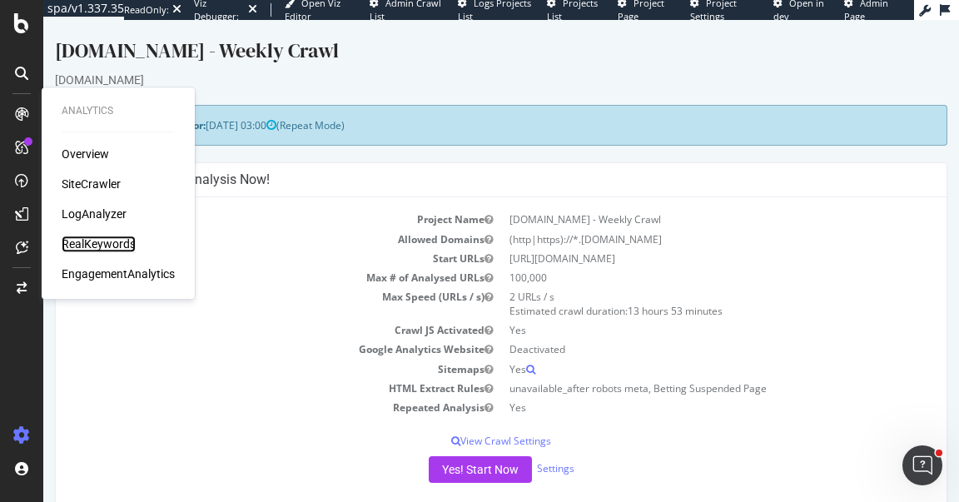
click at [117, 245] on div "RealKeywords" at bounding box center [99, 244] width 74 height 17
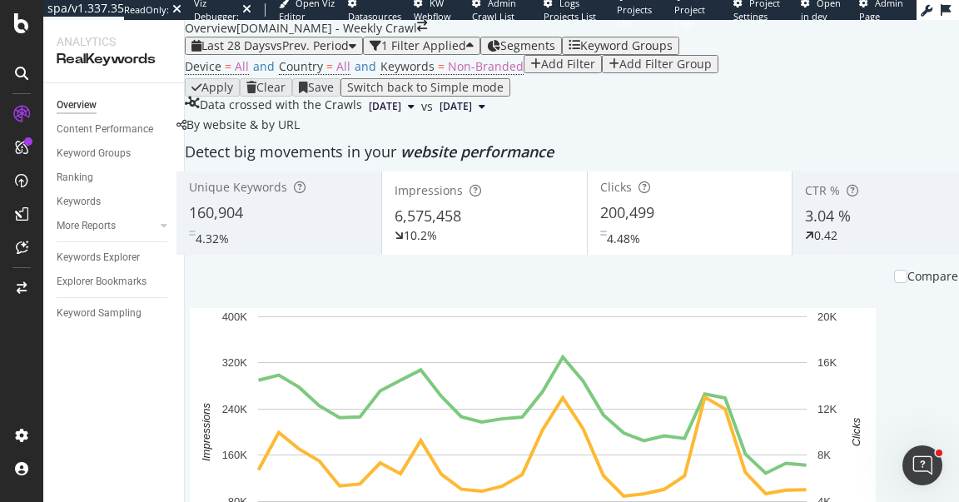
click at [823, 67] on div "Last 28 Days vs Prev. Period 1 Filter Applied Segments Keyword Groups Device = …" at bounding box center [689, 77] width 1009 height 80
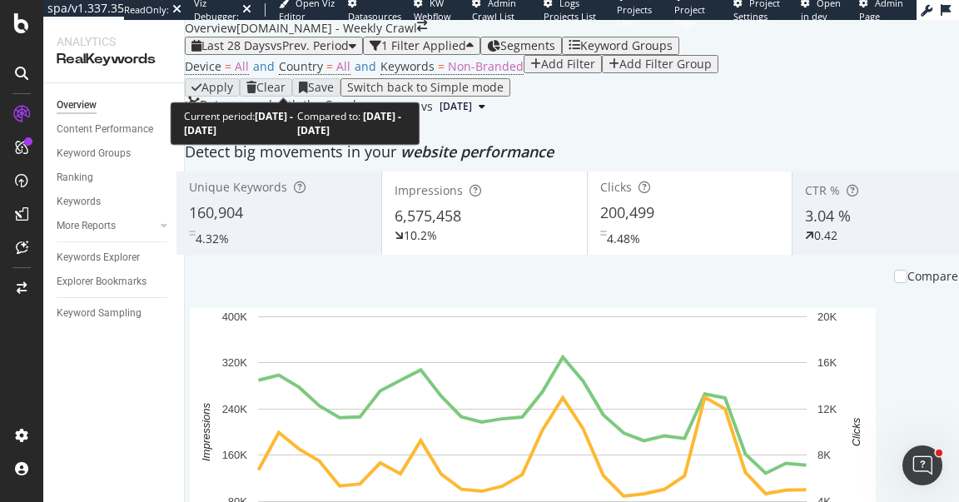
click at [330, 53] on span "vs Prev. Period" at bounding box center [310, 45] width 78 height 16
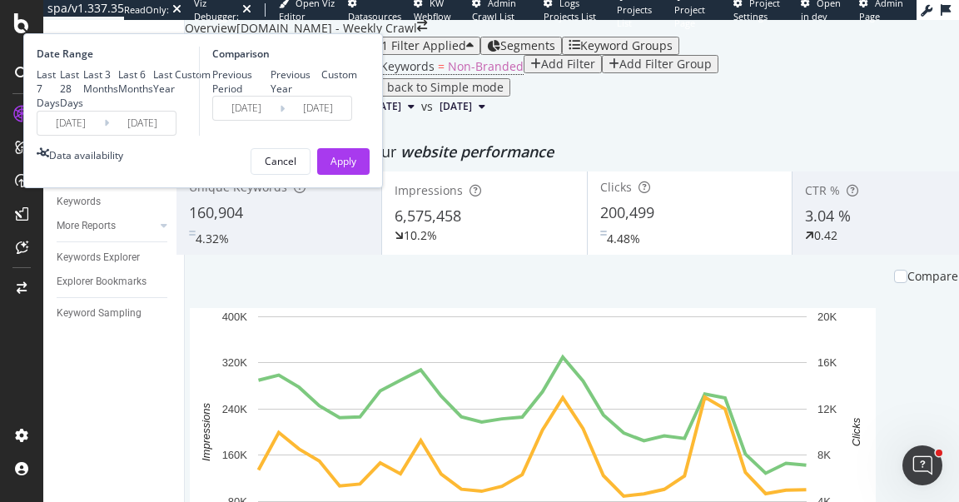
click at [118, 96] on div "Last 3 Months" at bounding box center [100, 81] width 35 height 28
type input "2025/06/18"
type input "2025/03/18"
type input "2025/06/17"
click at [356, 168] on div "Apply" at bounding box center [344, 161] width 26 height 14
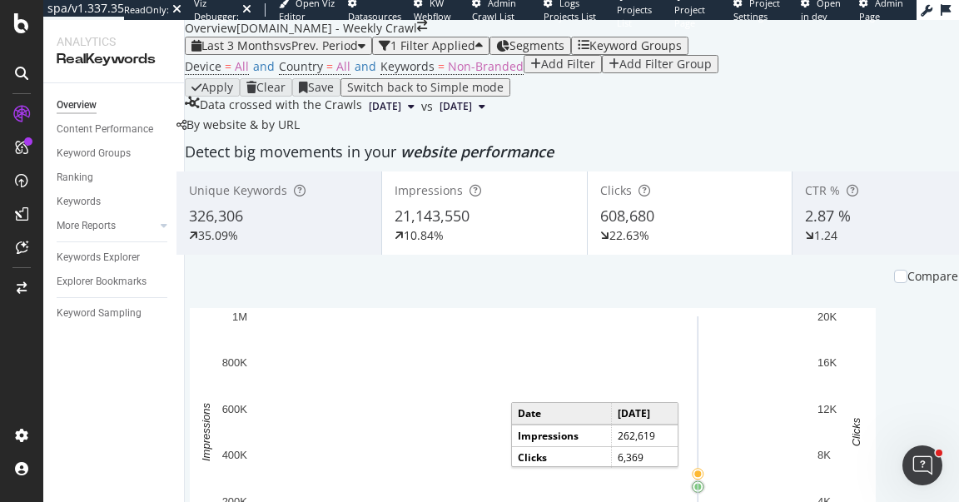
scroll to position [68, 0]
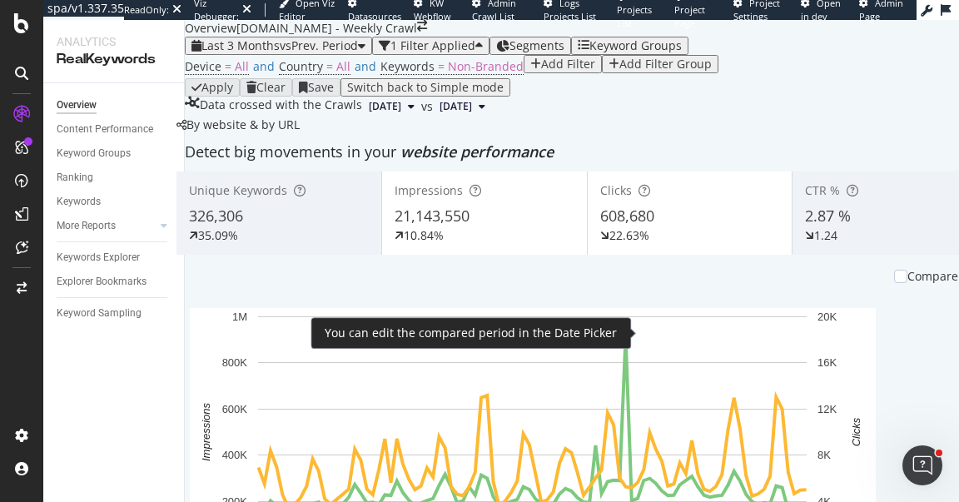
click at [908, 285] on div "Compare periods" at bounding box center [956, 276] width 97 height 17
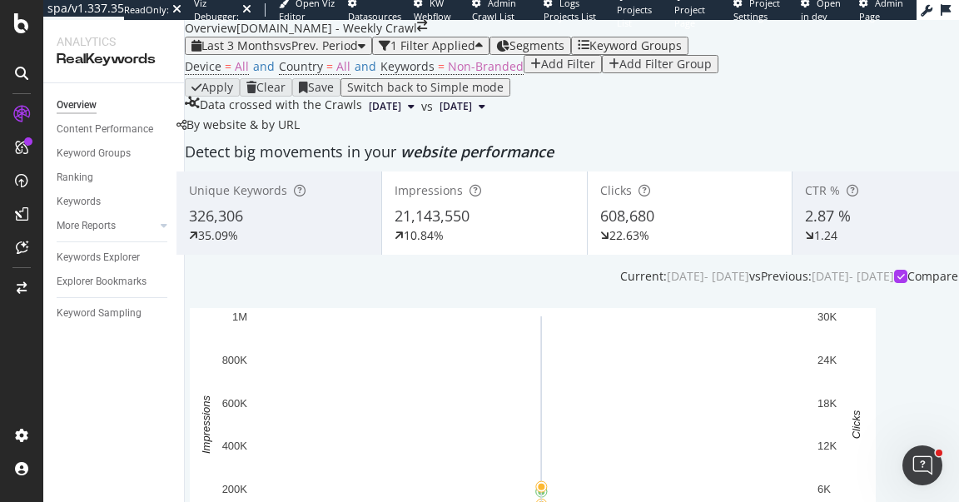
scroll to position [291, 0]
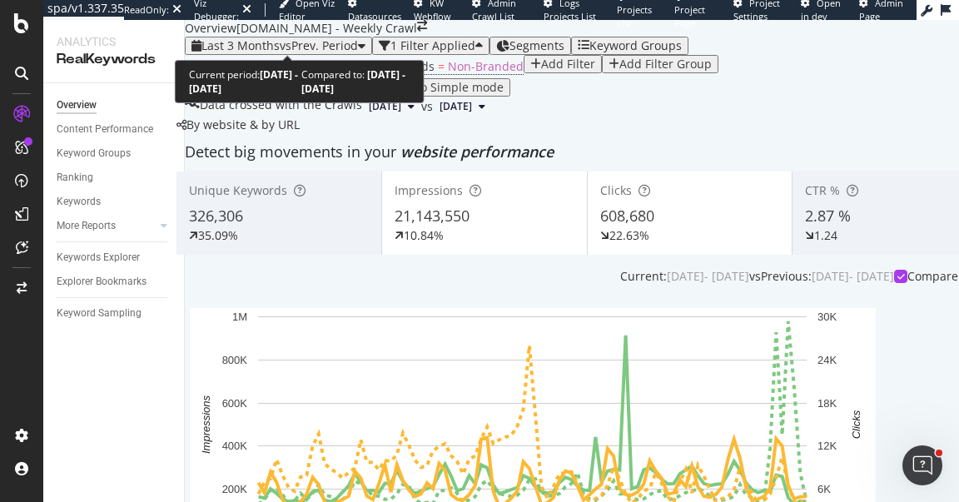
click at [304, 41] on span "vs Prev. Period" at bounding box center [319, 45] width 78 height 16
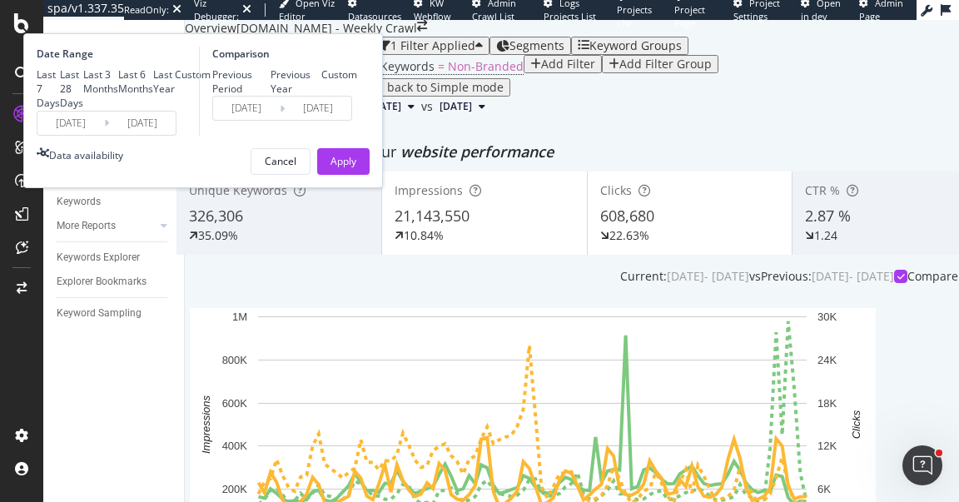
click at [104, 135] on input "2025/06/18" at bounding box center [70, 123] width 67 height 23
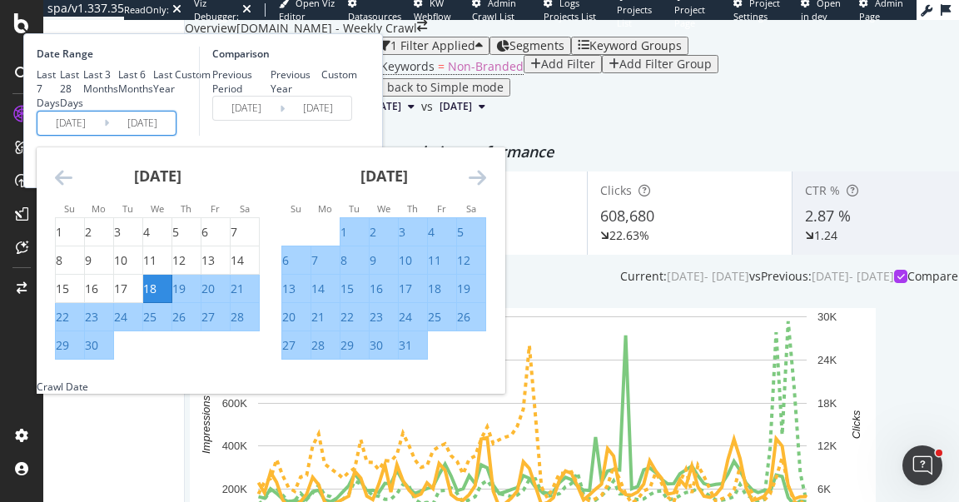
click at [72, 187] on icon "Move backward to switch to the previous month." at bounding box center [63, 177] width 17 height 20
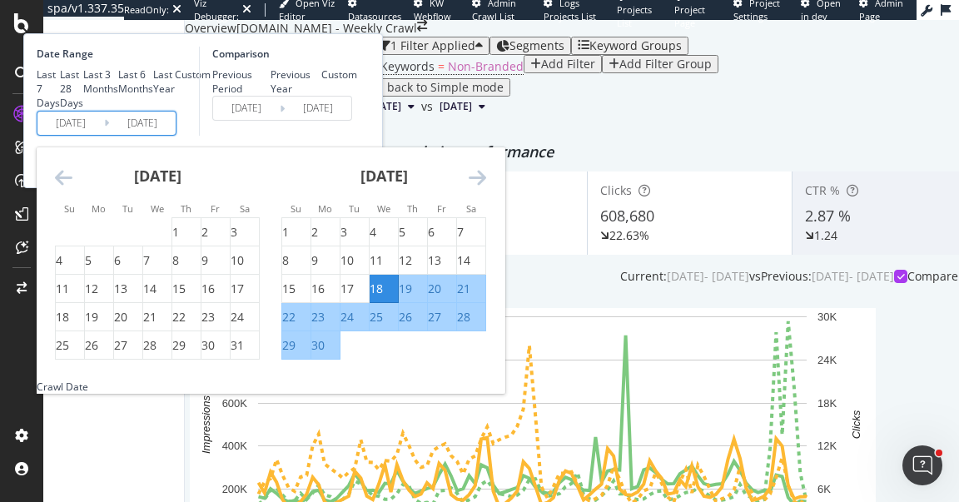
click at [486, 187] on icon "Move forward to switch to the next month." at bounding box center [477, 177] width 17 height 20
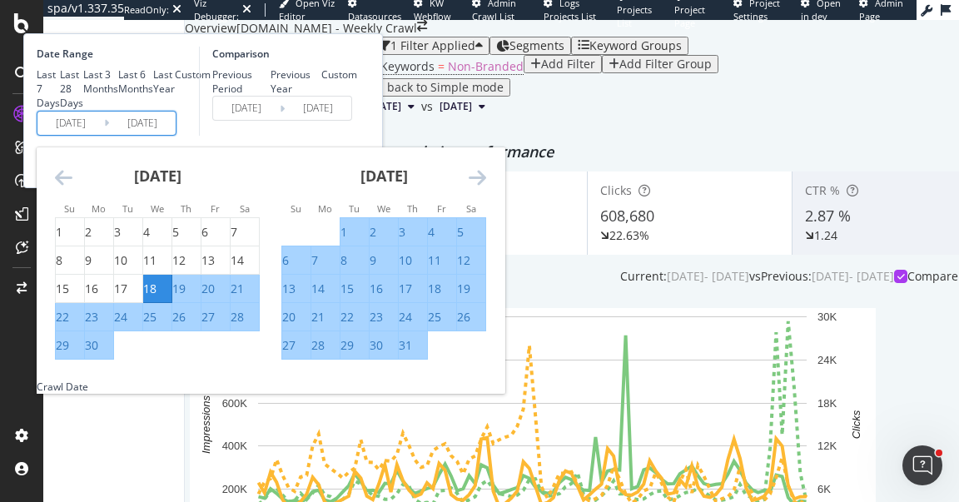
click at [486, 187] on icon "Move forward to switch to the next month." at bounding box center [477, 177] width 17 height 20
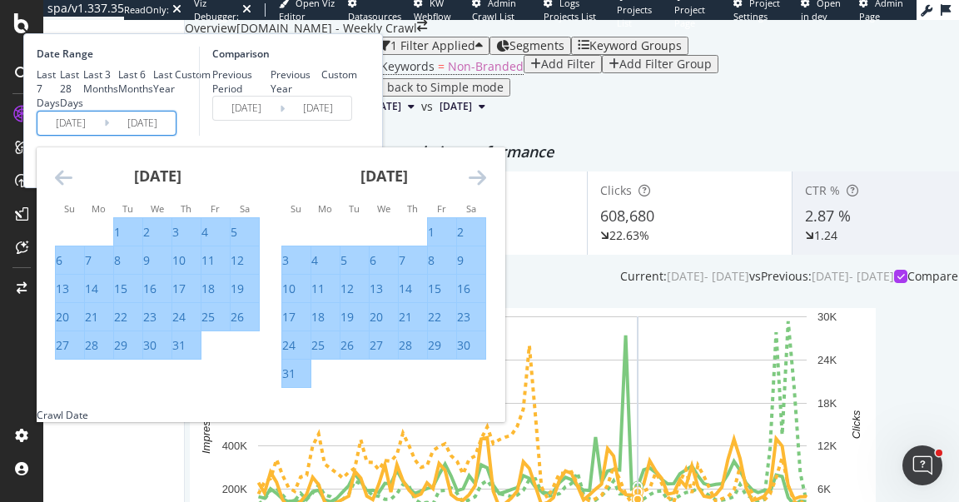
click at [664, 78] on div "Device = All and Country = All and Keywords = Non-Branded Add Filter Add Filter…" at bounding box center [689, 66] width 1009 height 23
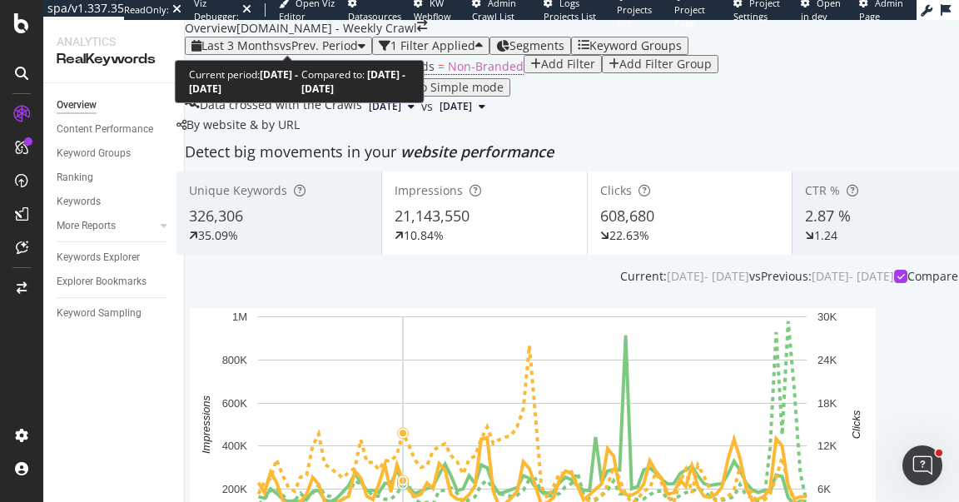
click at [295, 39] on div "Last 3 Months vs Prev. Period" at bounding box center [279, 45] width 174 height 13
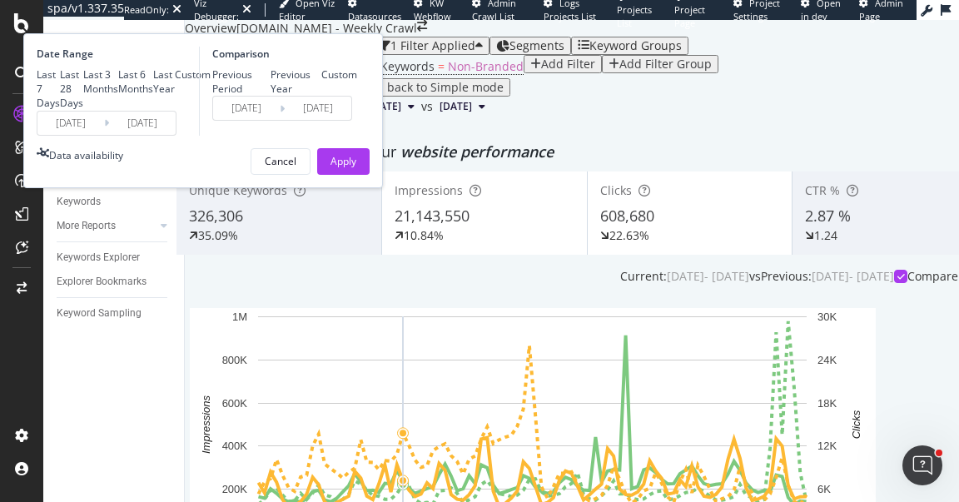
click at [104, 135] on input "2025/06/18" at bounding box center [70, 123] width 67 height 23
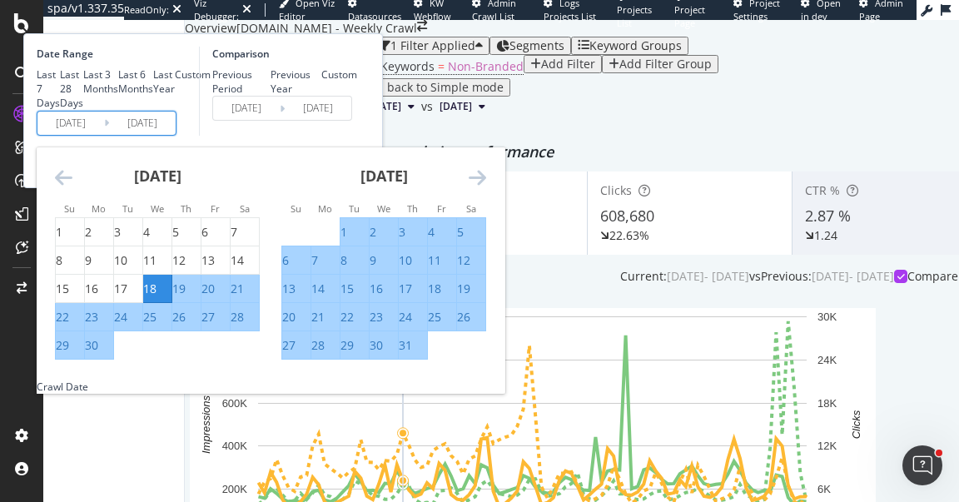
click at [72, 187] on icon "Move backward to switch to the previous month." at bounding box center [63, 177] width 17 height 20
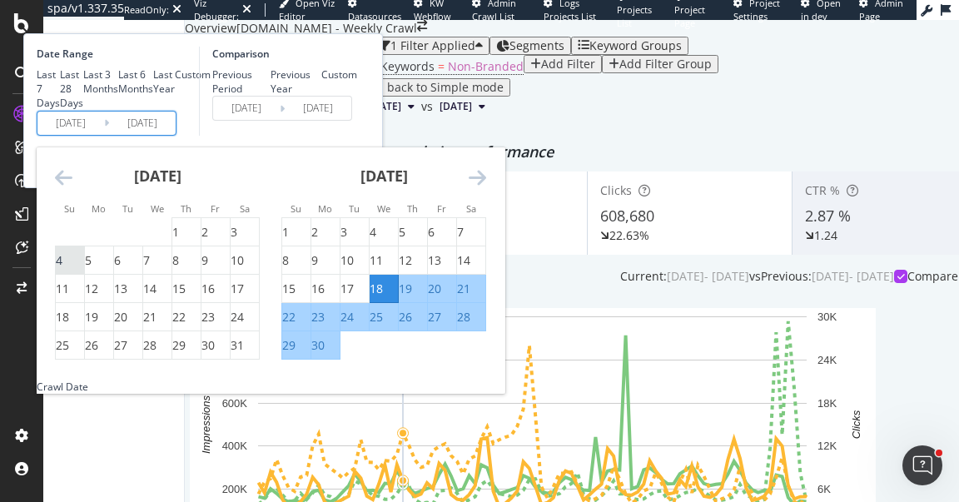
click at [62, 269] on div "4" at bounding box center [59, 260] width 7 height 17
type input "2025/05/04"
type input "2024/12/18"
type input "2025/05/03"
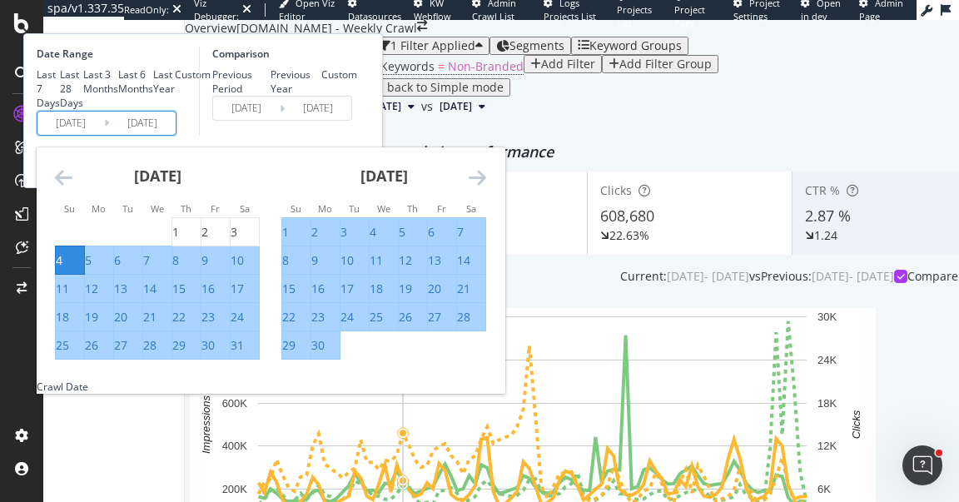
click at [357, 136] on div "Comparison Previous Period Previous Year Custom 2024/12/18 Navigate forward to …" at bounding box center [278, 91] width 158 height 89
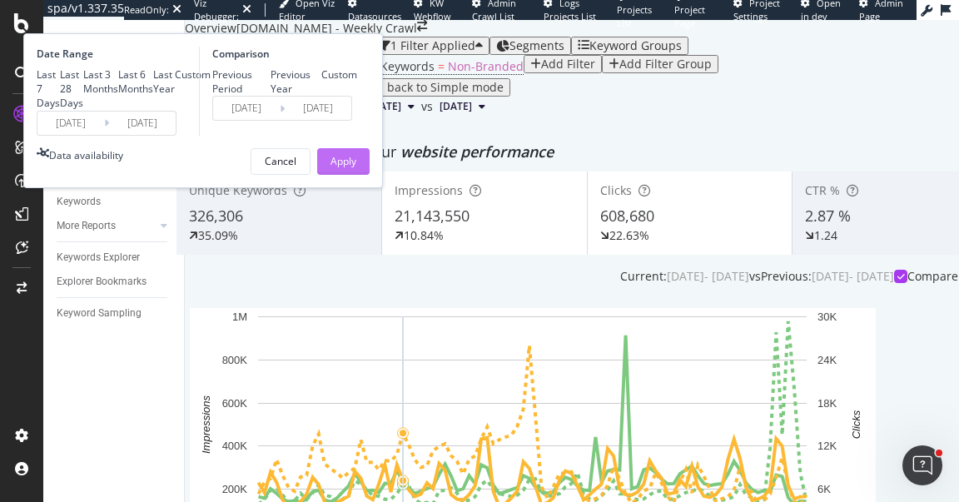
click at [356, 168] on div "Apply" at bounding box center [344, 161] width 26 height 14
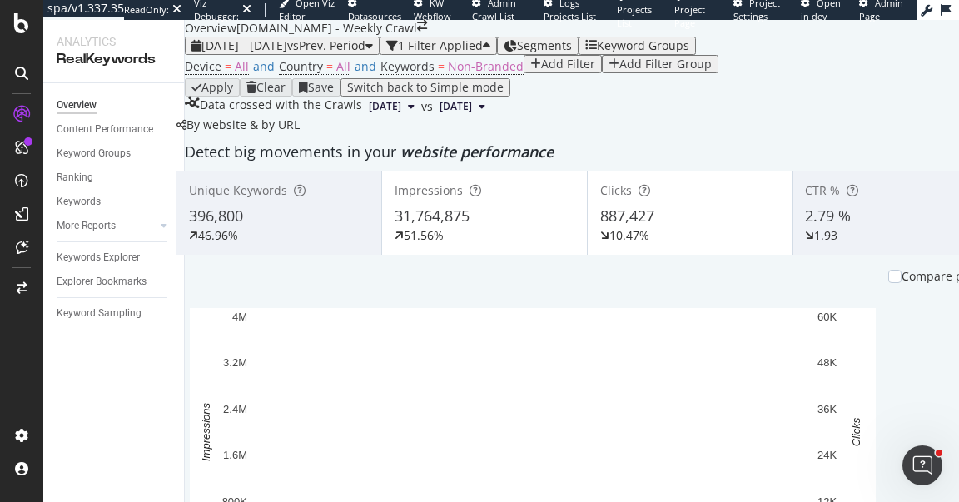
scroll to position [209, 0]
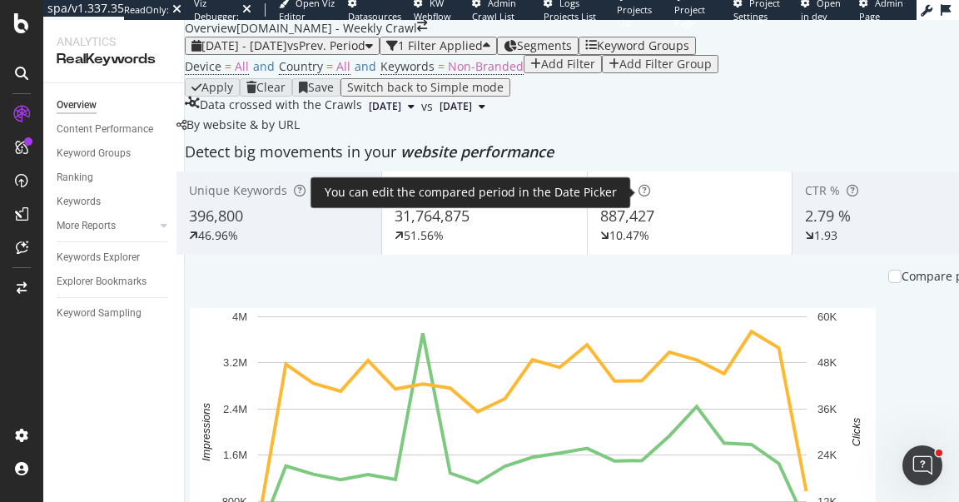
click at [902, 268] on div "Compare periods" at bounding box center [950, 276] width 97 height 17
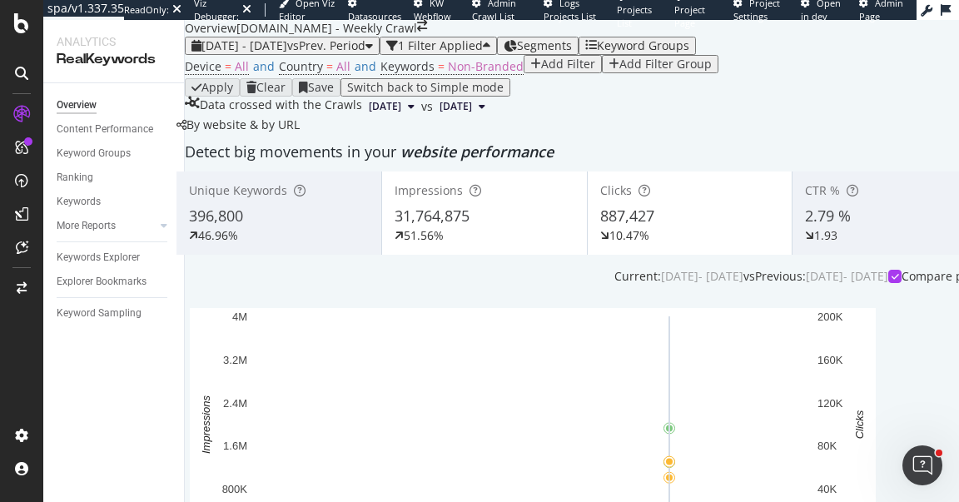
scroll to position [341, 0]
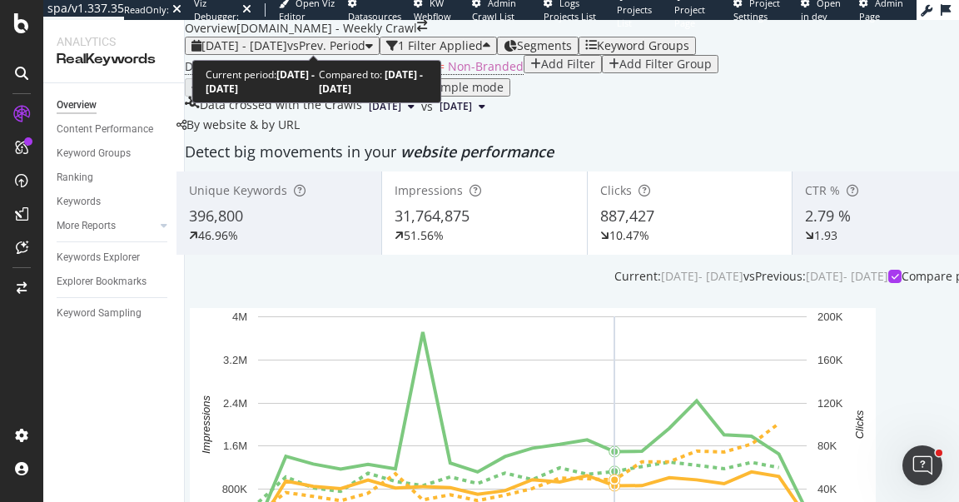
click at [366, 41] on span "vs Prev. Period" at bounding box center [326, 45] width 78 height 16
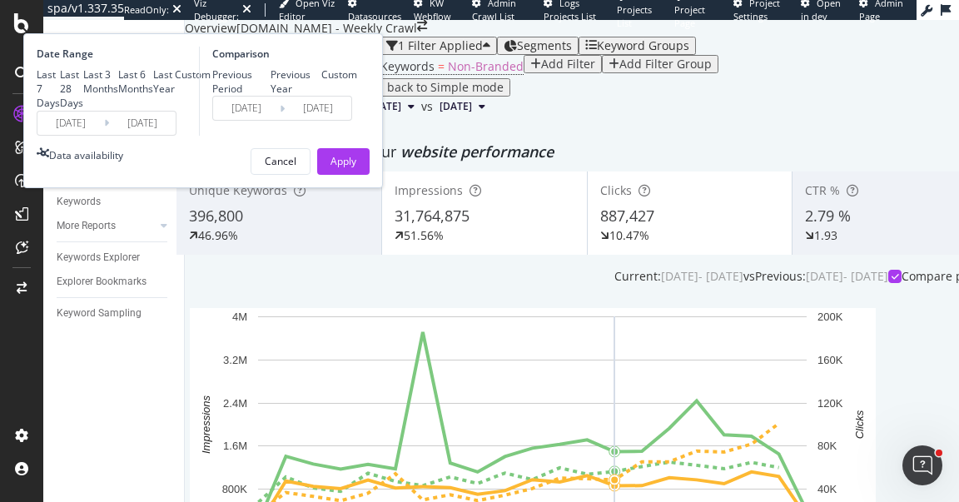
click at [104, 135] on input "2025/05/04" at bounding box center [70, 123] width 67 height 23
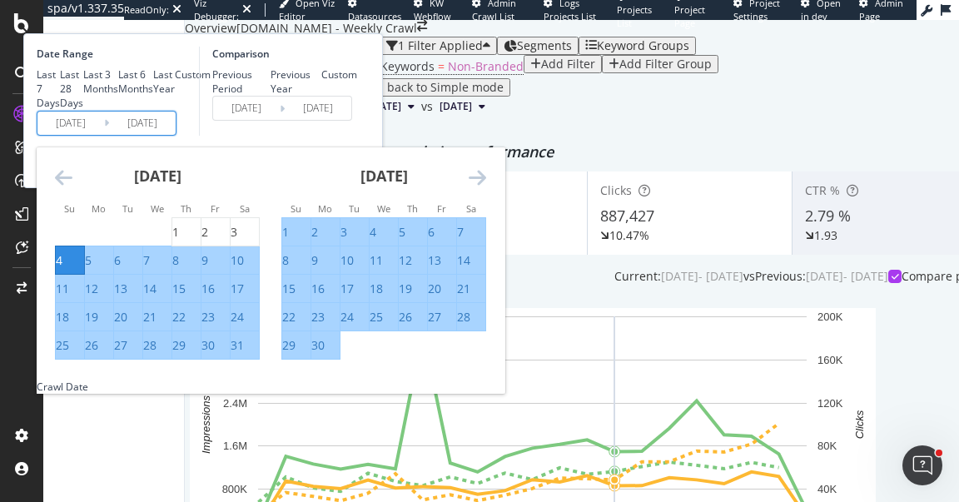
click at [72, 187] on icon "Move backward to switch to the previous month." at bounding box center [63, 177] width 17 height 20
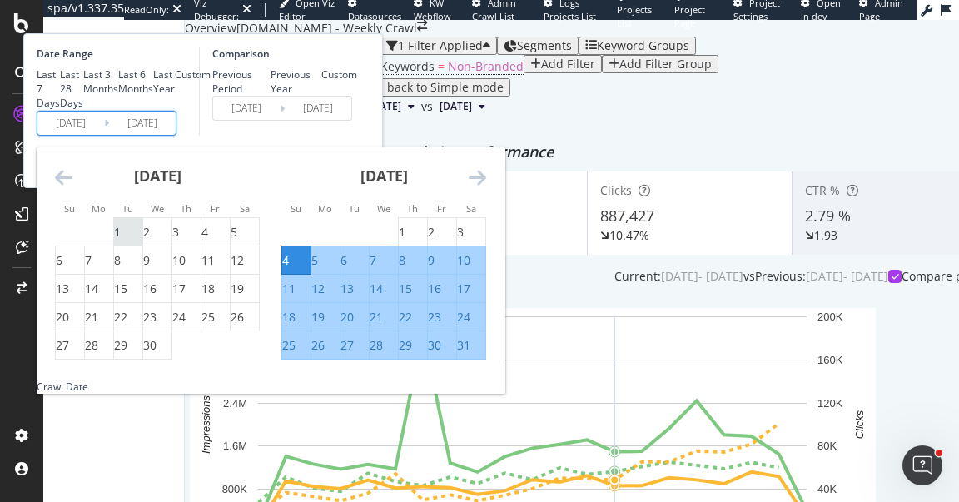
click at [121, 241] on div "1" at bounding box center [117, 232] width 7 height 17
type input "2025/04/01"
type input "2024/10/13"
type input "2025/03/31"
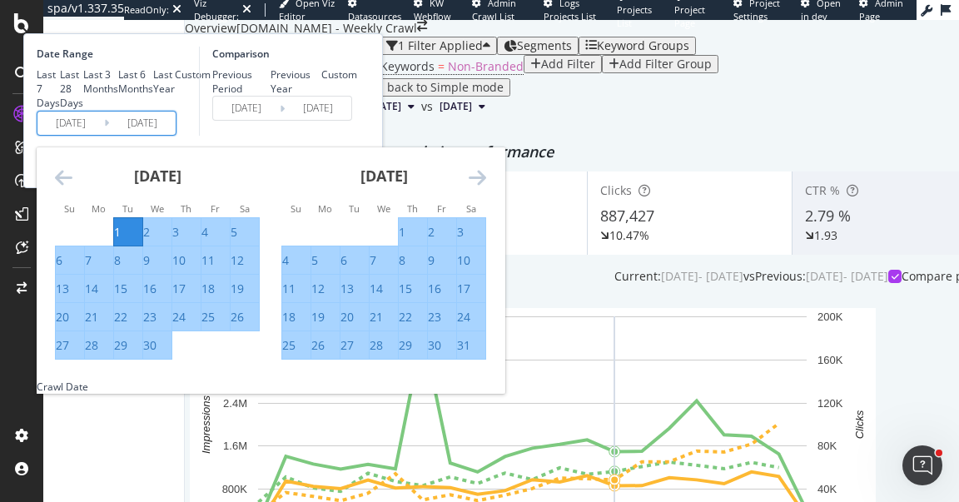
click at [157, 354] on div "30" at bounding box center [149, 345] width 13 height 17
type input "2025/04/30"
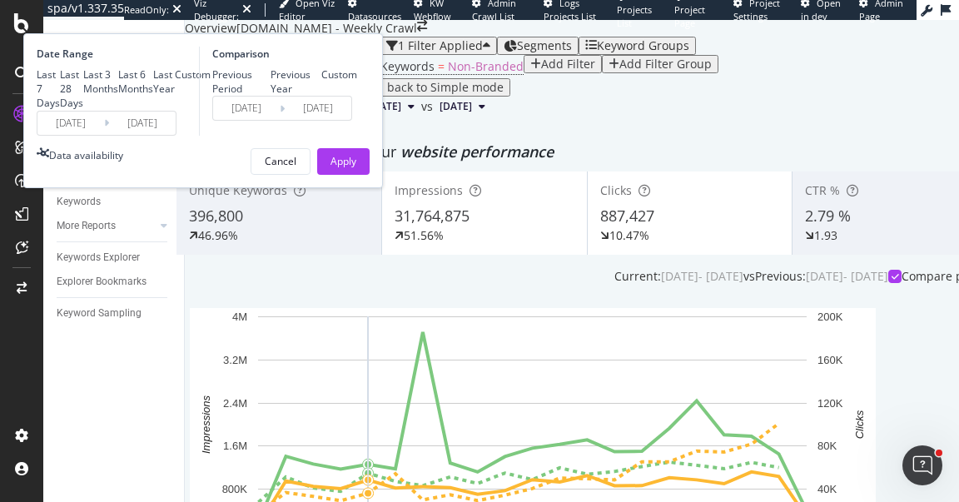
drag, startPoint x: 458, startPoint y: 119, endPoint x: 485, endPoint y: 199, distance: 84.5
click at [322, 96] on div "Previous Year" at bounding box center [297, 81] width 52 height 28
type input "2024/04/02"
type input "2024/05/01"
click at [356, 174] on div "Apply" at bounding box center [344, 161] width 26 height 25
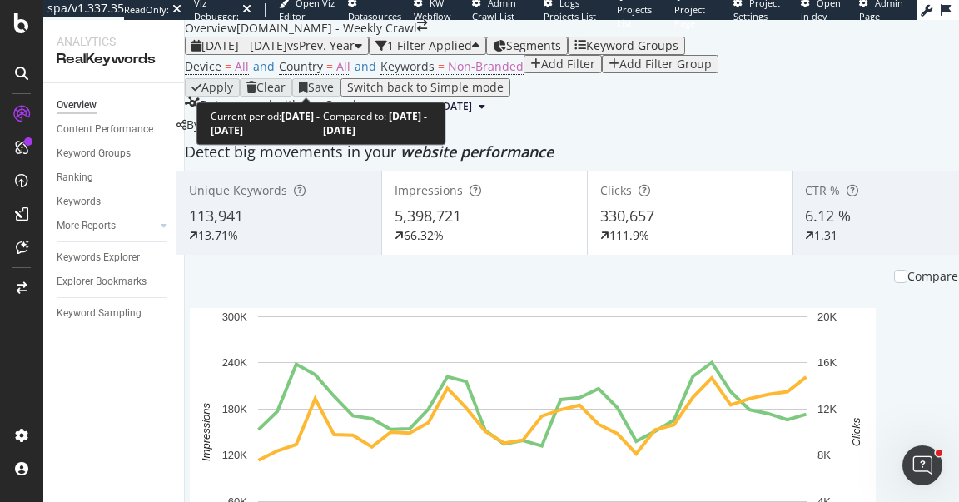
click at [355, 53] on span "vs Prev. Year" at bounding box center [320, 45] width 67 height 16
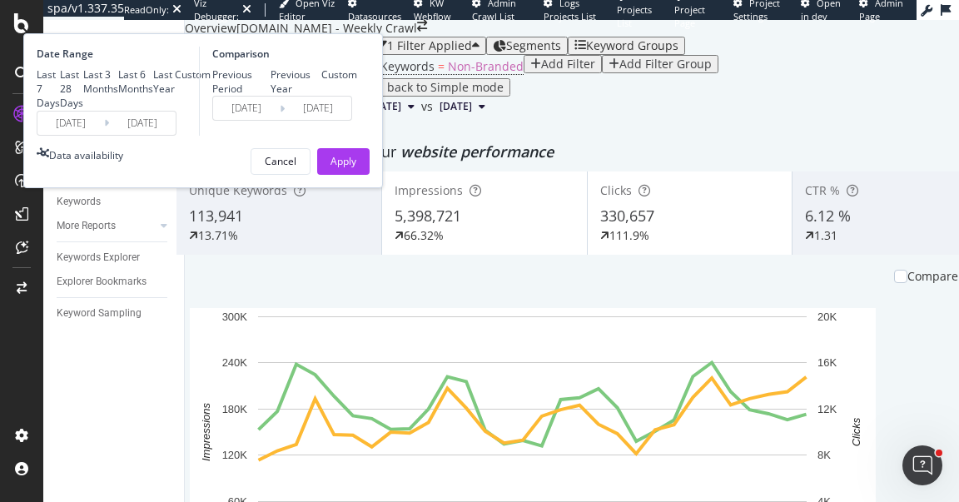
click at [118, 96] on div "Last 3 Months" at bounding box center [100, 81] width 35 height 28
type input "2025/06/18"
type input "2025/09/17"
type input "2024/06/19"
type input "2024/09/18"
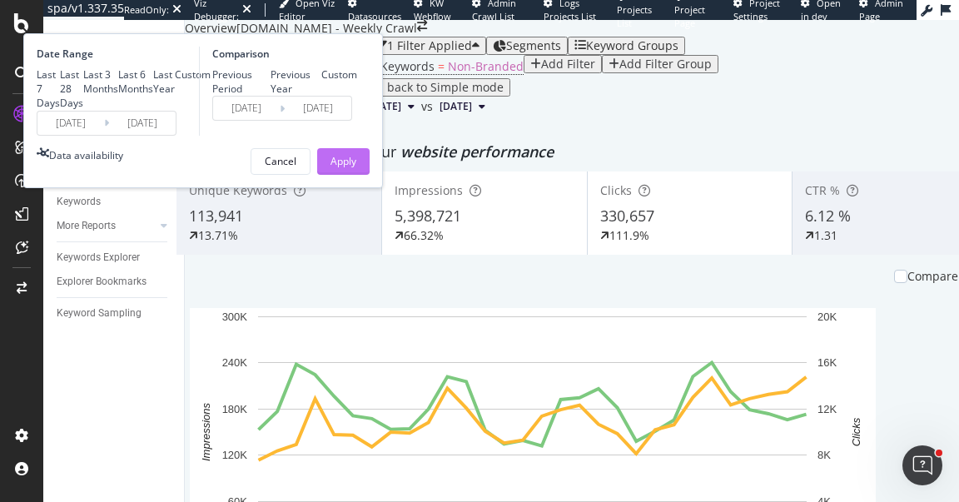
click at [356, 168] on div "Apply" at bounding box center [344, 161] width 26 height 14
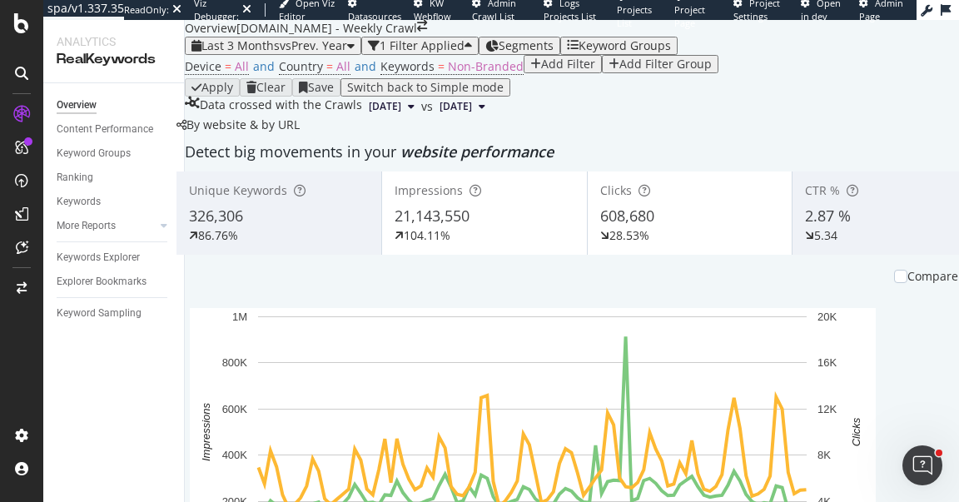
scroll to position [2079, 0]
click at [541, 71] on div "Add Filter" at bounding box center [568, 63] width 54 height 13
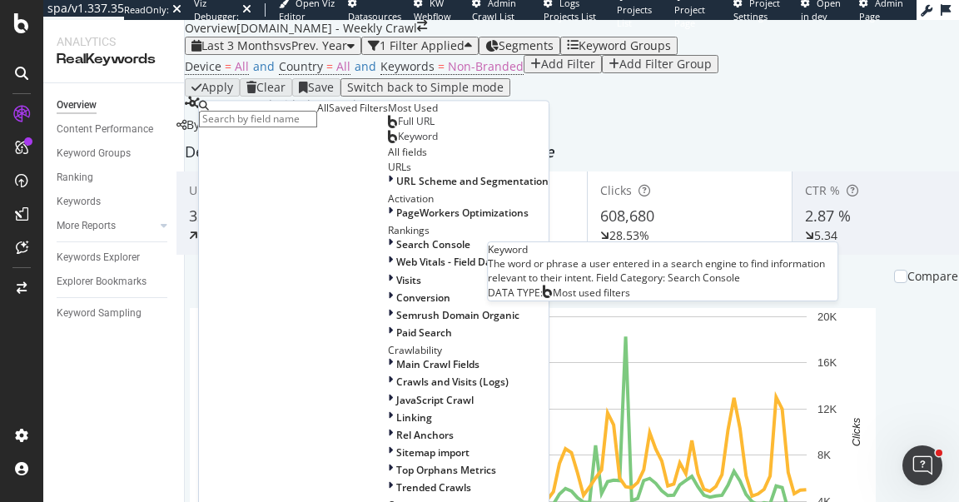
click at [388, 144] on div "Keyword" at bounding box center [413, 137] width 50 height 13
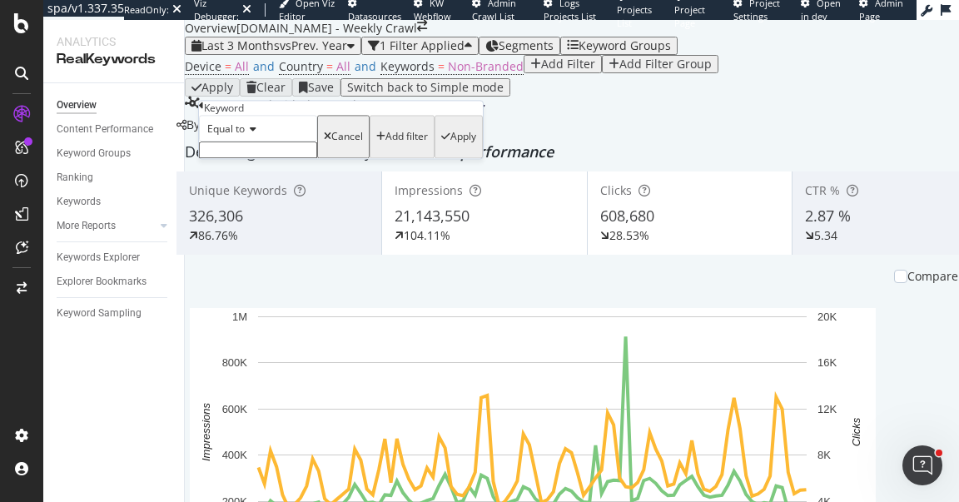
click at [292, 159] on input "text" at bounding box center [258, 150] width 118 height 17
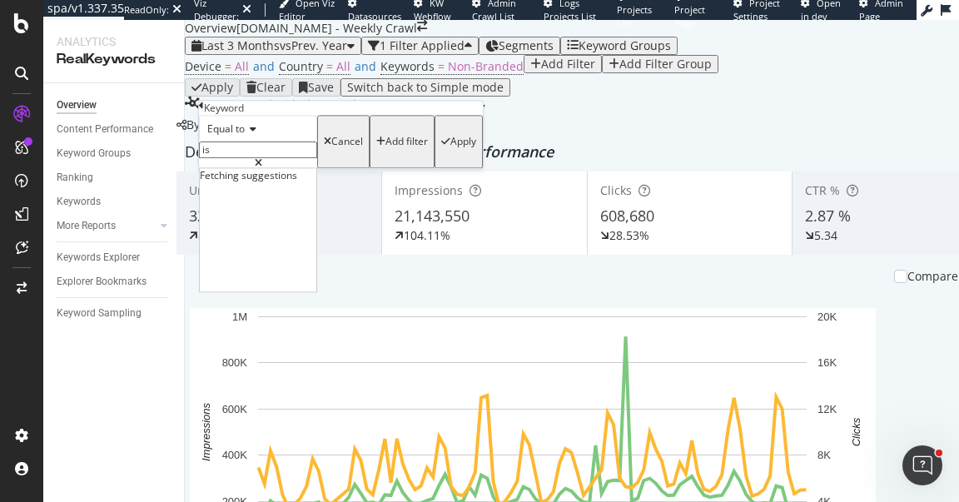
type input "i"
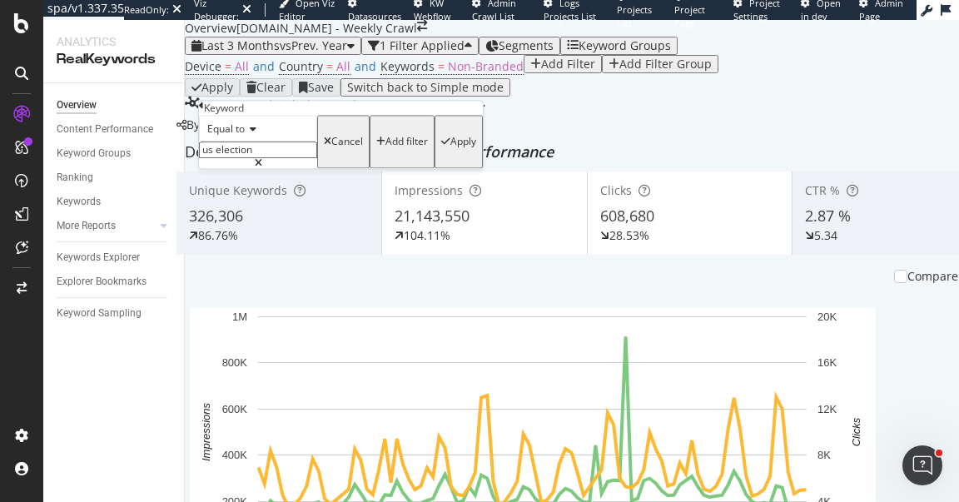
type input "us election"
click at [245, 137] on span "Equal to" at bounding box center [225, 129] width 37 height 14
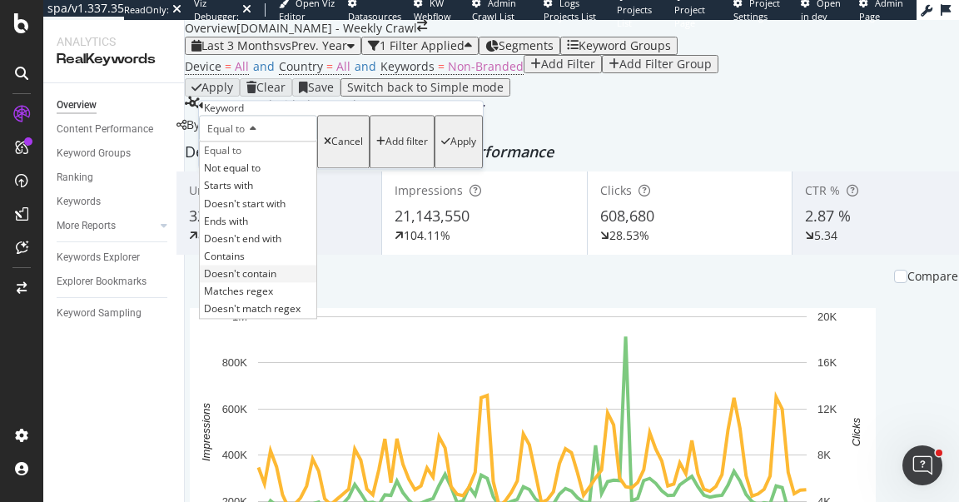
click at [273, 283] on div "Doesn't contain" at bounding box center [258, 274] width 117 height 17
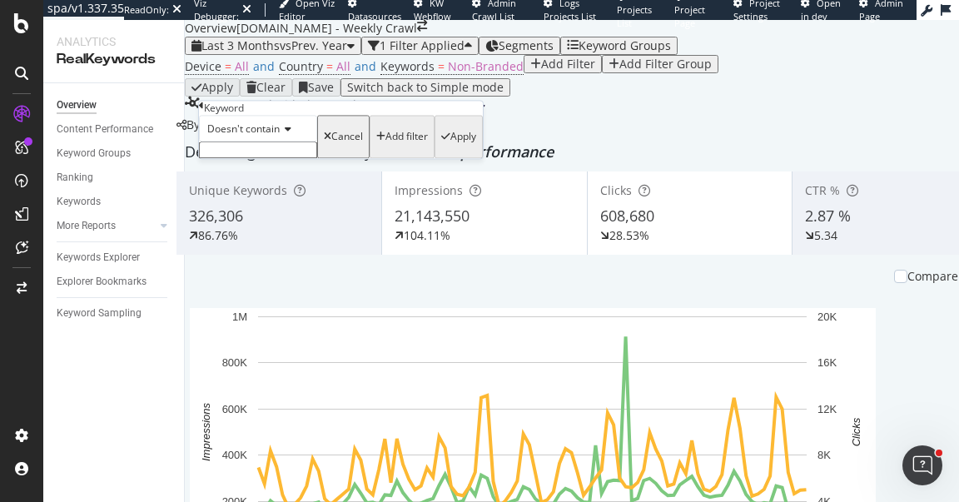
click at [285, 159] on input "text" at bounding box center [258, 150] width 118 height 17
type input "us election"
click at [450, 148] on div "Apply" at bounding box center [463, 143] width 26 height 12
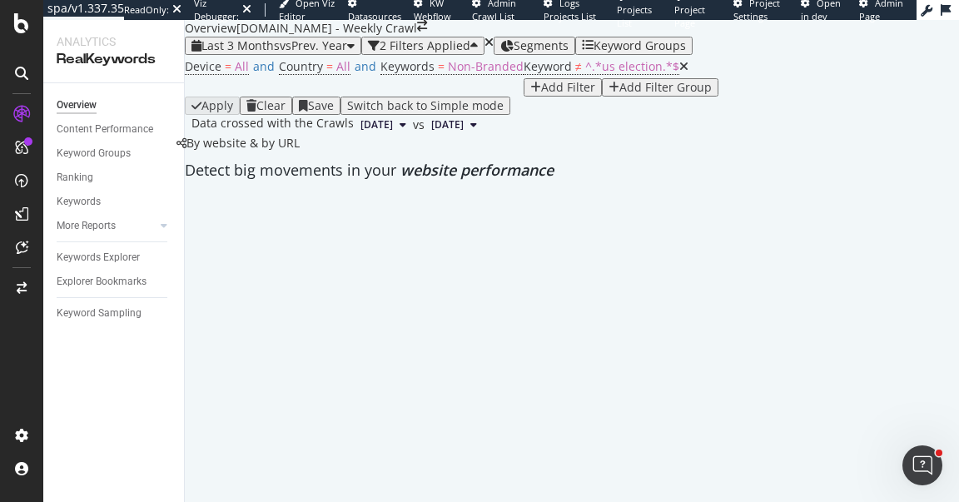
scroll to position [2082, 0]
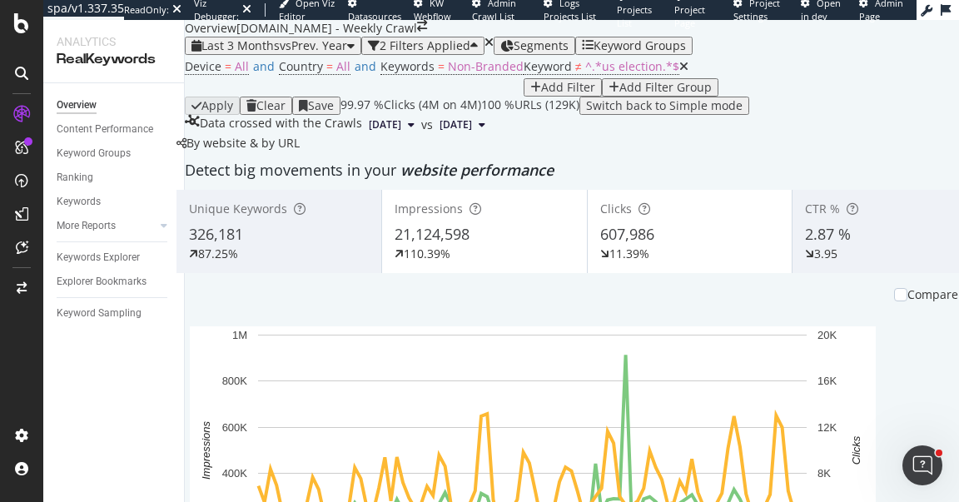
click at [541, 94] on div "Add Filter" at bounding box center [568, 87] width 54 height 13
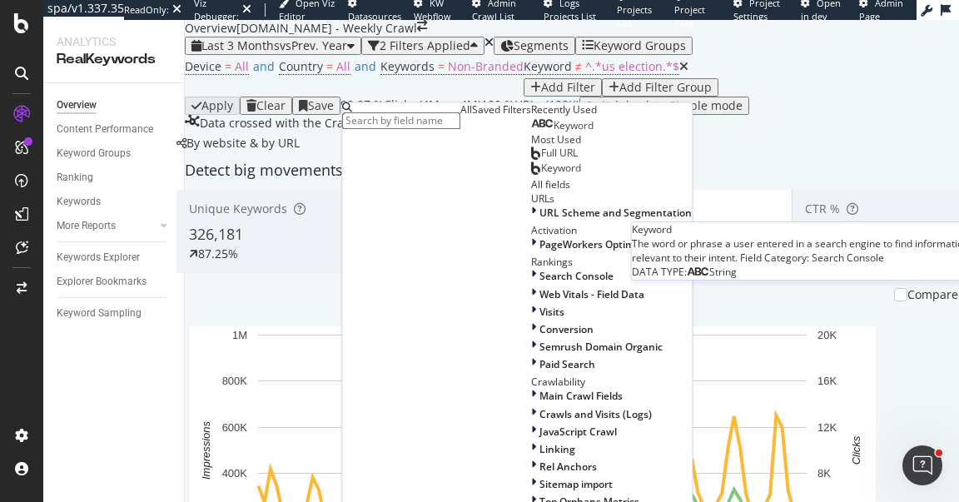
click at [554, 133] on span "Keyword" at bounding box center [574, 126] width 40 height 14
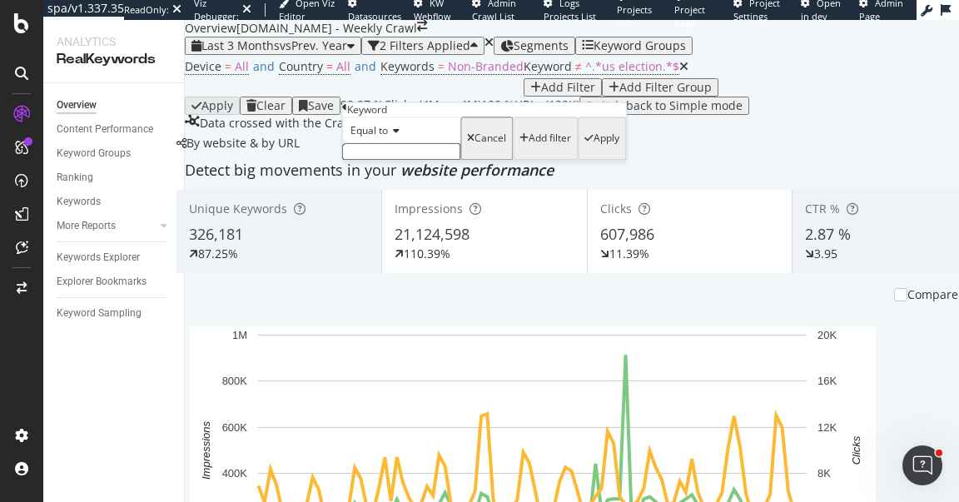
click at [376, 144] on div "Equal to" at bounding box center [401, 130] width 118 height 27
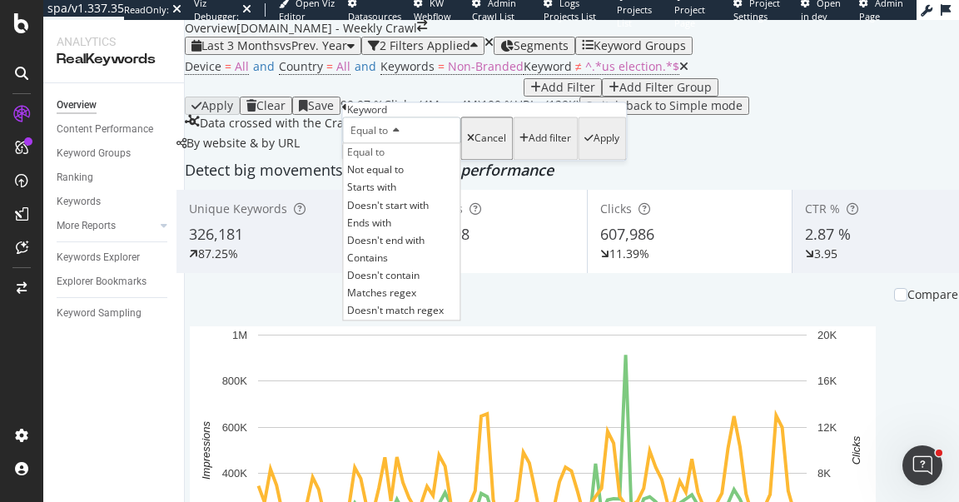
click at [609, 93] on div "Device = All and Country = All and Keywords = Non-Branded Keyword ≠ ^.*us elect…" at bounding box center [689, 76] width 1009 height 42
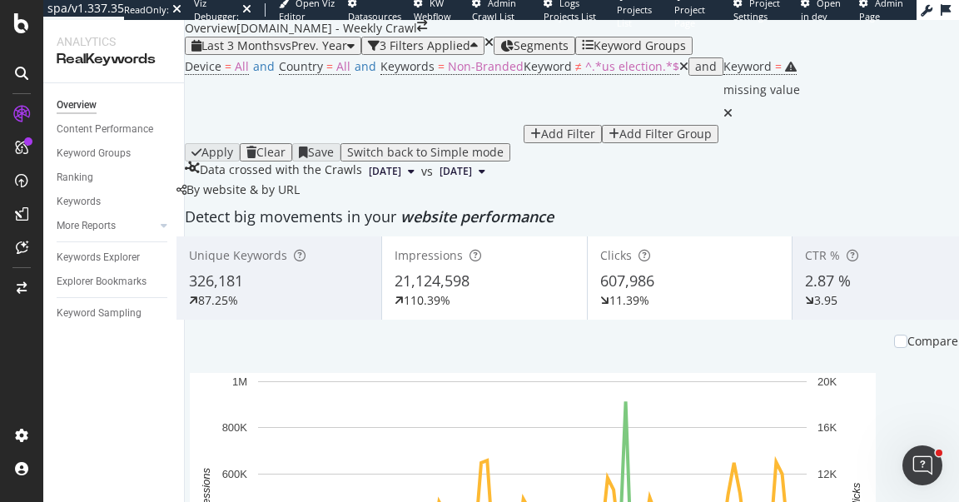
click at [594, 39] on icon "button" at bounding box center [588, 45] width 12 height 13
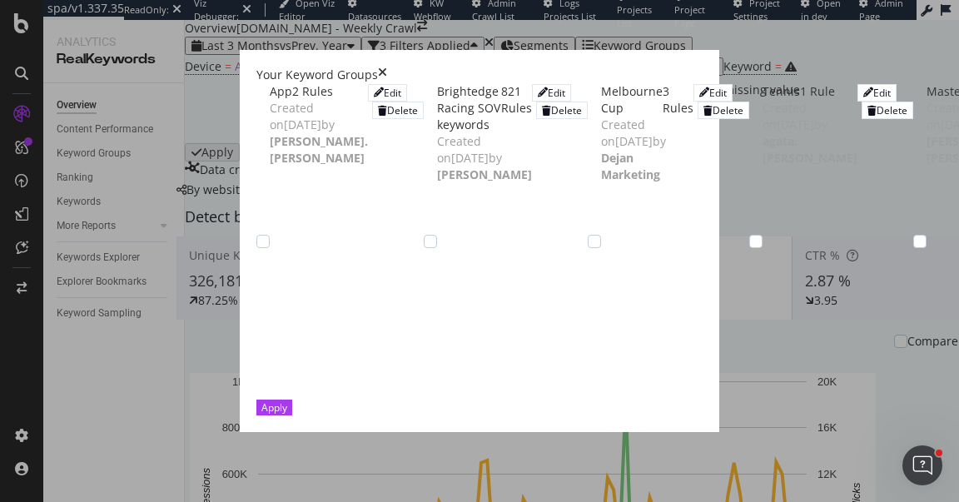
scroll to position [375, 0]
click at [387, 67] on icon "times" at bounding box center [382, 75] width 9 height 17
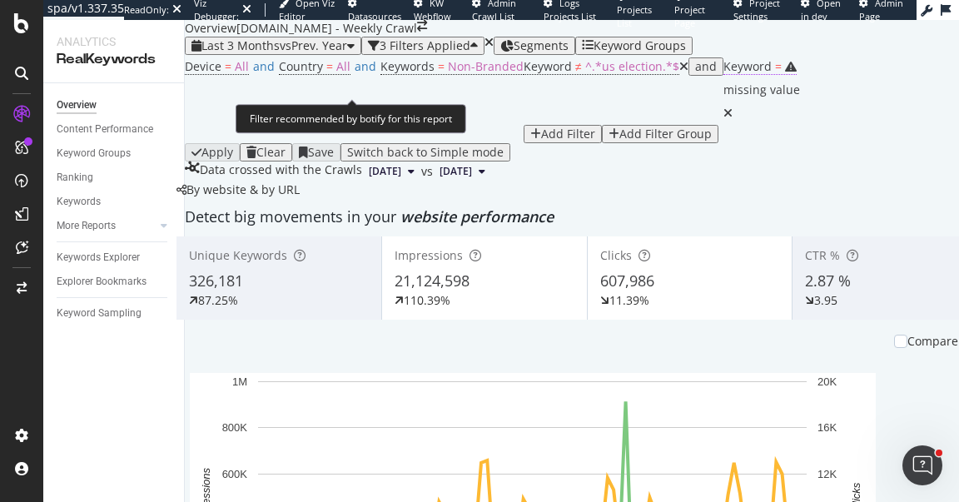
click at [724, 102] on div "missing value" at bounding box center [762, 89] width 77 height 23
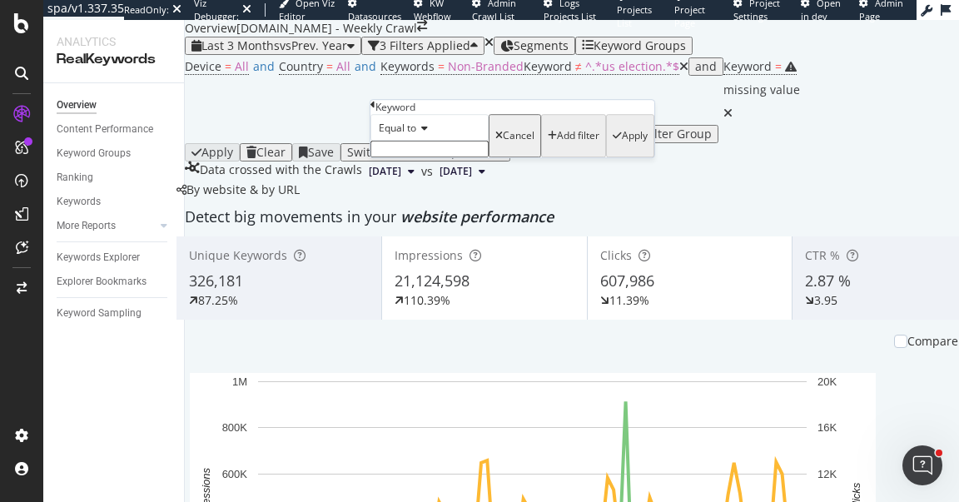
click at [403, 135] on span "Equal to" at bounding box center [397, 128] width 37 height 14
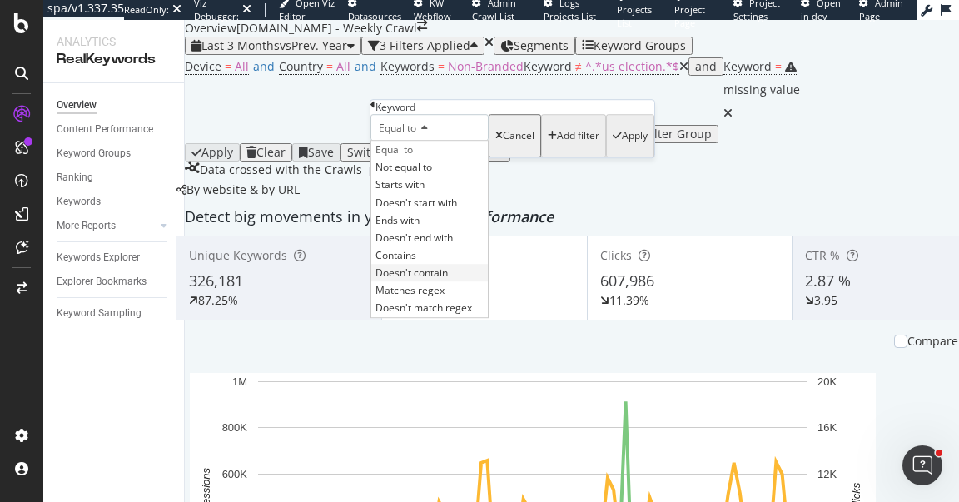
click at [437, 280] on span "Doesn't contain" at bounding box center [412, 273] width 72 height 14
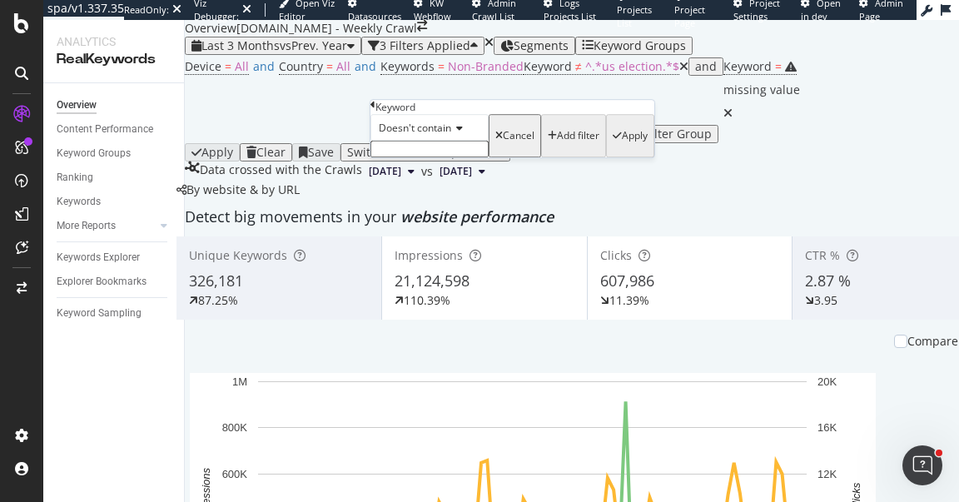
click at [413, 157] on input "text" at bounding box center [430, 149] width 118 height 17
type input "president"
click at [622, 147] on div "Apply" at bounding box center [635, 141] width 26 height 12
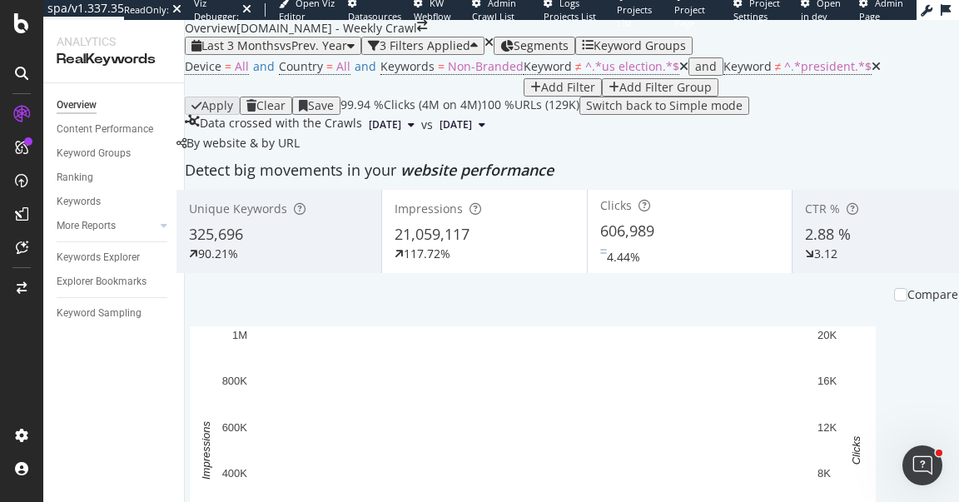
scroll to position [122, 0]
